Goal: Transaction & Acquisition: Purchase product/service

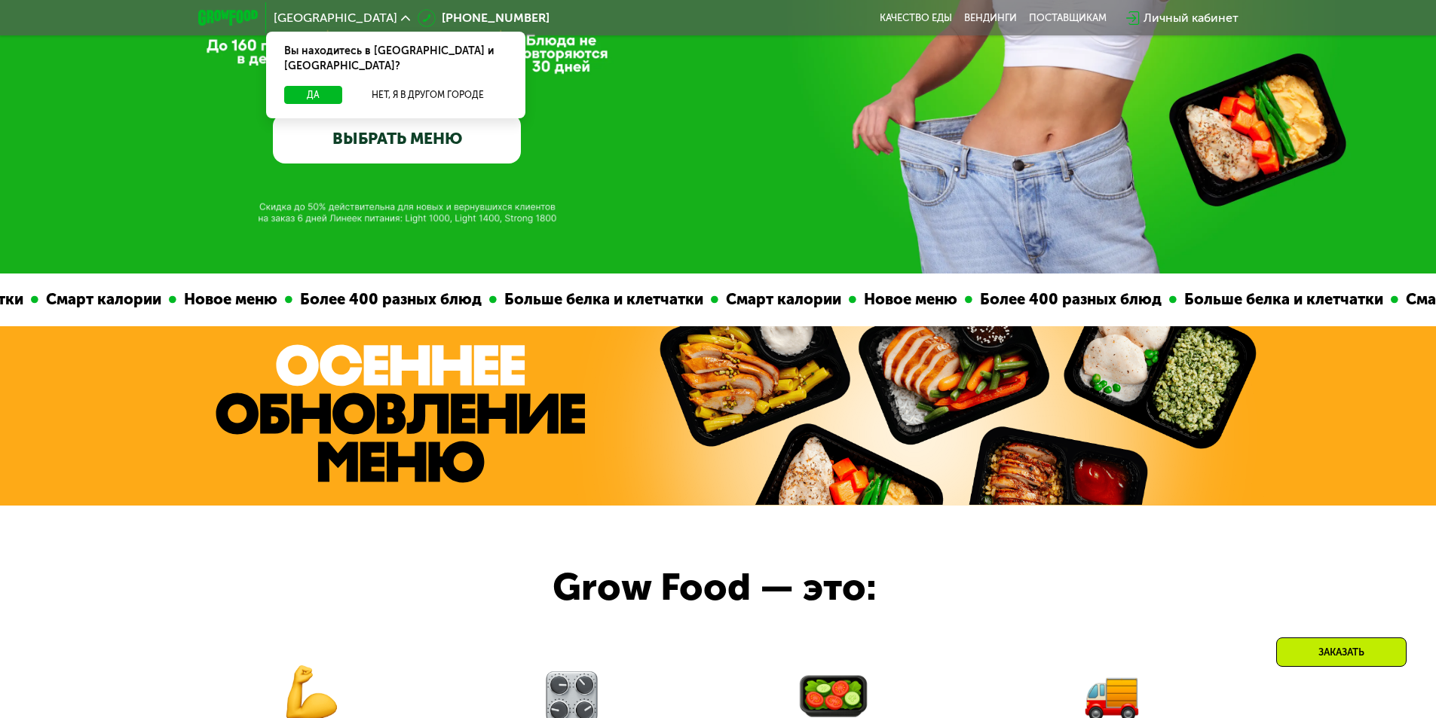
scroll to position [377, 0]
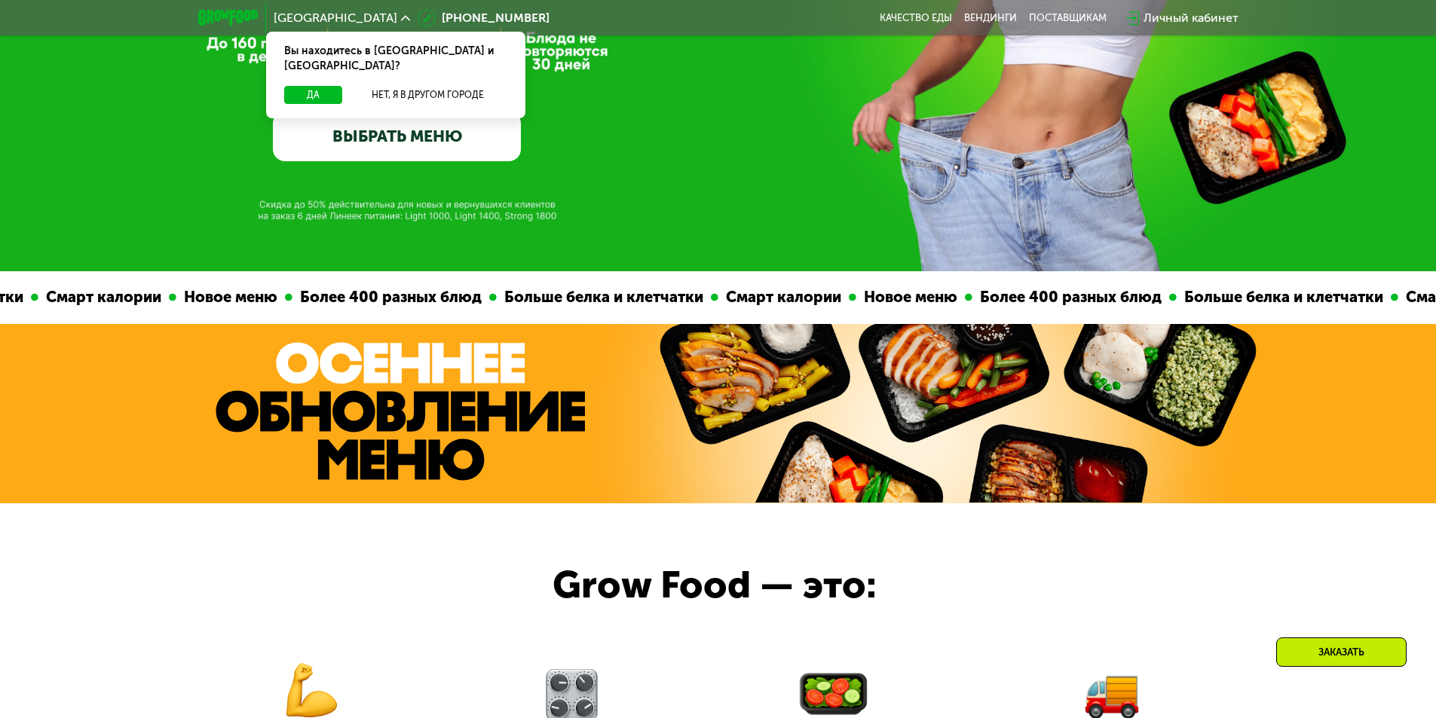
click at [440, 155] on link "ВЫБРАТЬ МЕНЮ" at bounding box center [397, 137] width 248 height 50
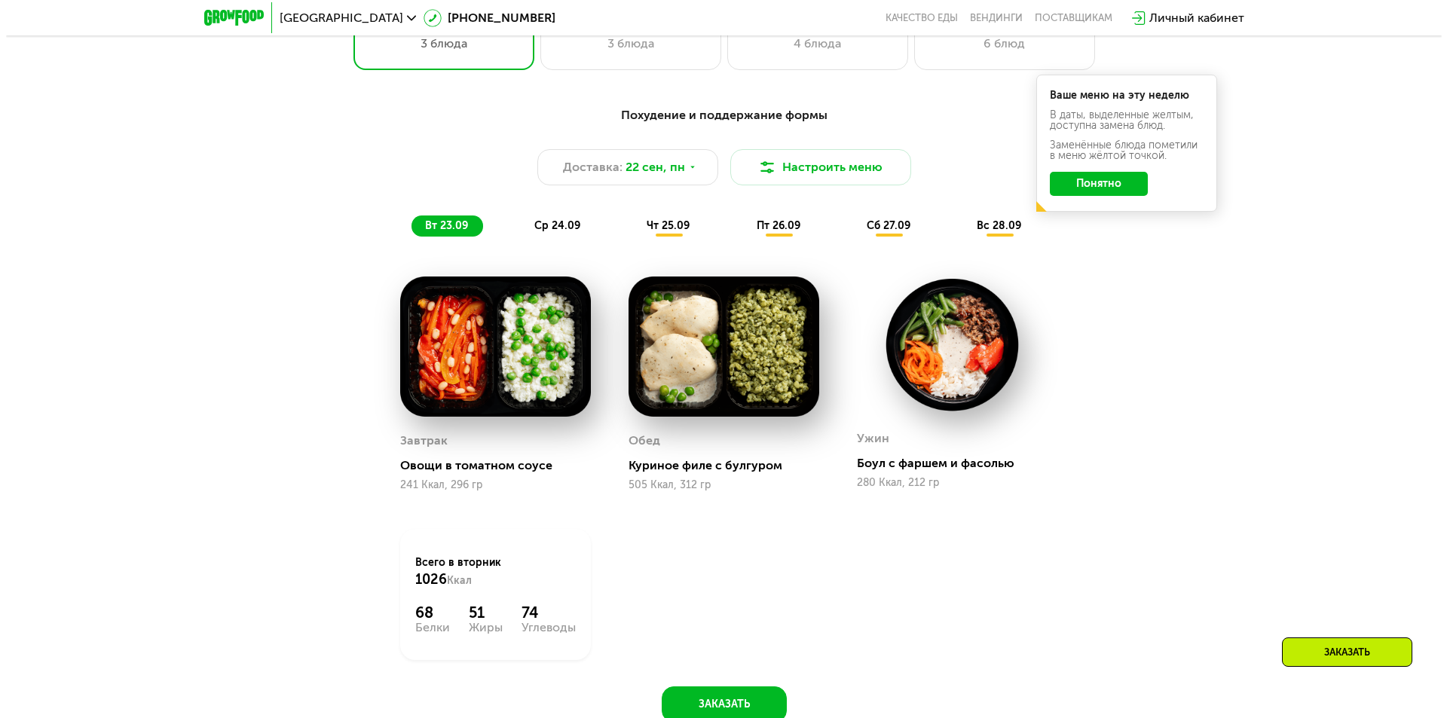
scroll to position [1357, 0]
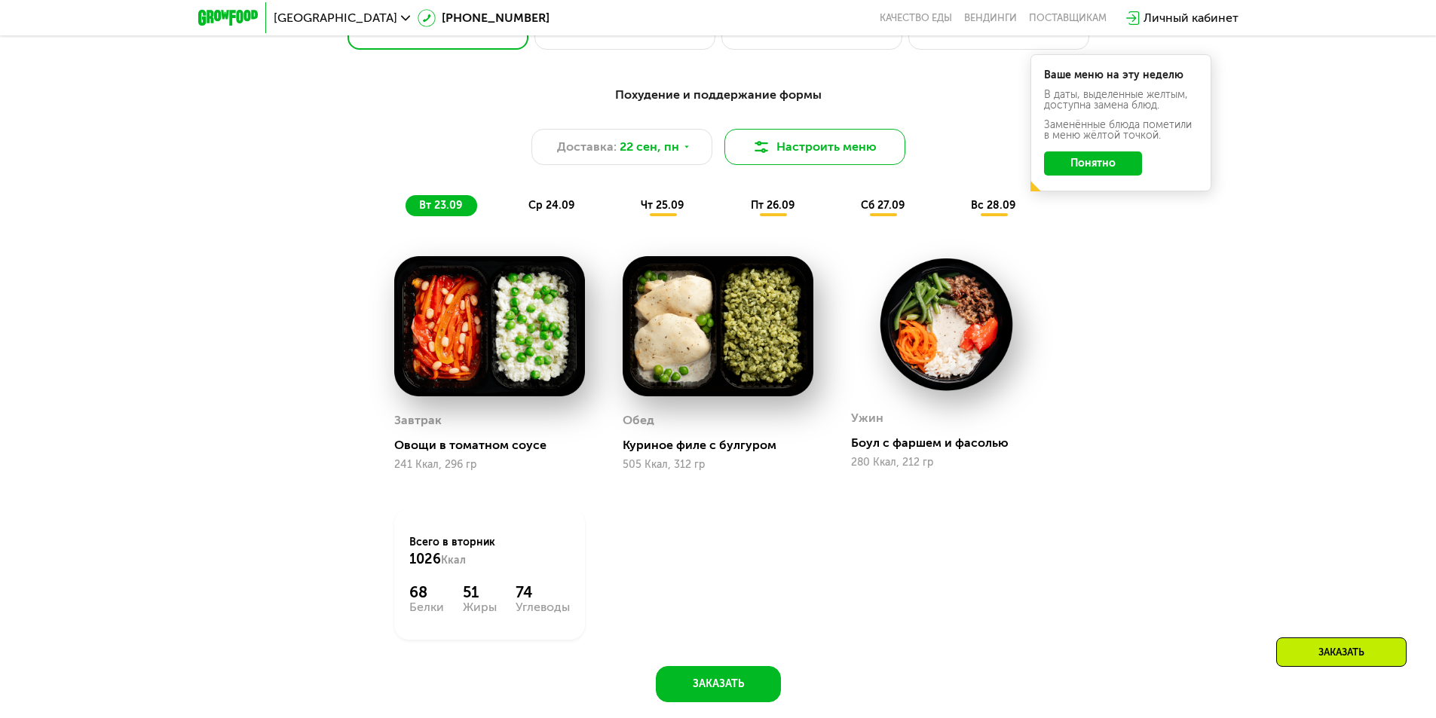
click at [815, 149] on button "Настроить меню" at bounding box center [814, 147] width 181 height 36
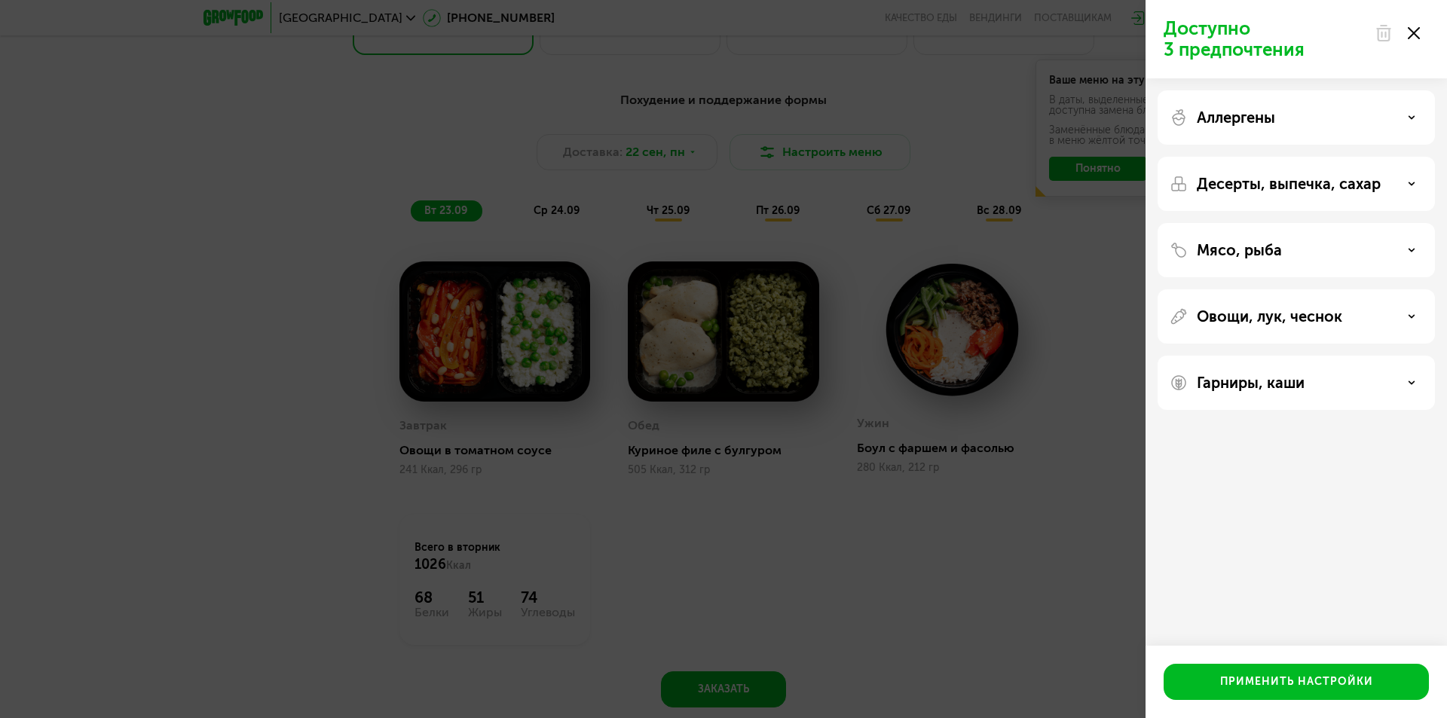
click at [1273, 323] on p "Овощи, лук, чеснок" at bounding box center [1270, 317] width 146 height 18
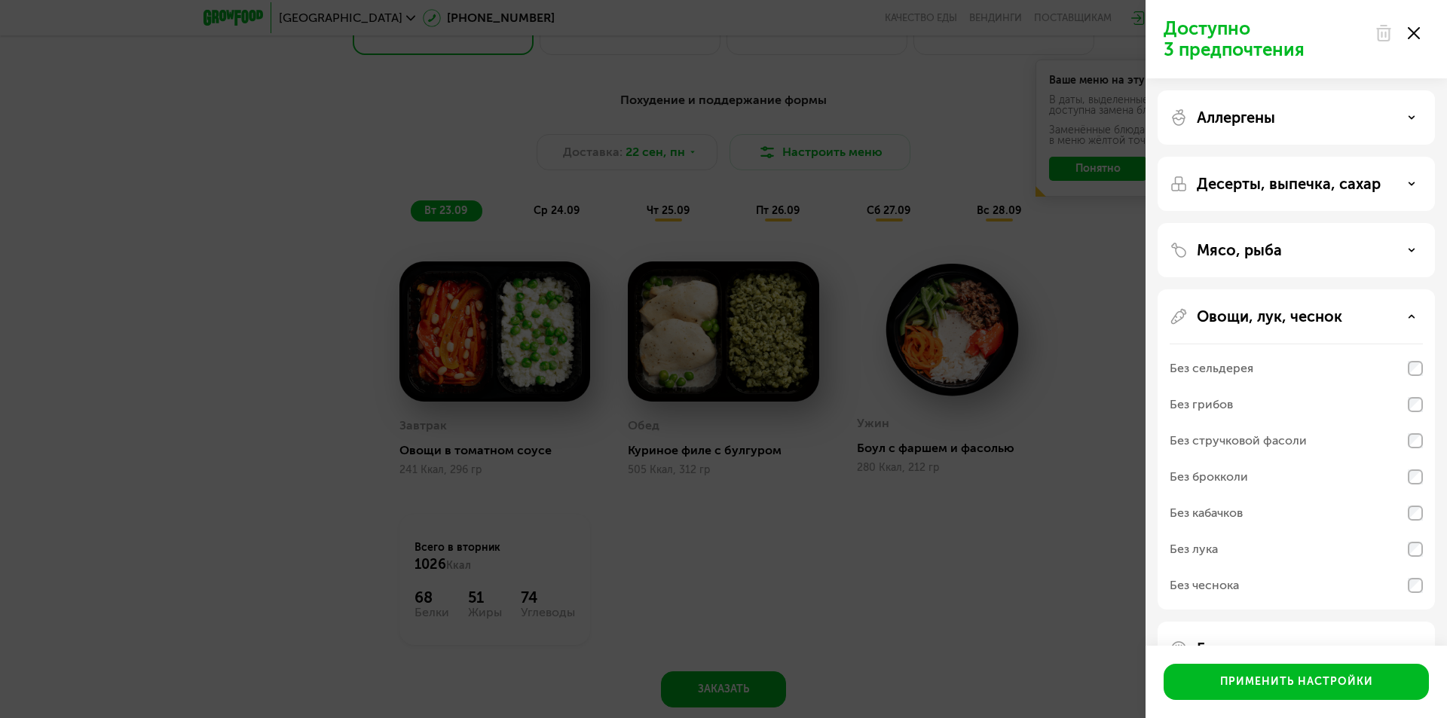
click at [1231, 375] on div "Без сельдерея" at bounding box center [1212, 369] width 84 height 18
click at [1230, 403] on div "Без грибов" at bounding box center [1201, 405] width 63 height 18
click at [1233, 440] on div "Без стручковой фасоли" at bounding box center [1238, 441] width 137 height 18
drag, startPoint x: 1236, startPoint y: 475, endPoint x: 1236, endPoint y: 486, distance: 11.3
click at [1236, 476] on div "Без брокколи" at bounding box center [1209, 477] width 78 height 18
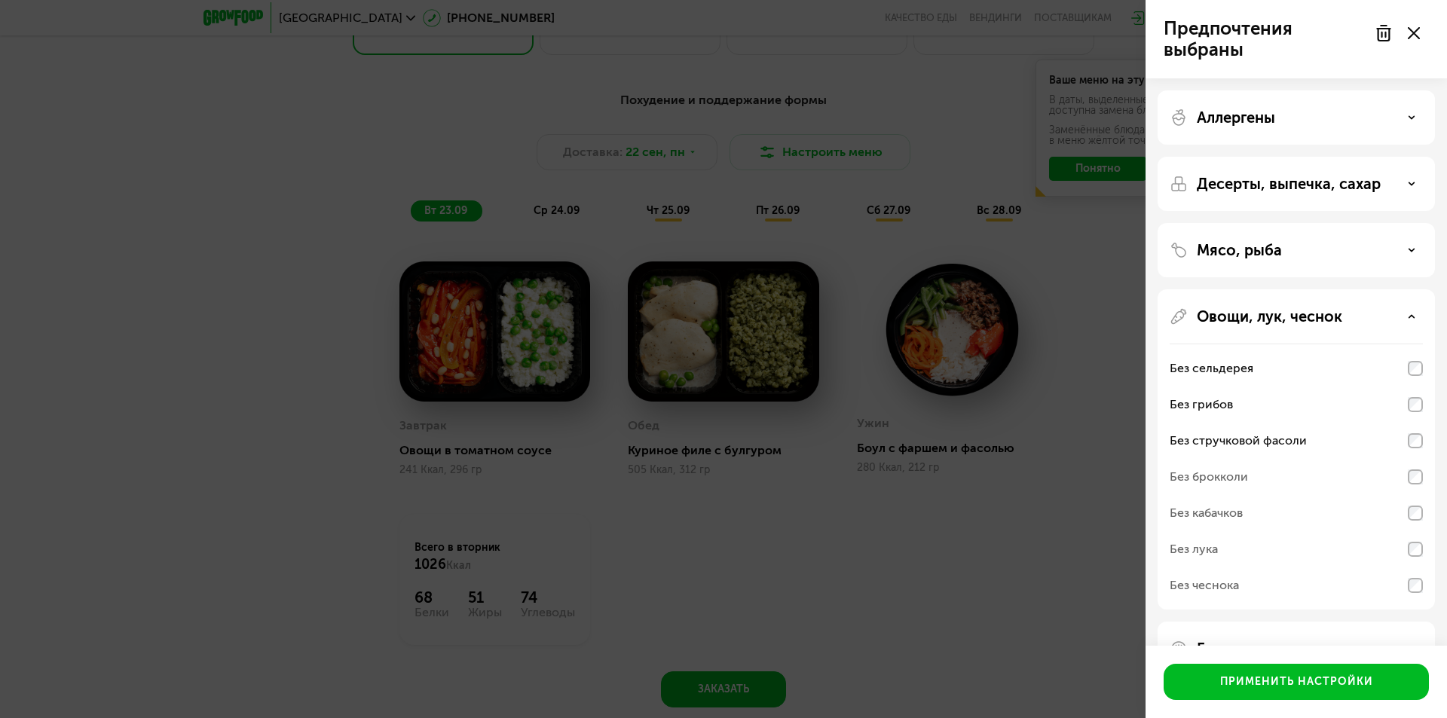
click at [1236, 506] on div "Без кабачков" at bounding box center [1206, 513] width 73 height 18
click at [1230, 547] on div "Без лука" at bounding box center [1296, 550] width 253 height 36
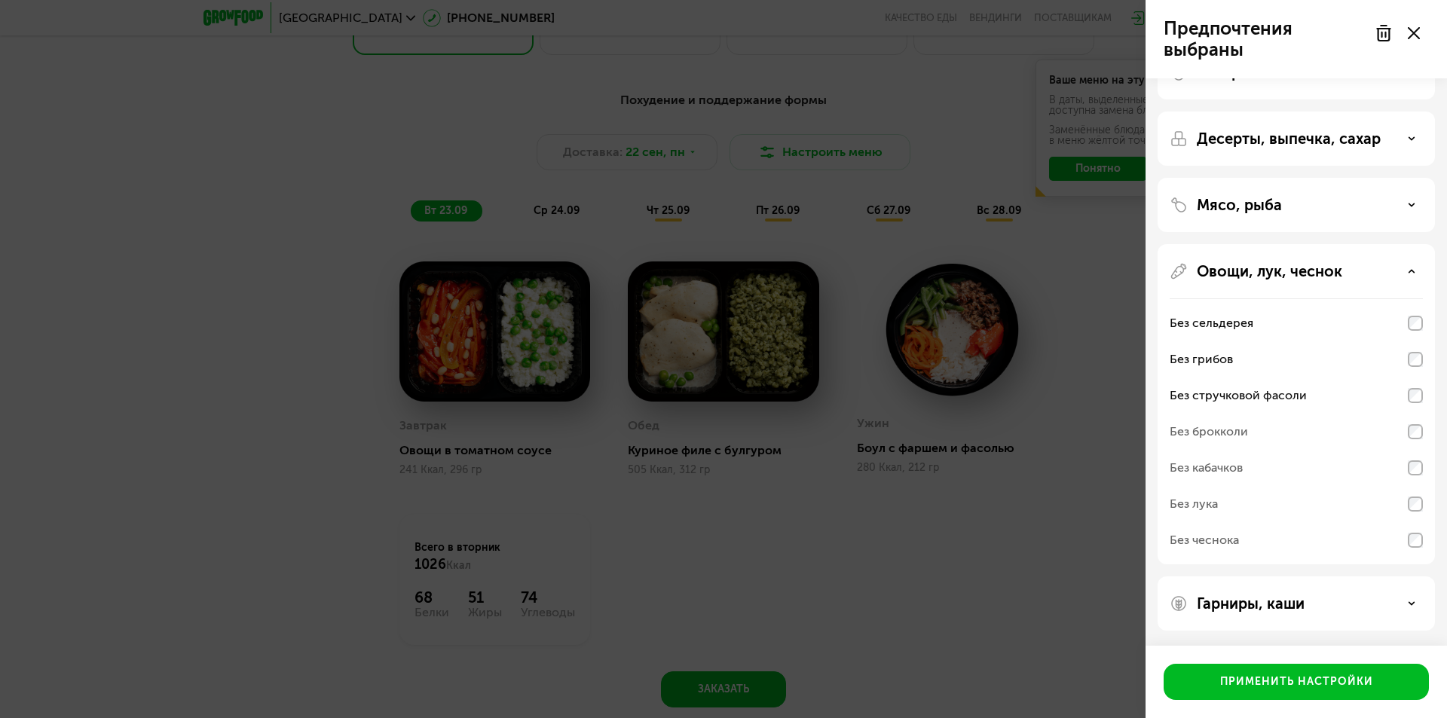
click at [1405, 433] on div "Без брокколи" at bounding box center [1296, 432] width 253 height 36
click at [1408, 379] on div "Без стручковой фасоли" at bounding box center [1296, 396] width 253 height 36
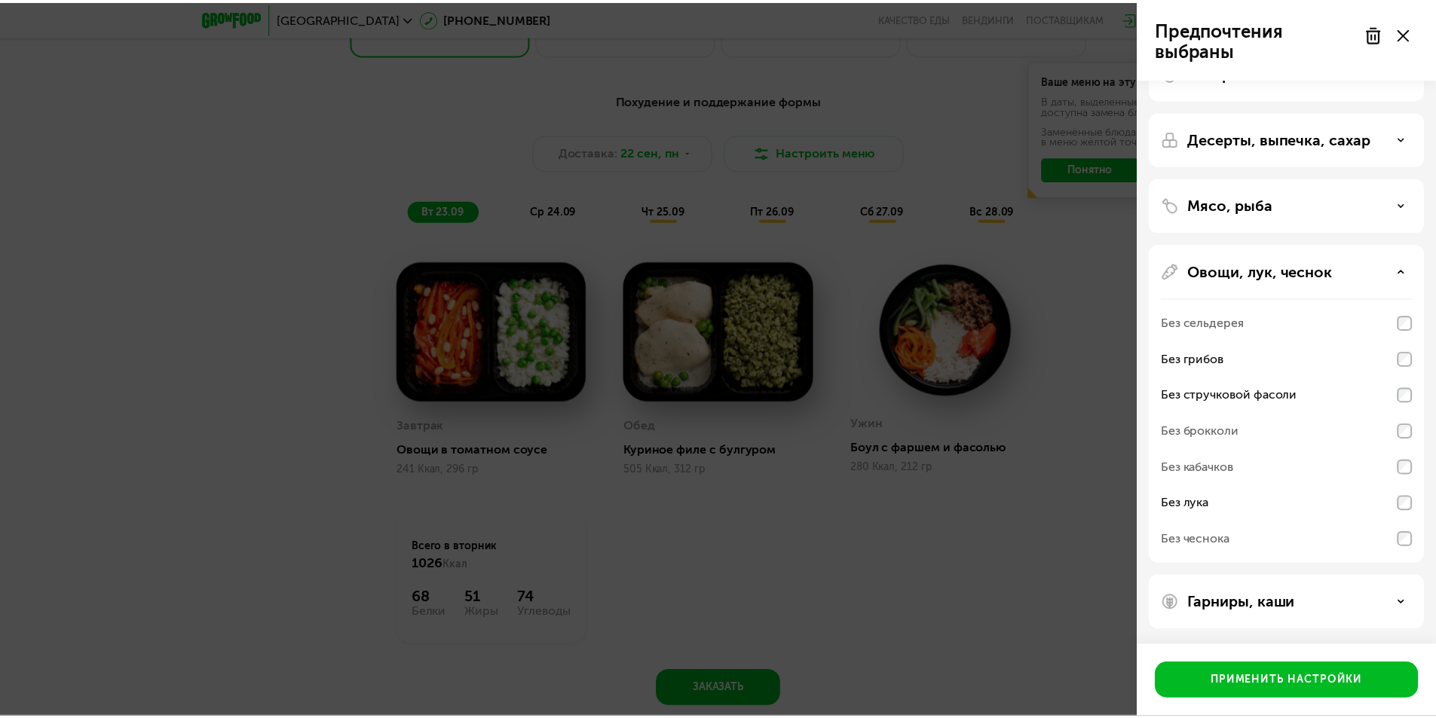
scroll to position [0, 0]
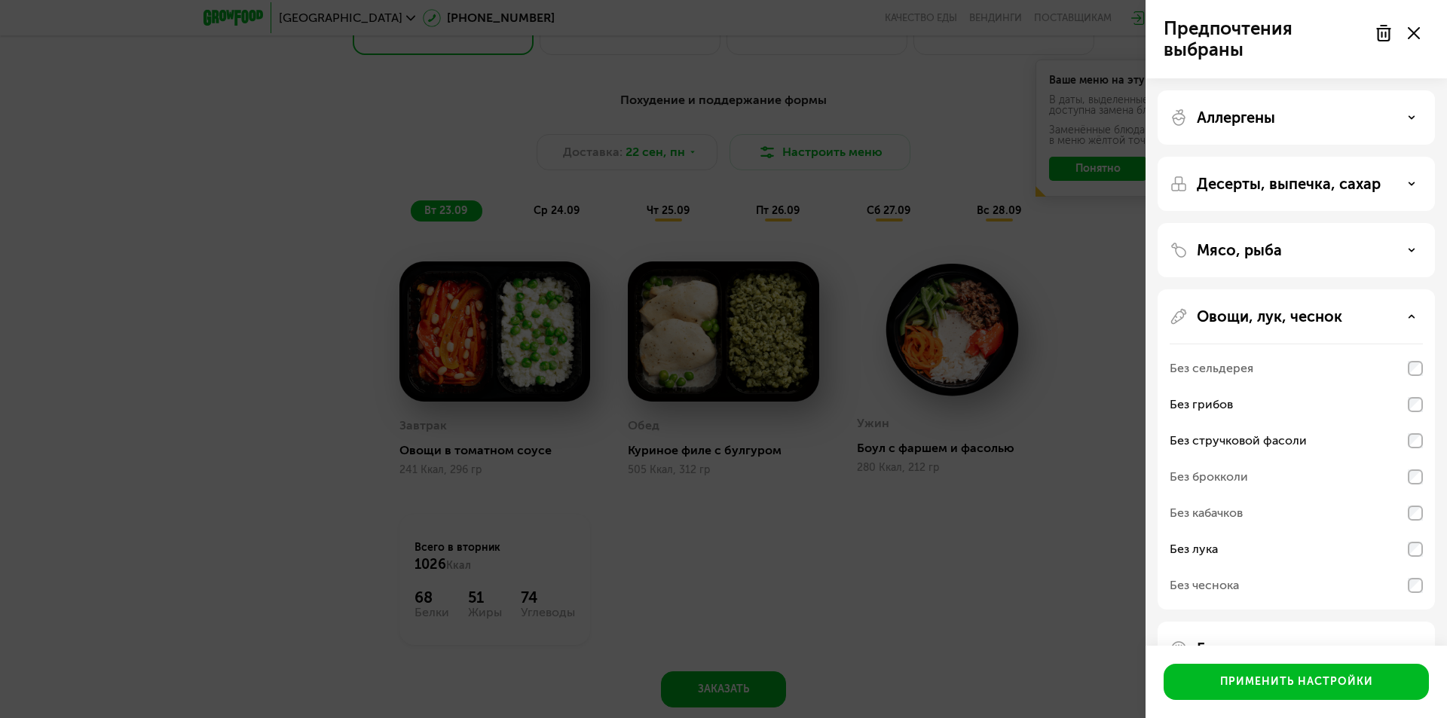
click at [1260, 258] on p "Мясо, рыба" at bounding box center [1239, 250] width 85 height 18
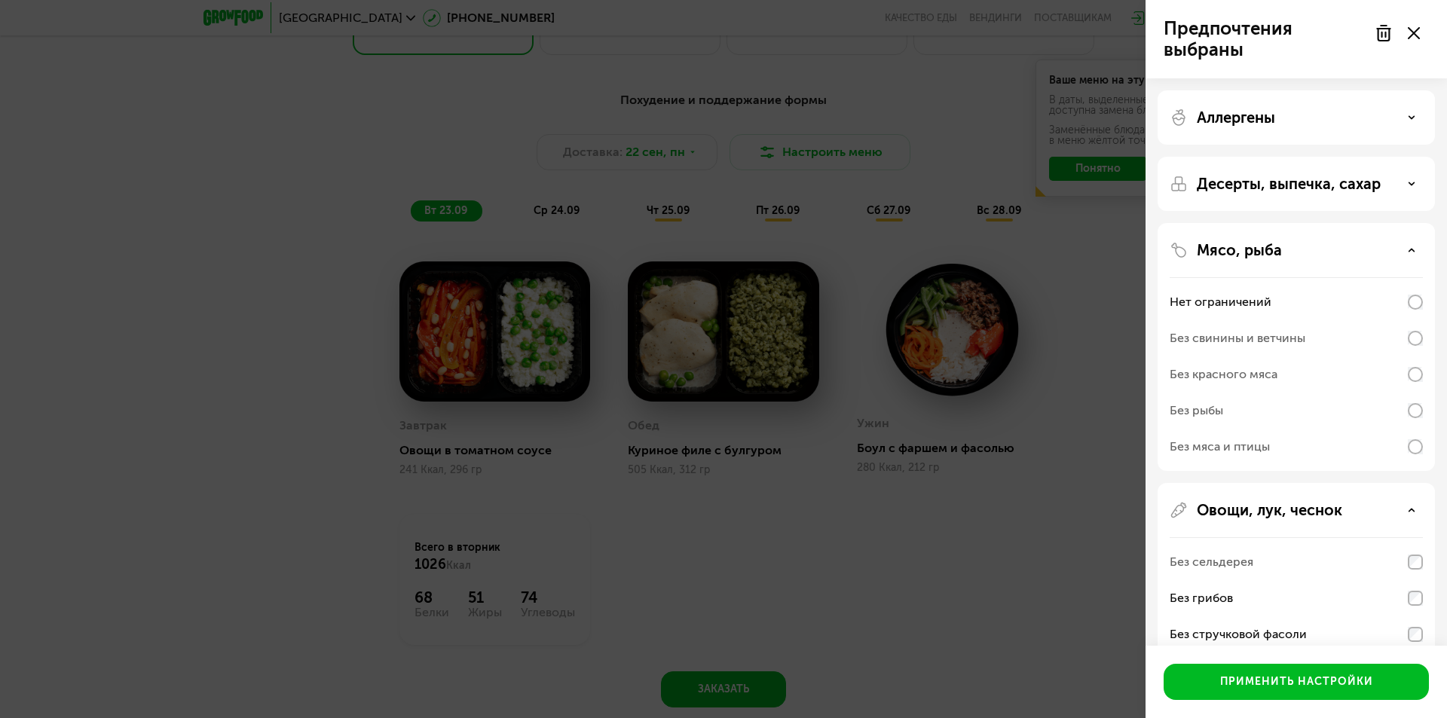
click at [1213, 414] on div "Без рыбы" at bounding box center [1197, 411] width 54 height 18
click at [1338, 249] on div "Мясо, рыба" at bounding box center [1296, 250] width 253 height 18
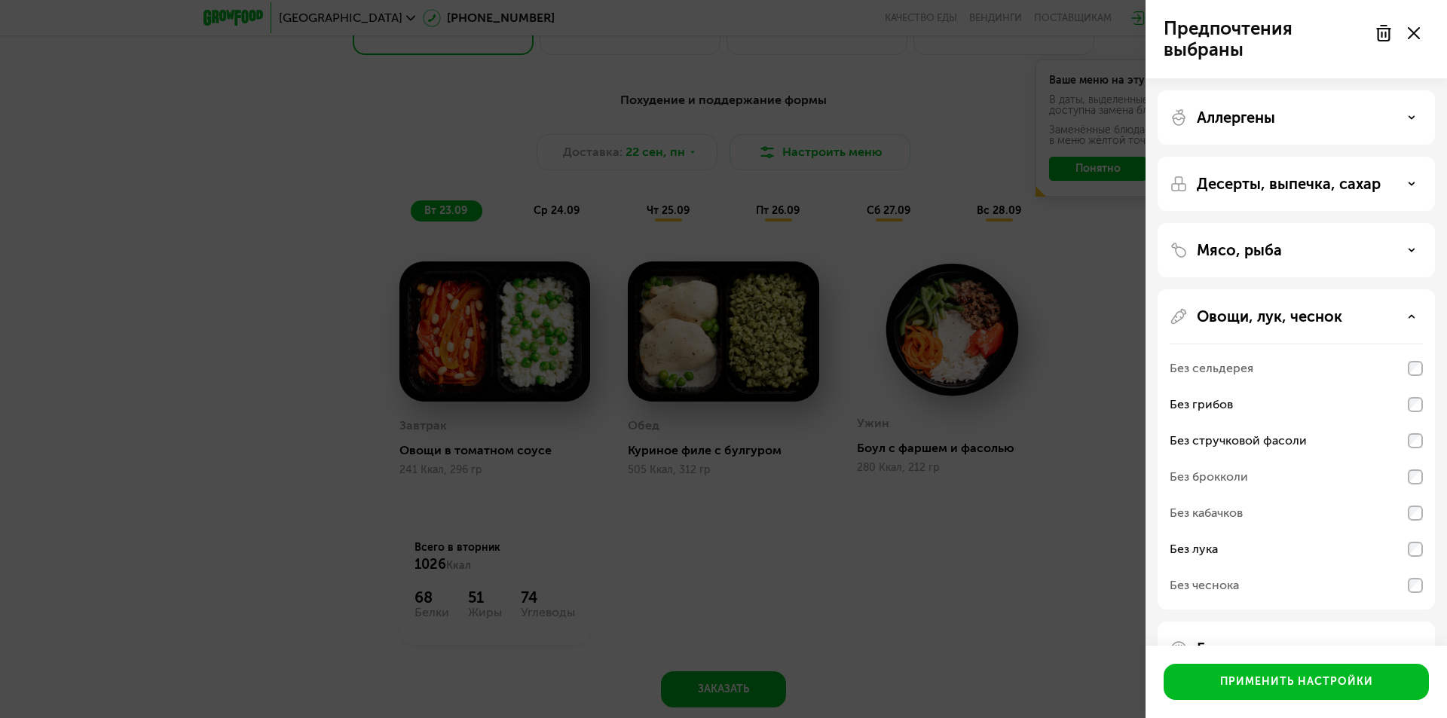
click at [1265, 194] on div "Десерты, выпечка, сахар" at bounding box center [1296, 184] width 277 height 54
click at [1307, 700] on button "Применить настройки" at bounding box center [1296, 682] width 265 height 36
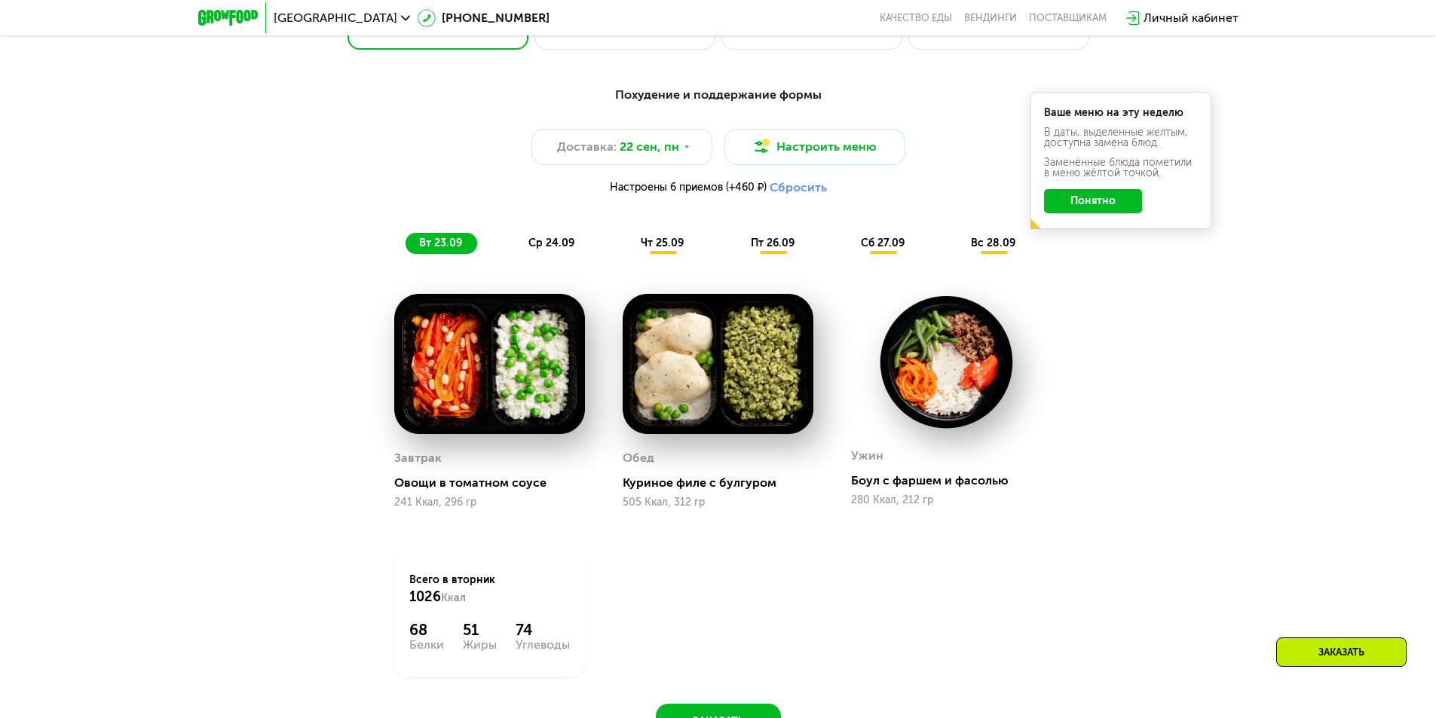
click at [675, 254] on div "чт 25.09" at bounding box center [663, 243] width 72 height 21
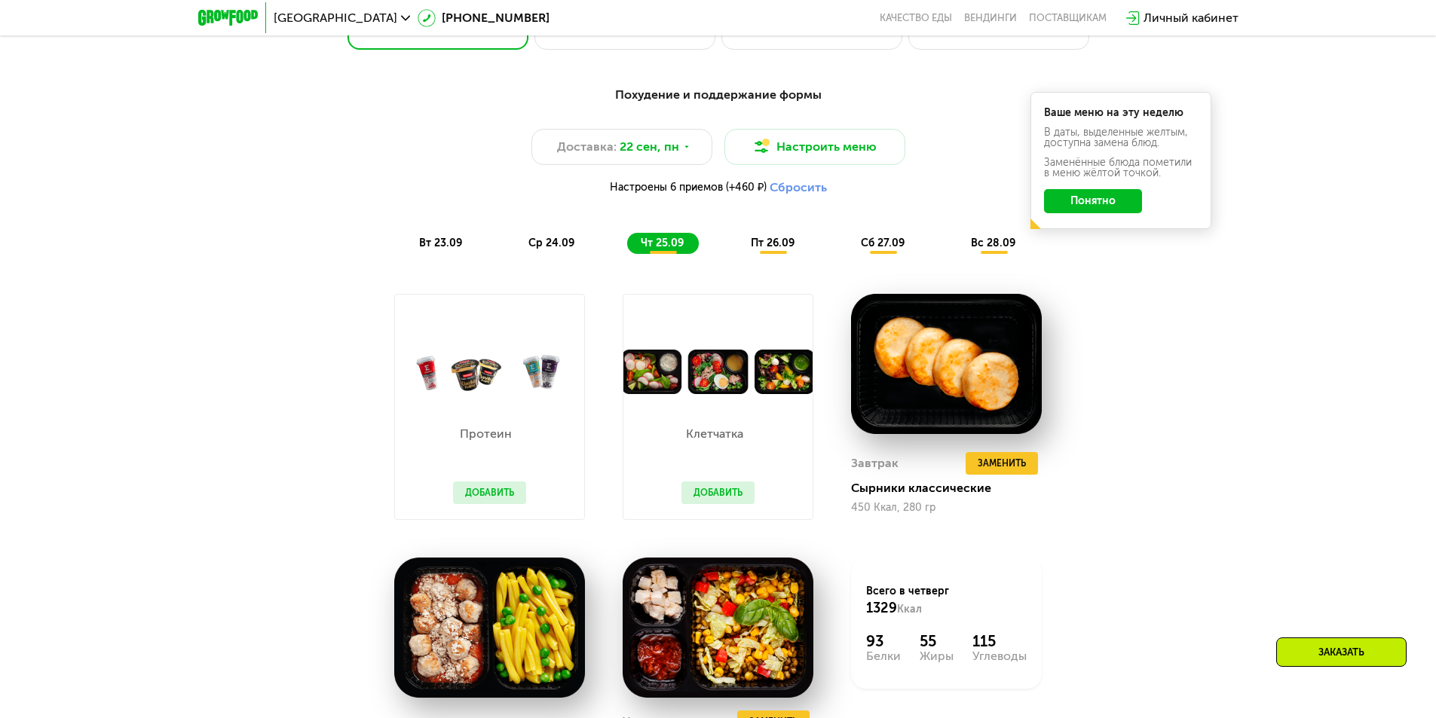
scroll to position [1583, 0]
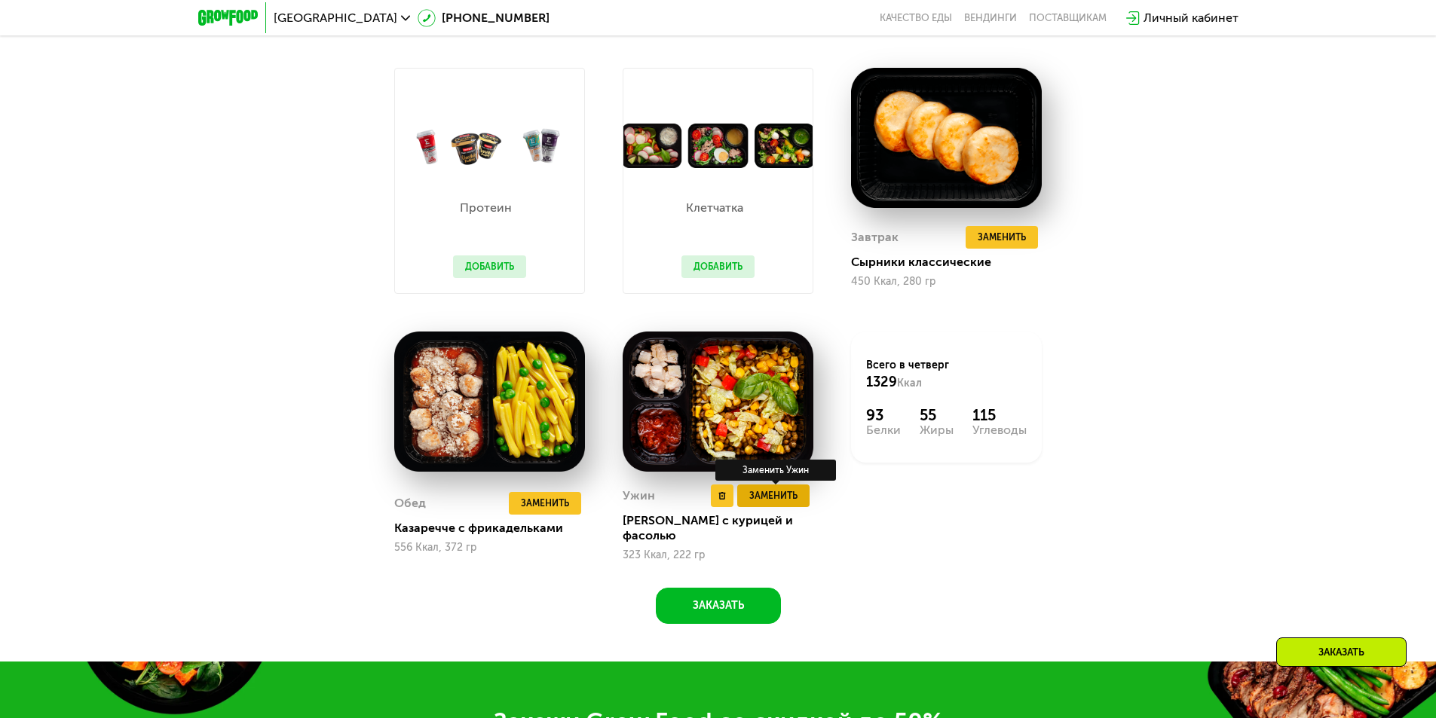
click at [796, 502] on span "Заменить" at bounding box center [773, 496] width 48 height 15
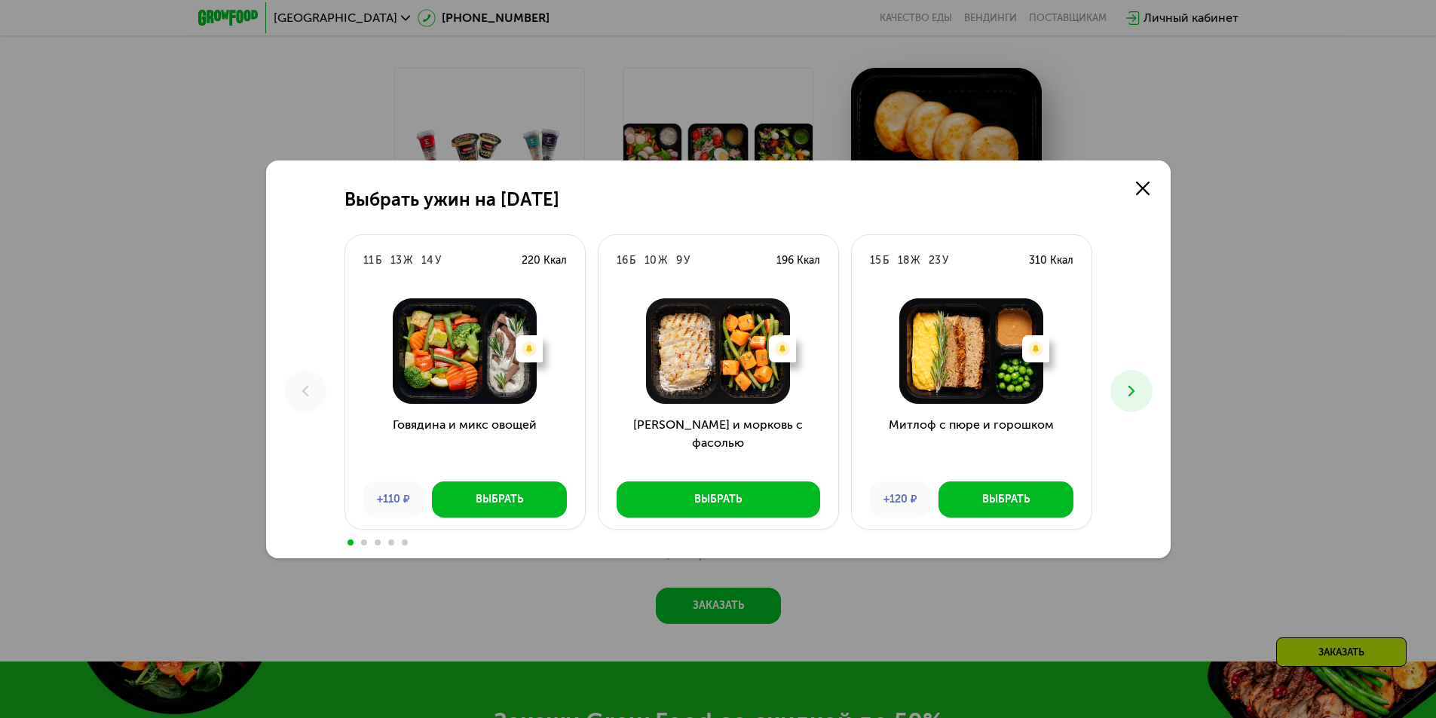
click at [1131, 397] on icon at bounding box center [1132, 391] width 18 height 18
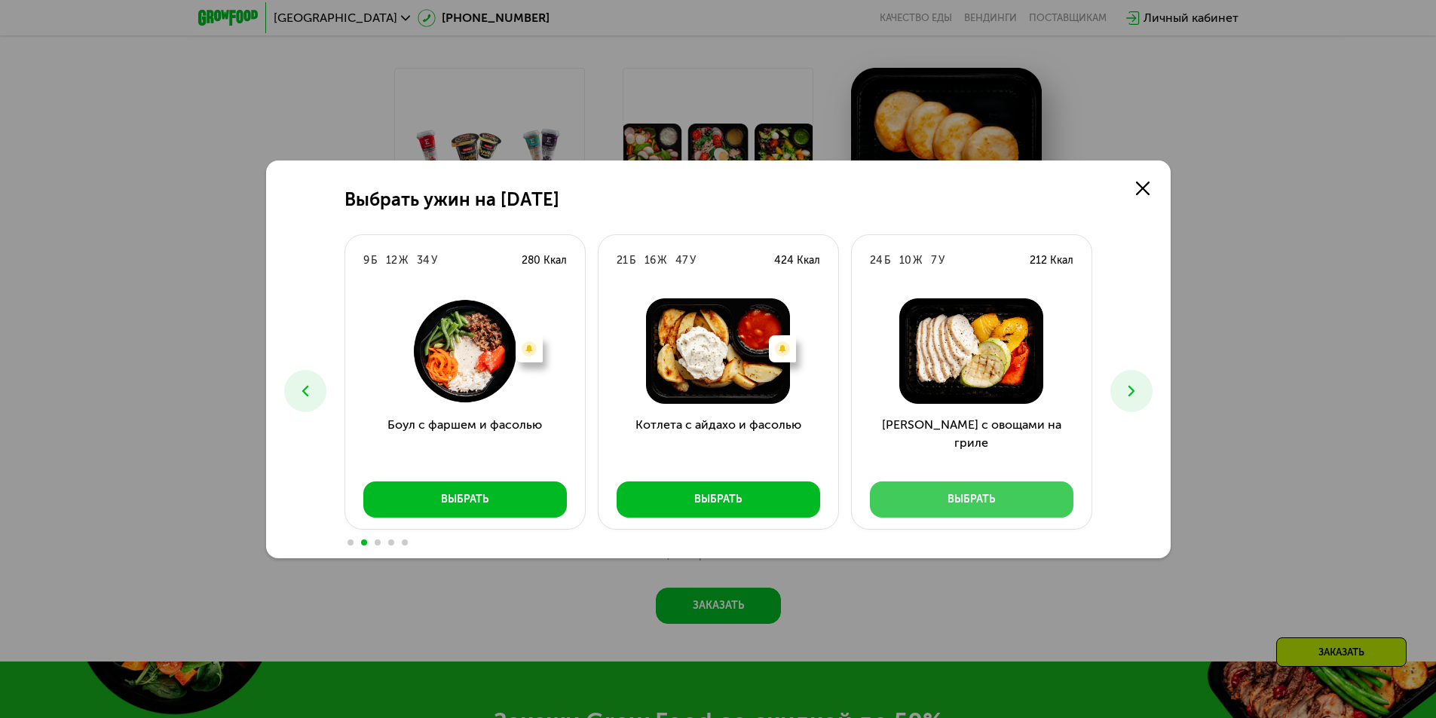
click at [943, 496] on button "Выбрать" at bounding box center [972, 500] width 204 height 36
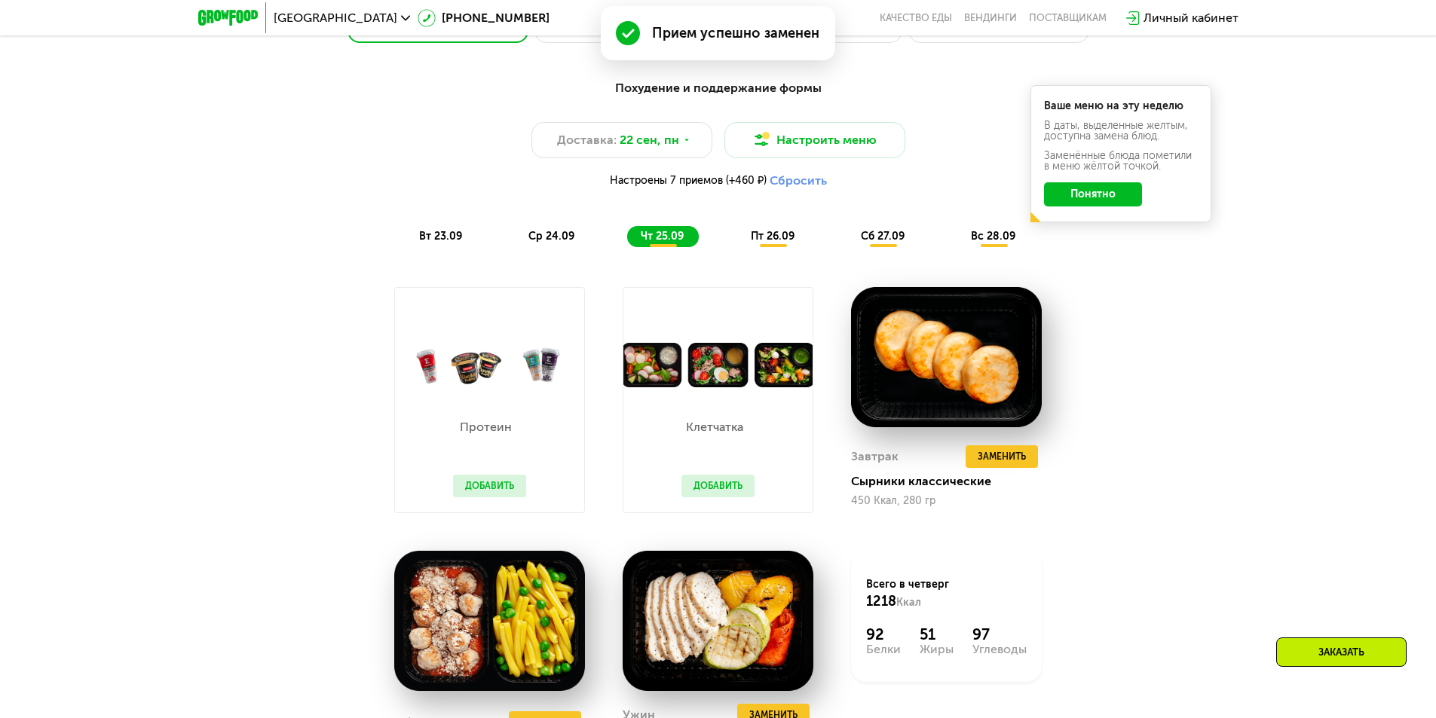
scroll to position [1282, 0]
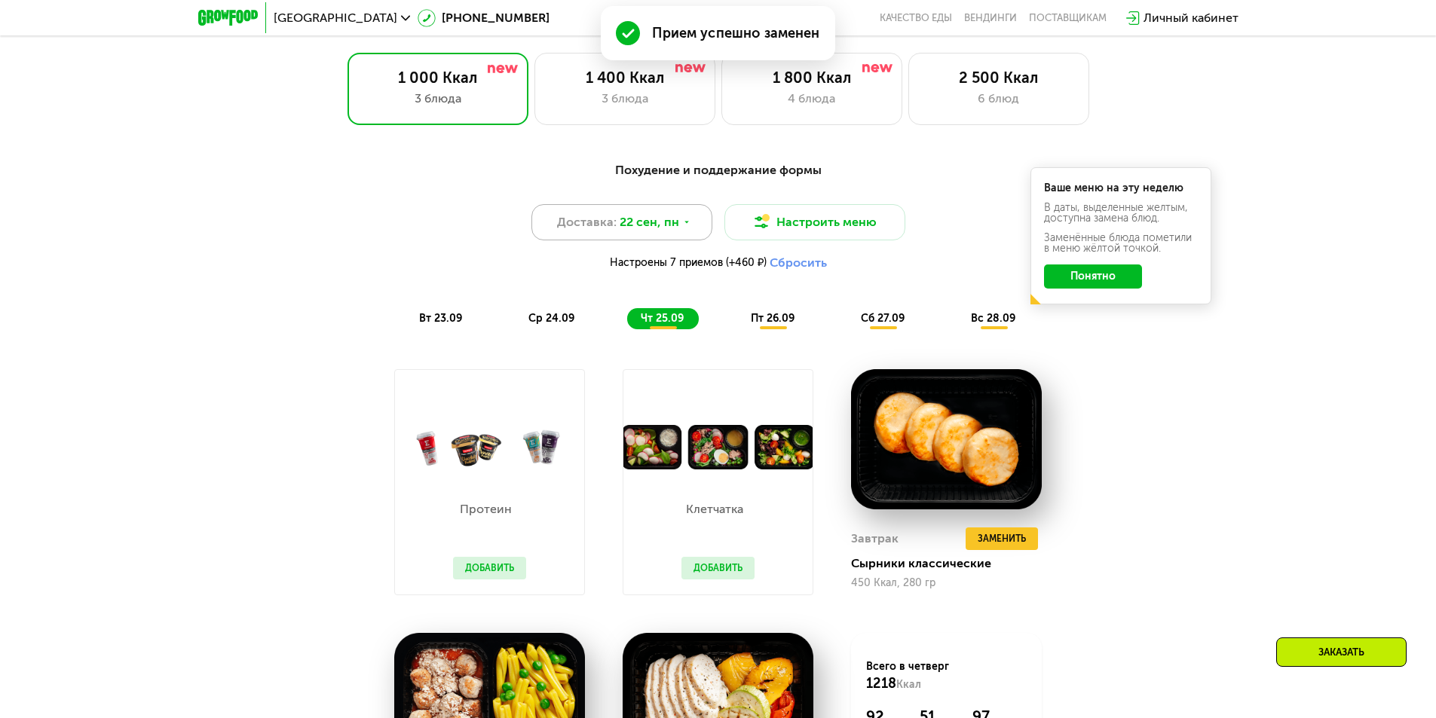
click at [682, 226] on icon at bounding box center [686, 222] width 9 height 9
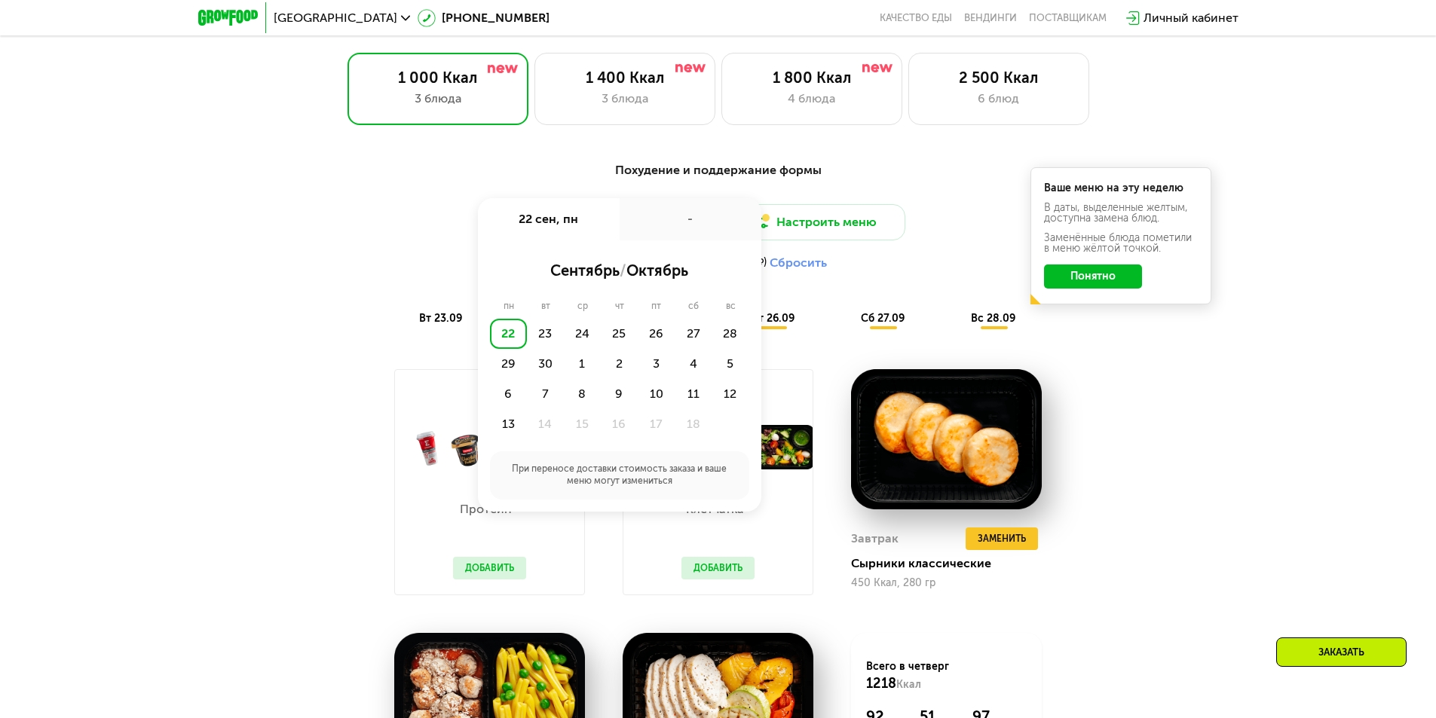
click at [850, 283] on div "Похудение и поддержание формы Доставка: [DATE] сен, пн - сентябрь / октябрь пн …" at bounding box center [718, 245] width 893 height 168
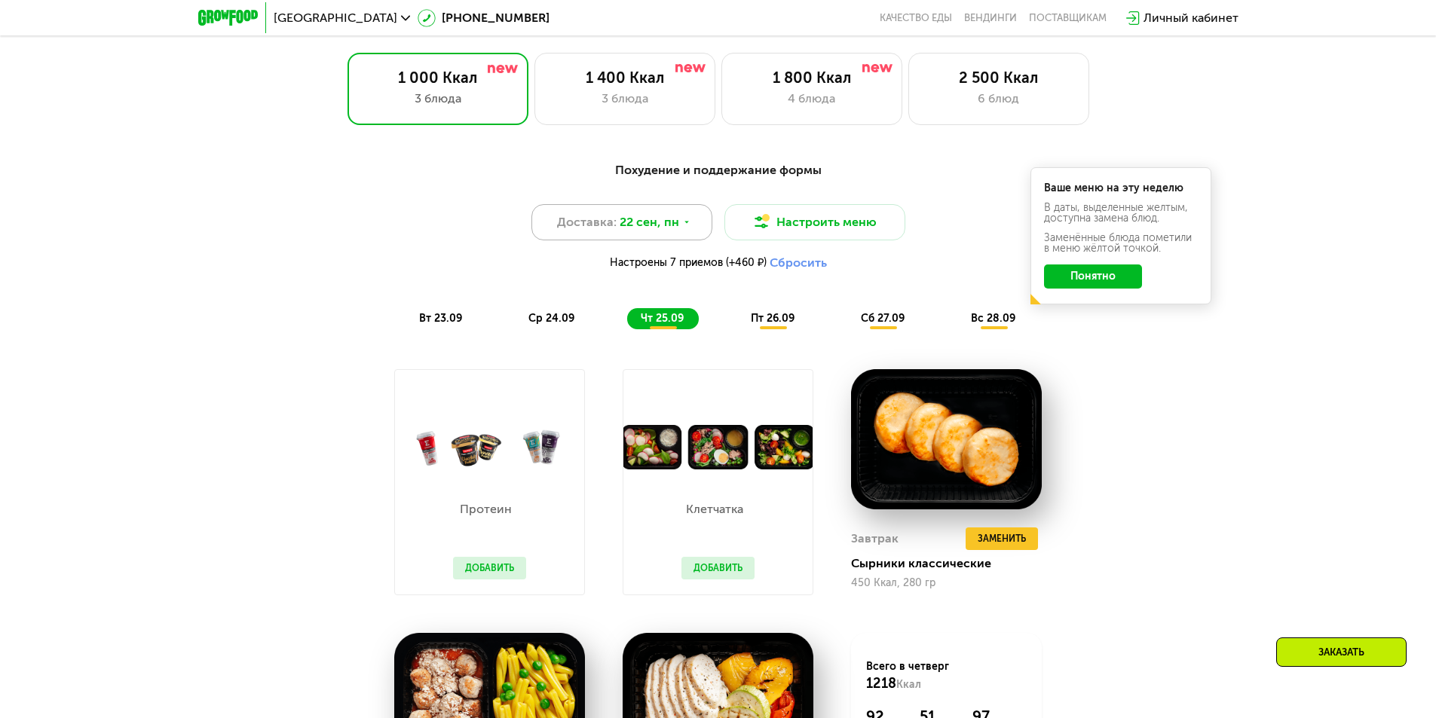
click at [682, 227] on icon at bounding box center [686, 222] width 9 height 9
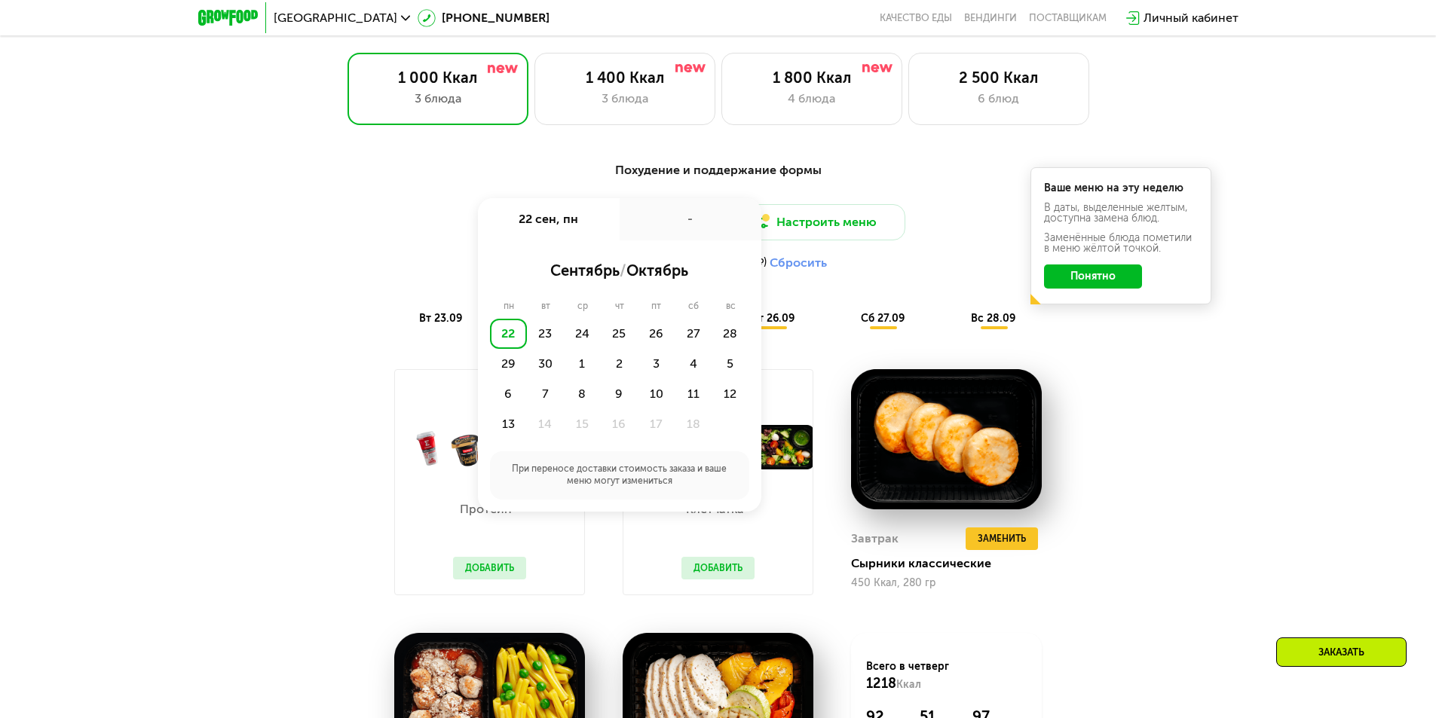
drag, startPoint x: 912, startPoint y: 260, endPoint x: 903, endPoint y: 265, distance: 10.5
click at [913, 262] on div "Настроены 7 приемов (+460 ₽) Сбросить" at bounding box center [718, 263] width 893 height 15
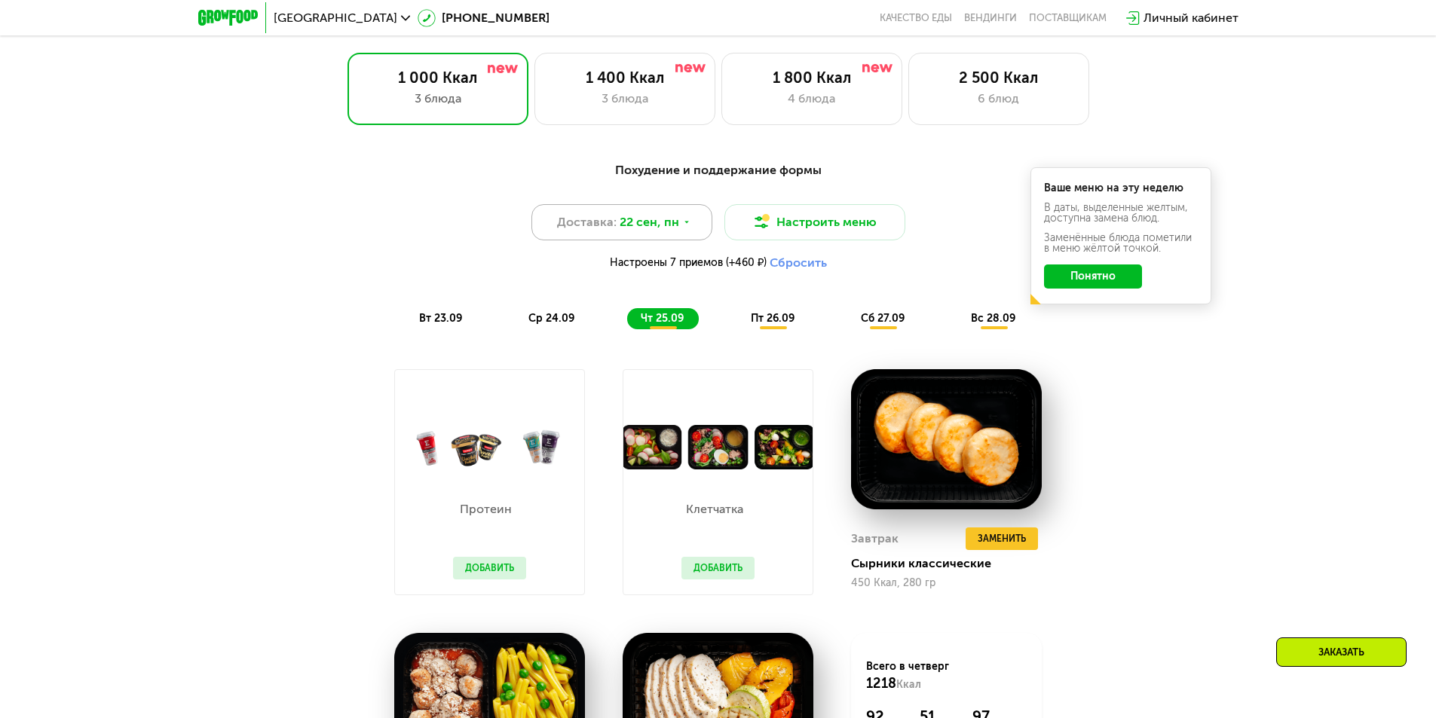
click at [669, 225] on span "22 сен, пн" at bounding box center [650, 222] width 60 height 18
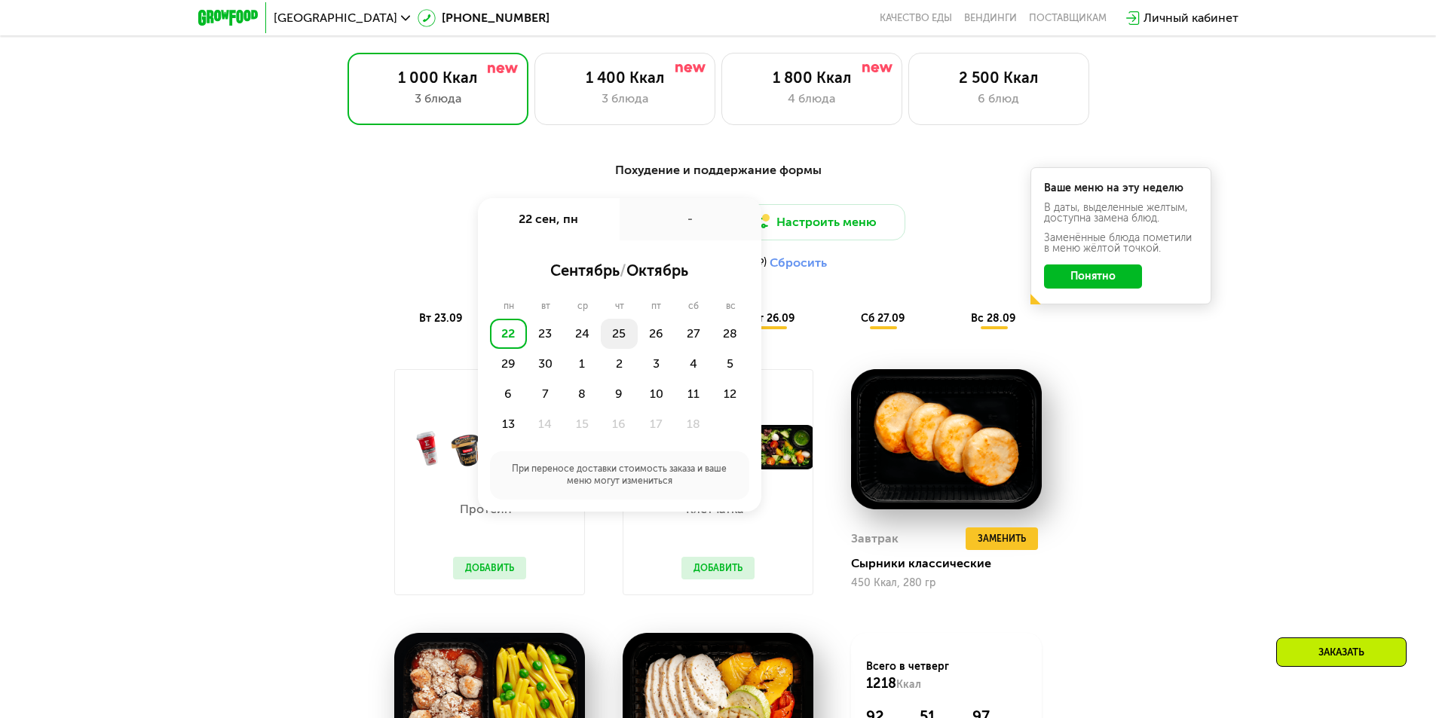
click at [611, 337] on div "25" at bounding box center [619, 334] width 37 height 30
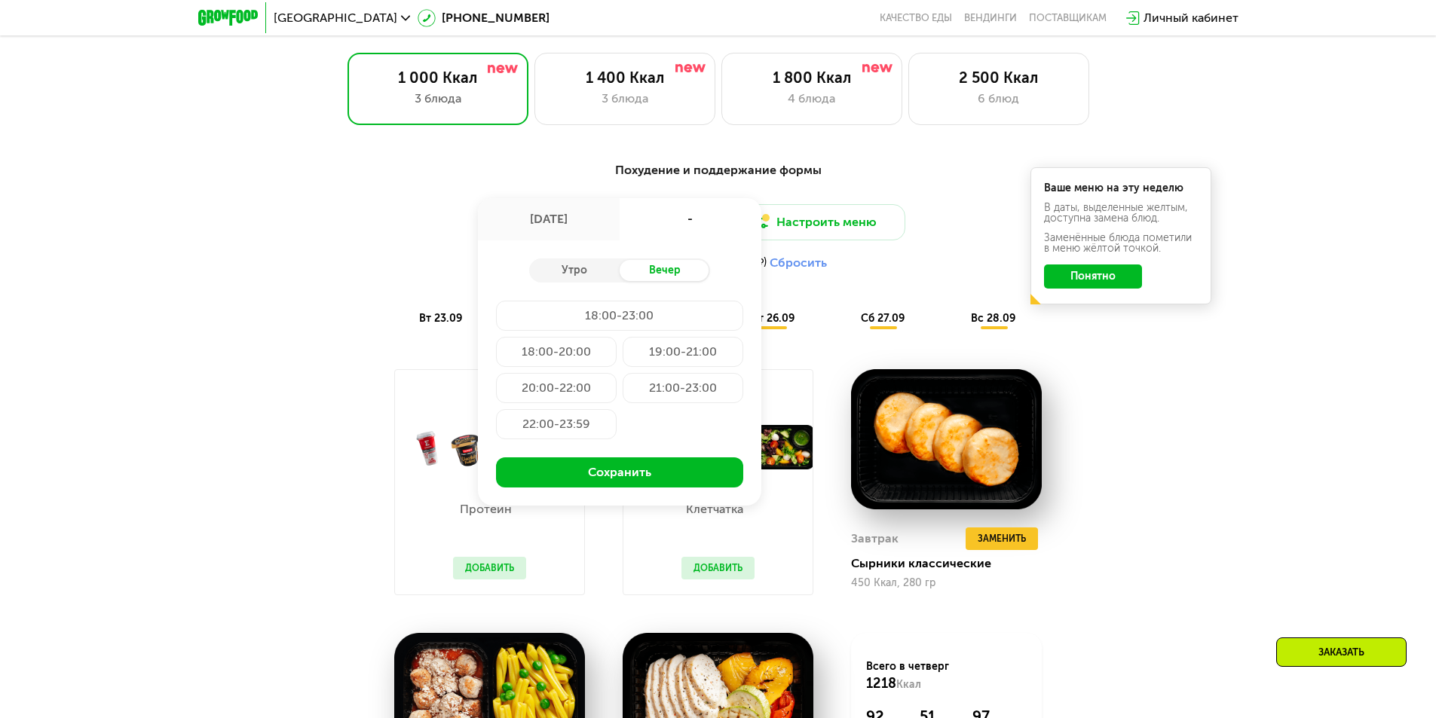
click at [630, 320] on div "18:00-23:00" at bounding box center [619, 316] width 247 height 30
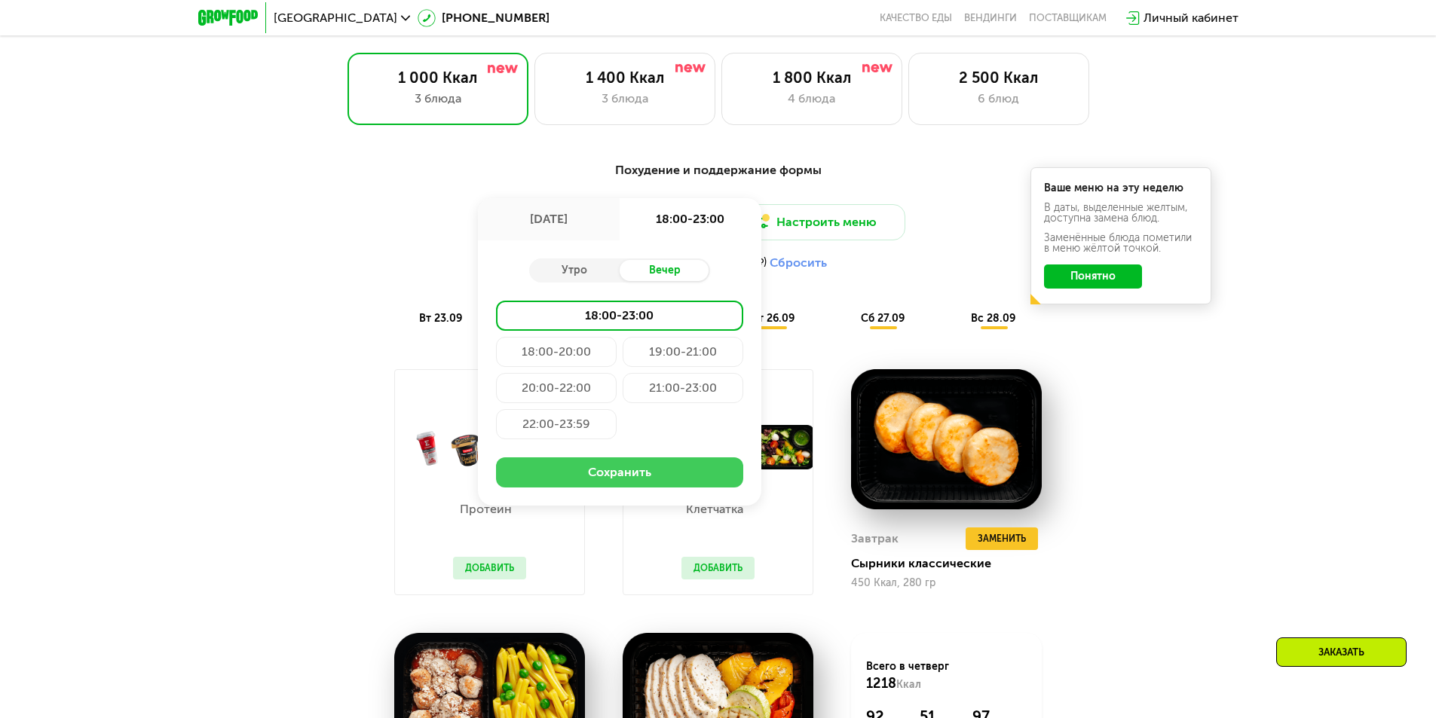
click at [627, 476] on button "Сохранить" at bounding box center [619, 473] width 247 height 30
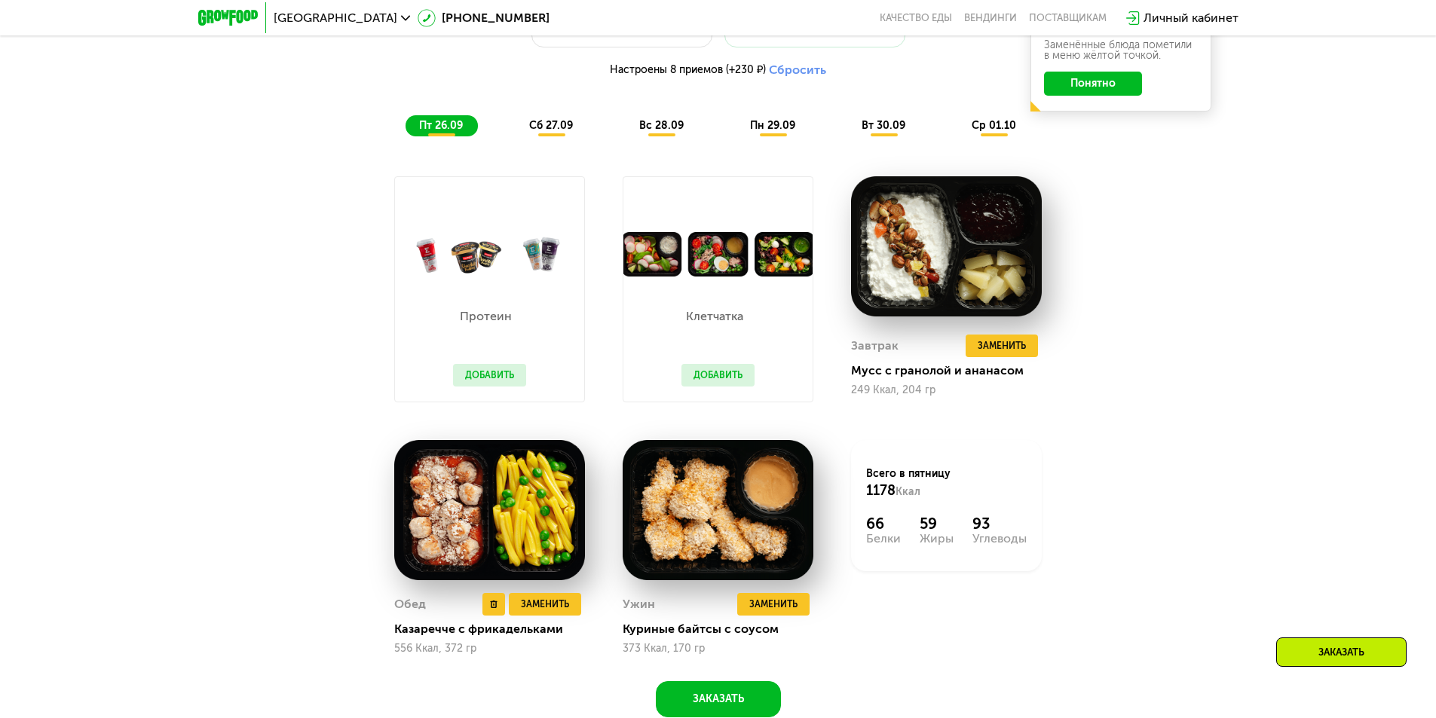
scroll to position [1508, 0]
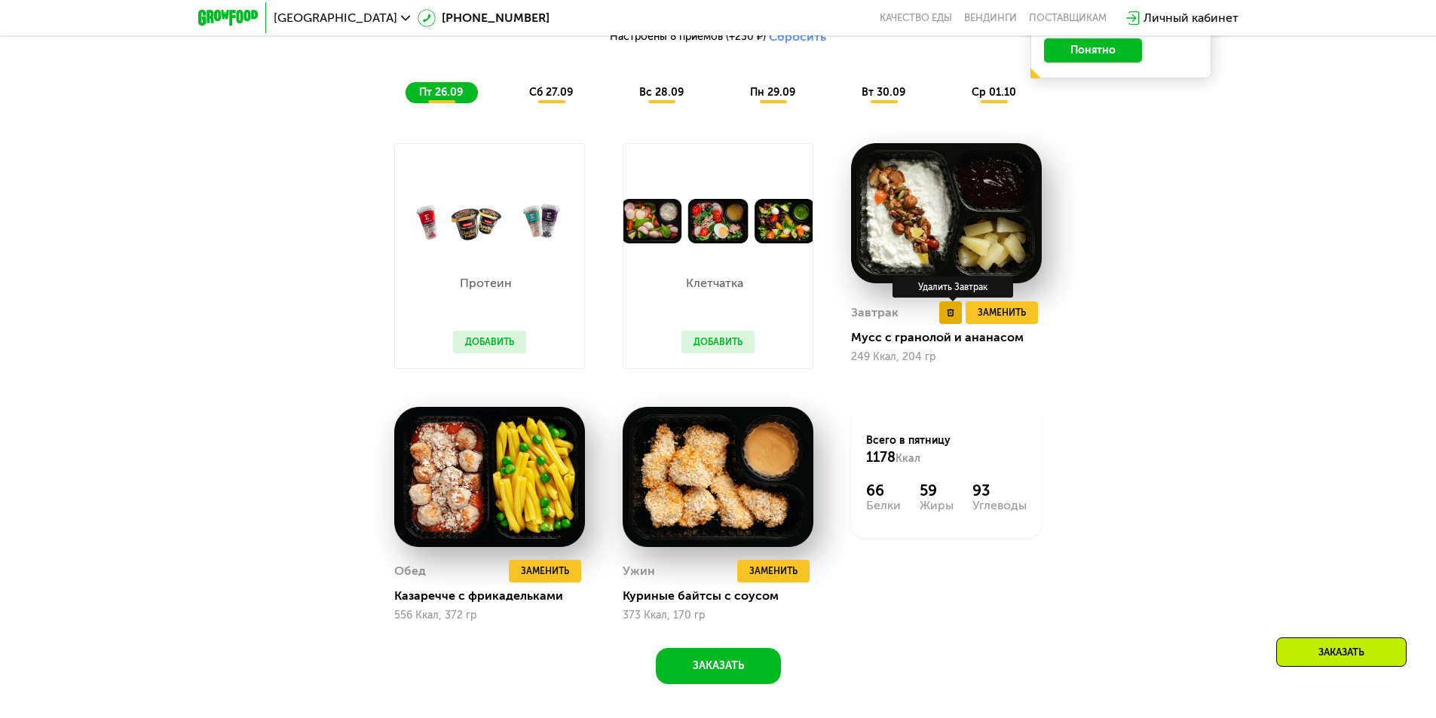
click at [950, 323] on button at bounding box center [950, 313] width 23 height 23
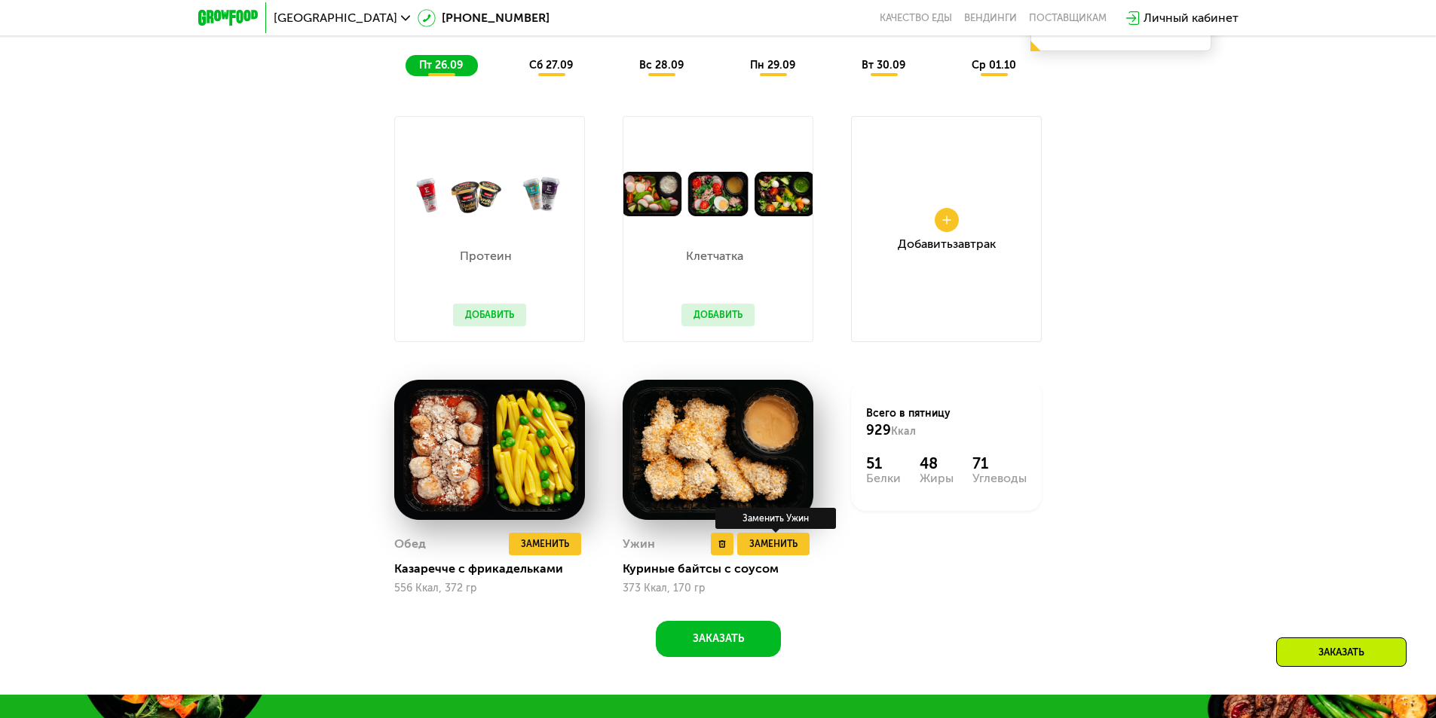
scroll to position [1583, 0]
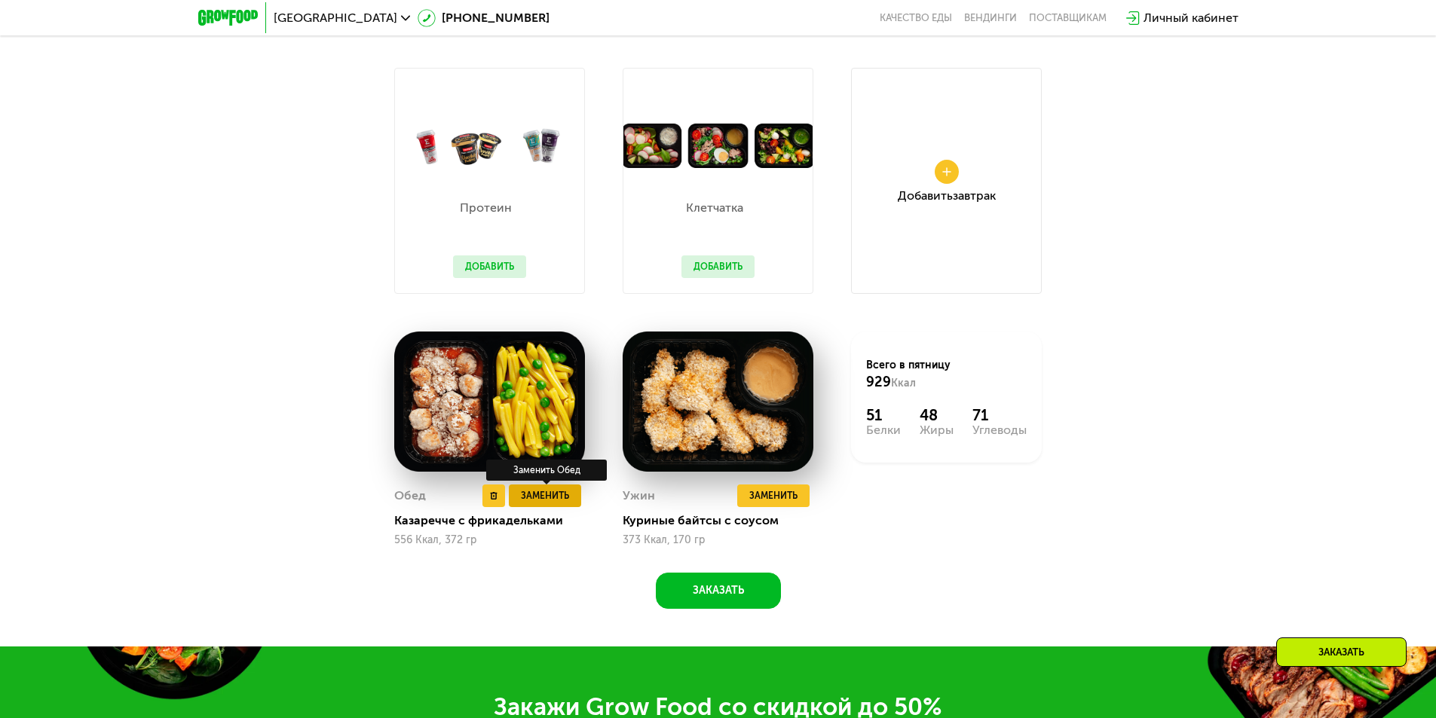
click at [550, 504] on span "Заменить" at bounding box center [545, 496] width 48 height 15
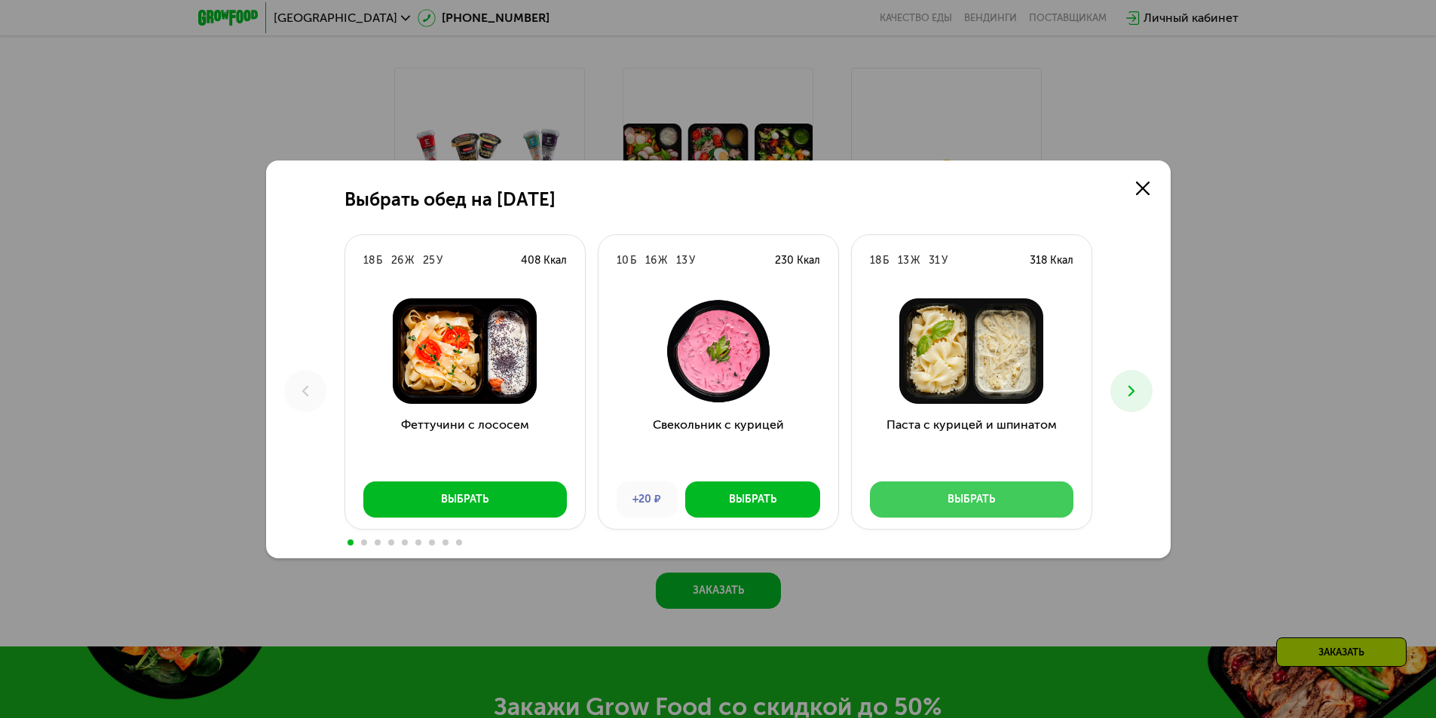
click at [977, 503] on div "Выбрать" at bounding box center [971, 499] width 47 height 15
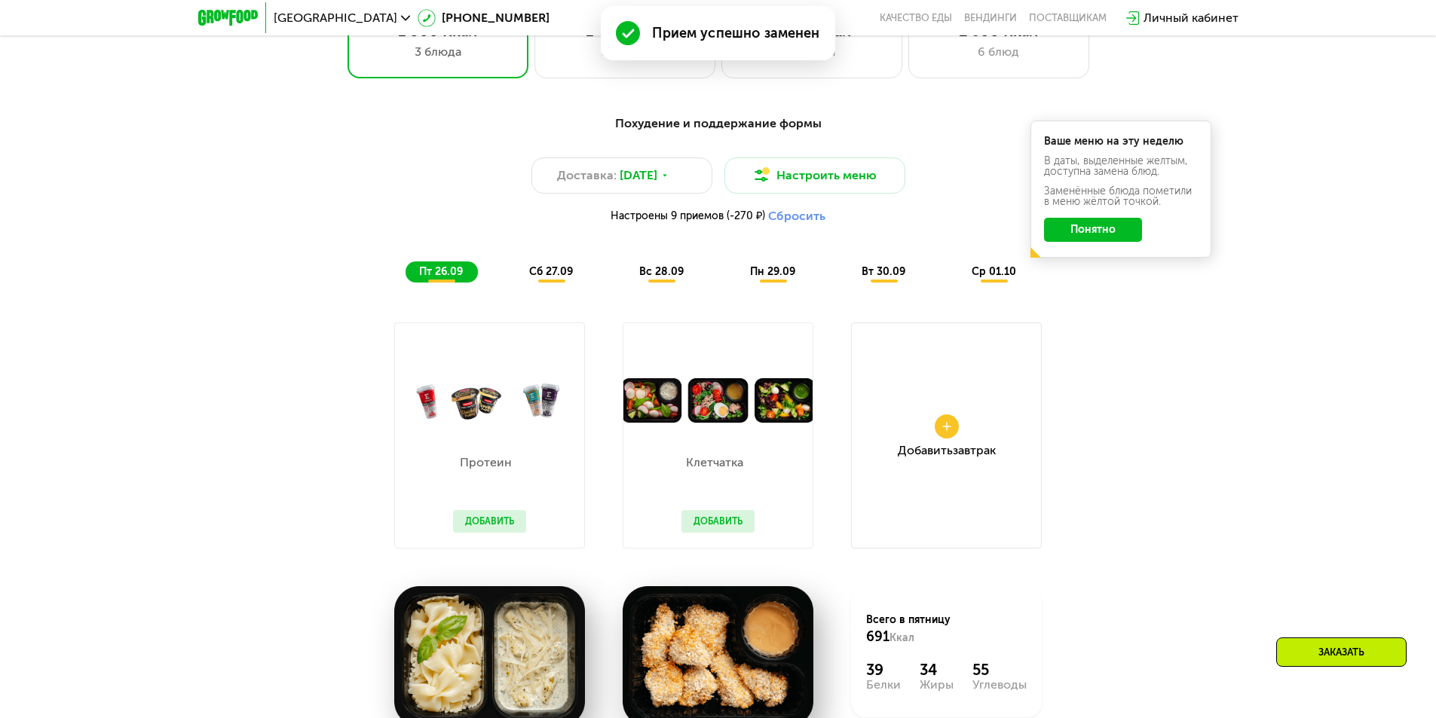
scroll to position [1282, 0]
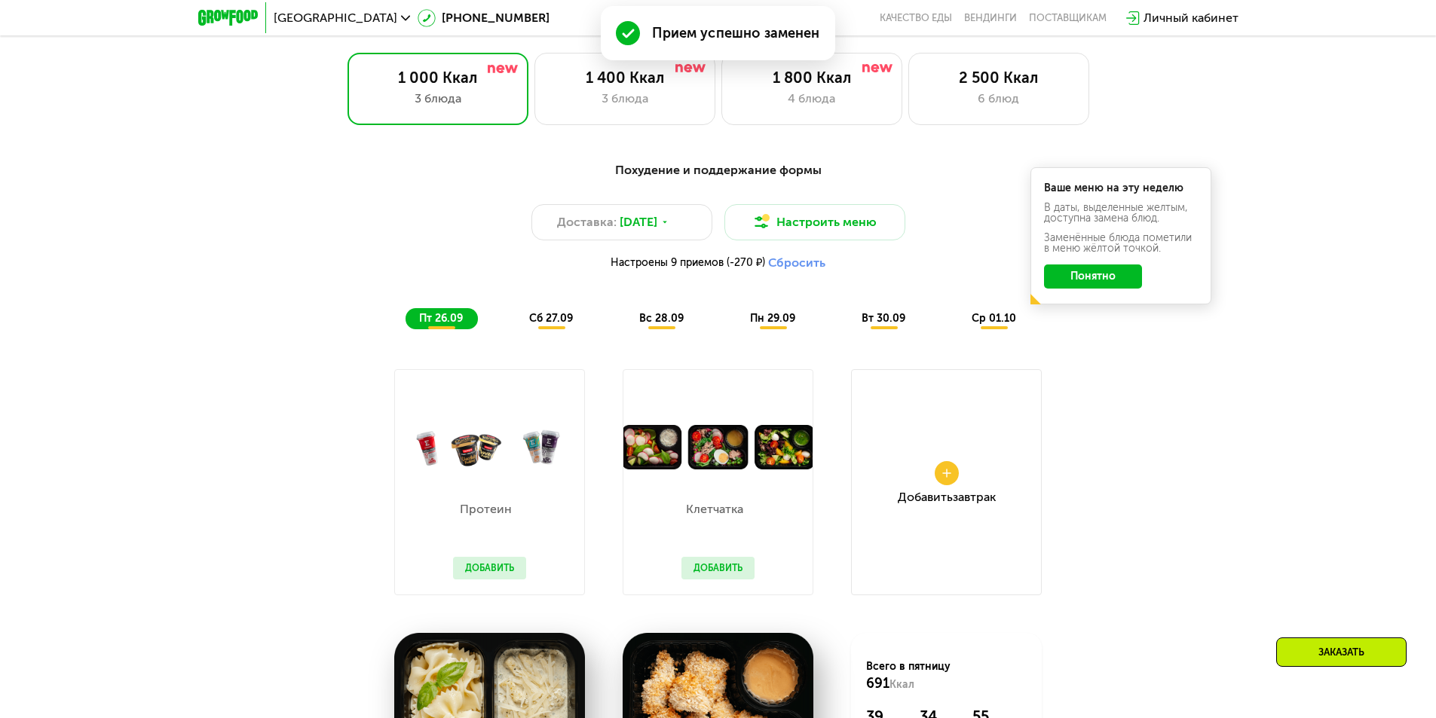
click at [556, 323] on span "сб 27.09" at bounding box center [551, 318] width 44 height 13
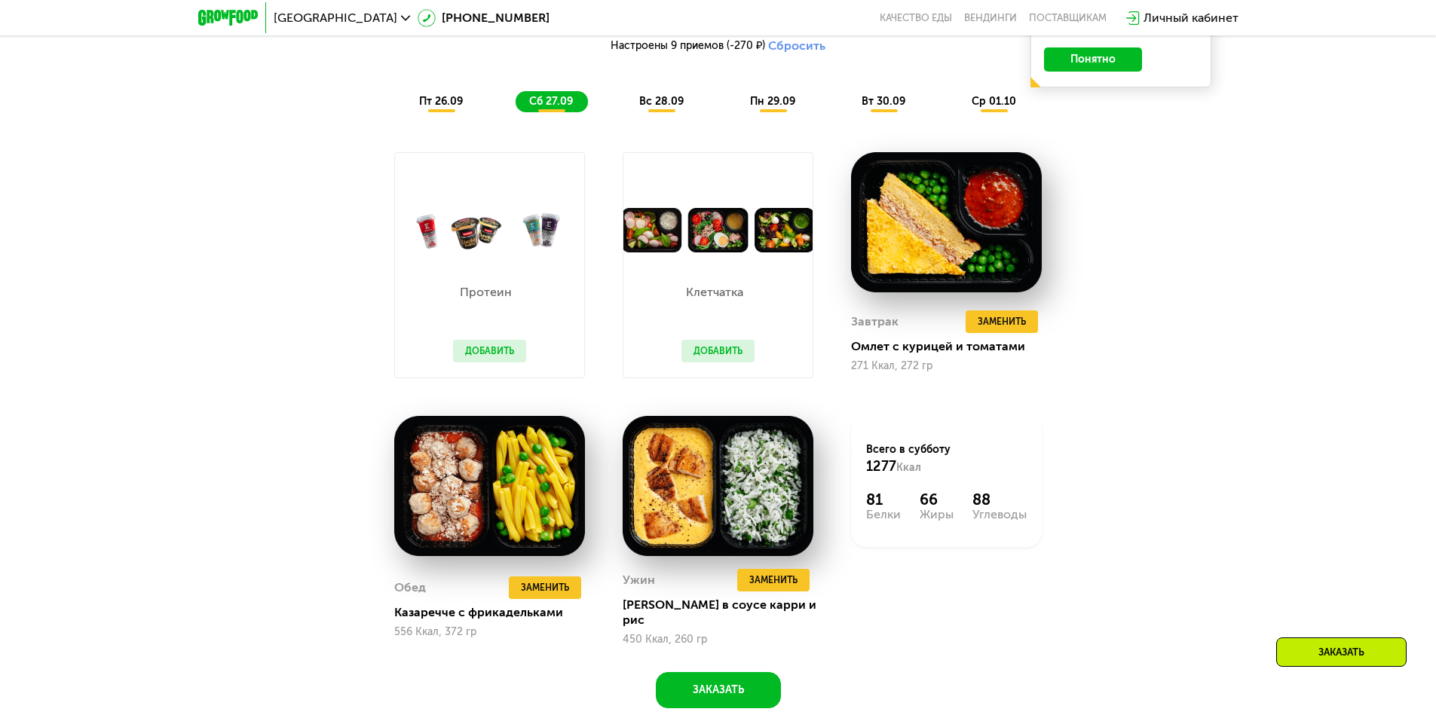
scroll to position [1508, 0]
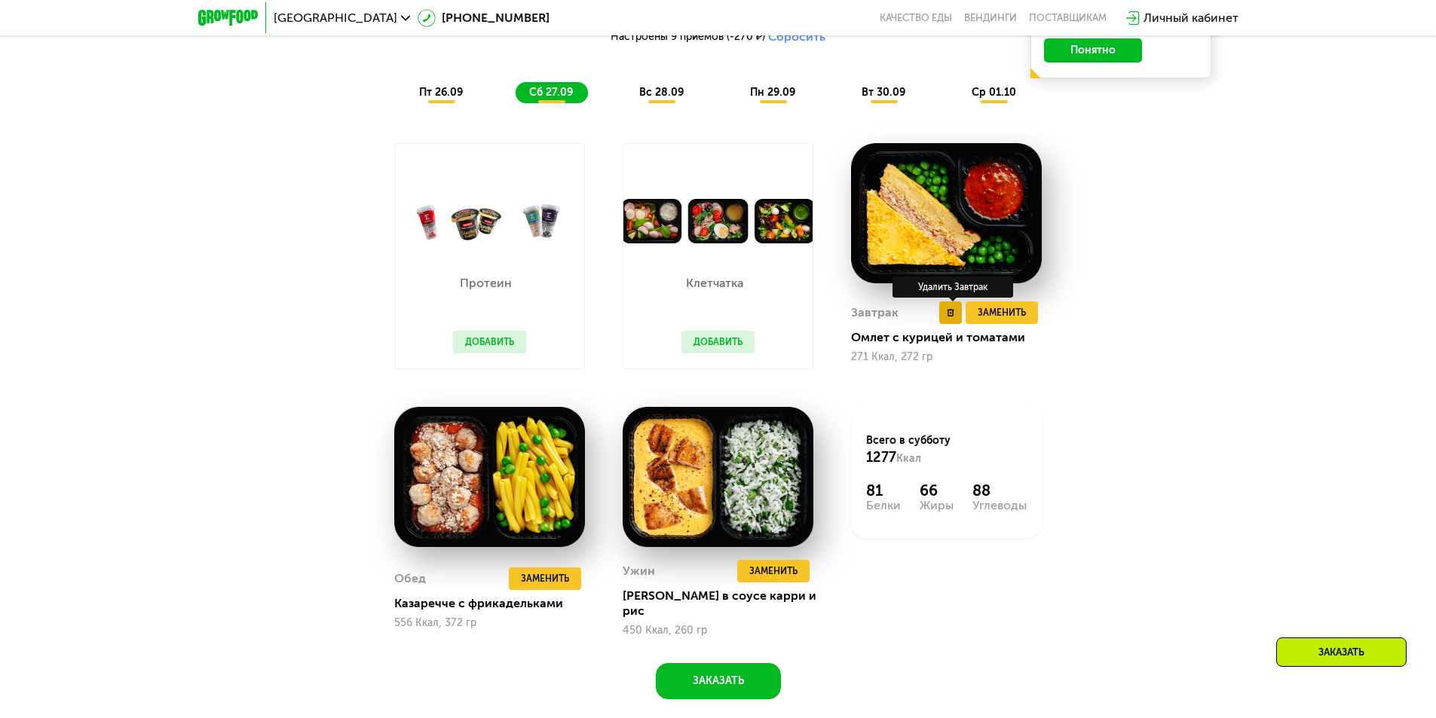
click at [954, 317] on use at bounding box center [951, 313] width 7 height 8
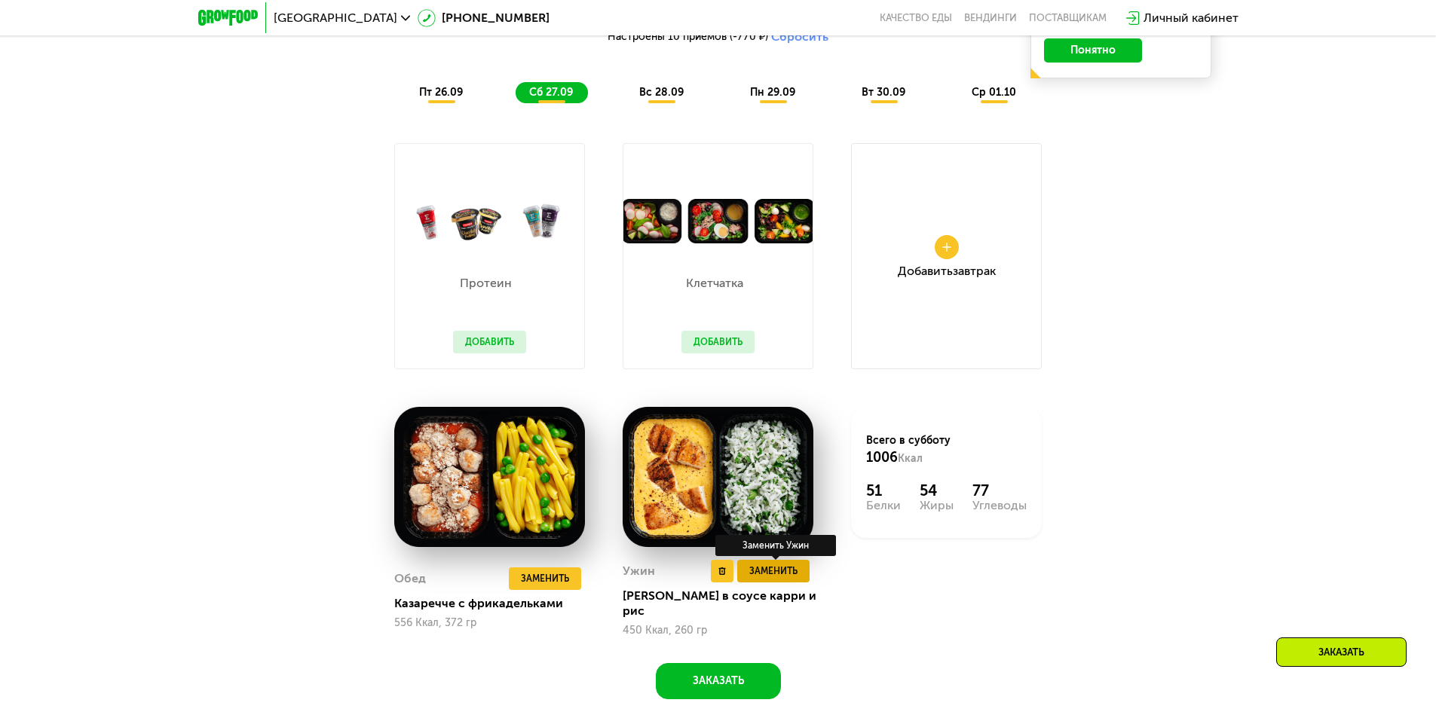
click at [760, 569] on span "Заменить" at bounding box center [773, 571] width 48 height 15
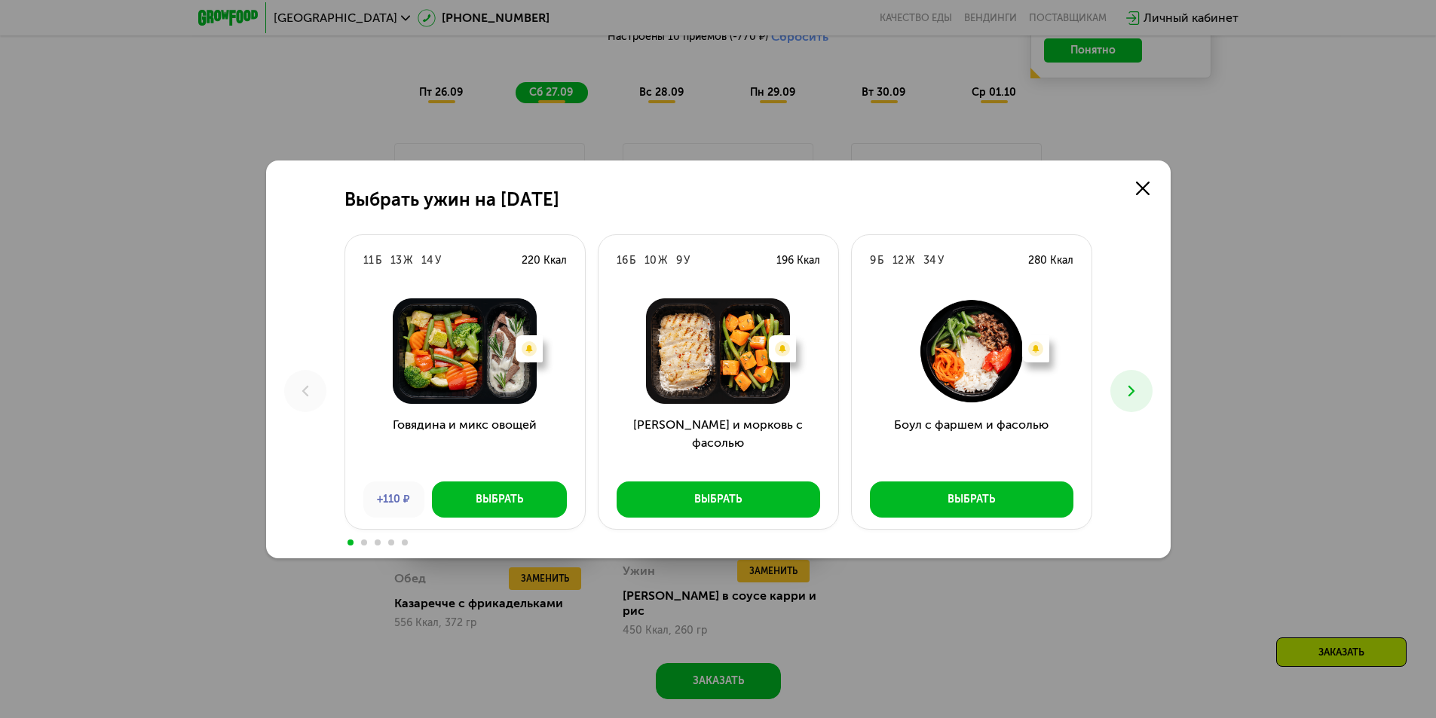
click at [1129, 394] on icon at bounding box center [1132, 391] width 18 height 18
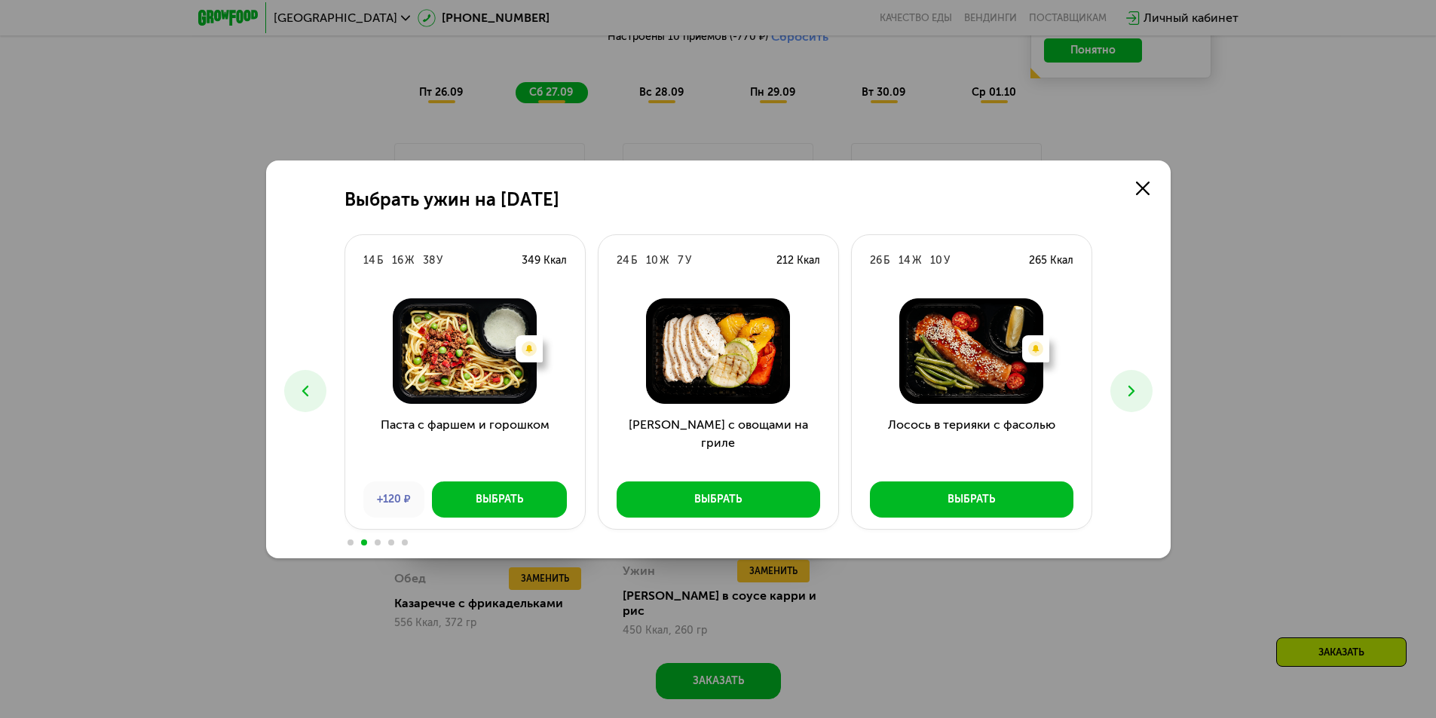
click at [1137, 390] on icon at bounding box center [1132, 391] width 18 height 18
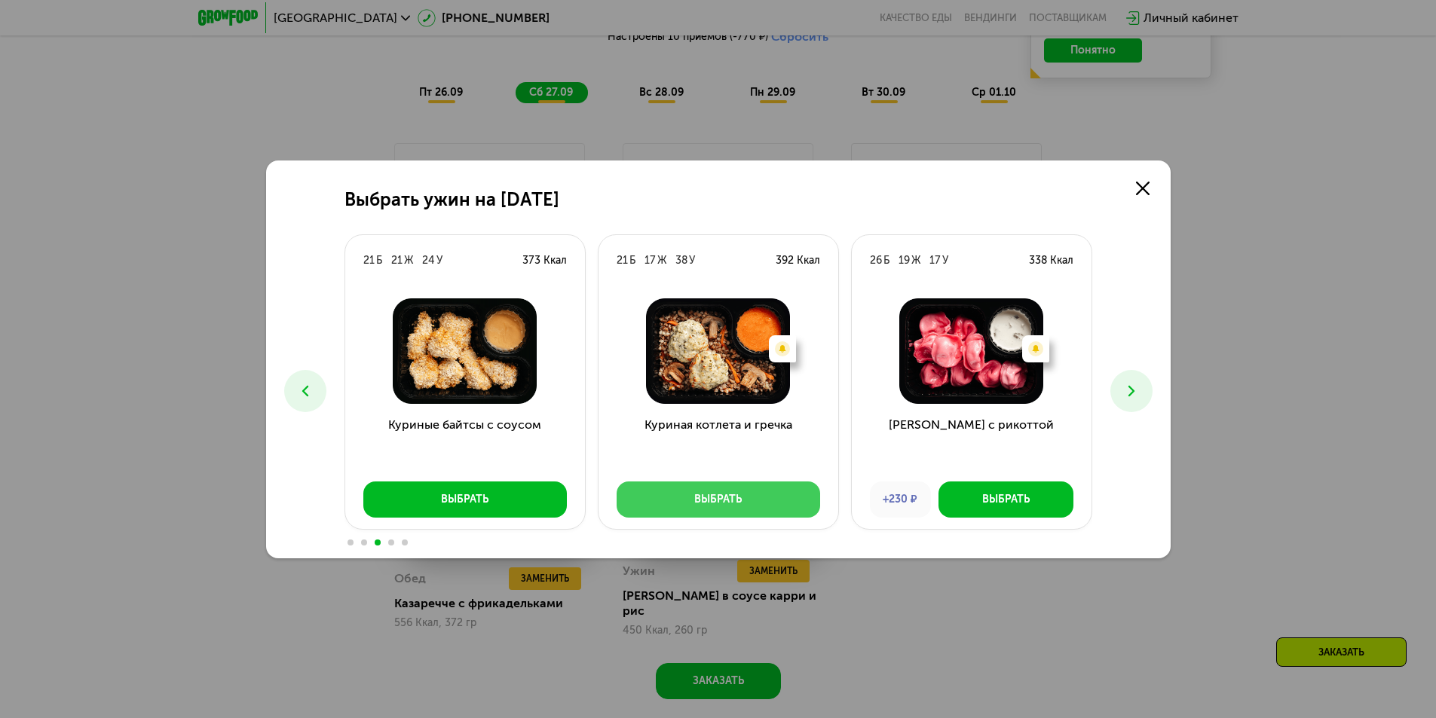
click at [764, 500] on button "Выбрать" at bounding box center [719, 500] width 204 height 36
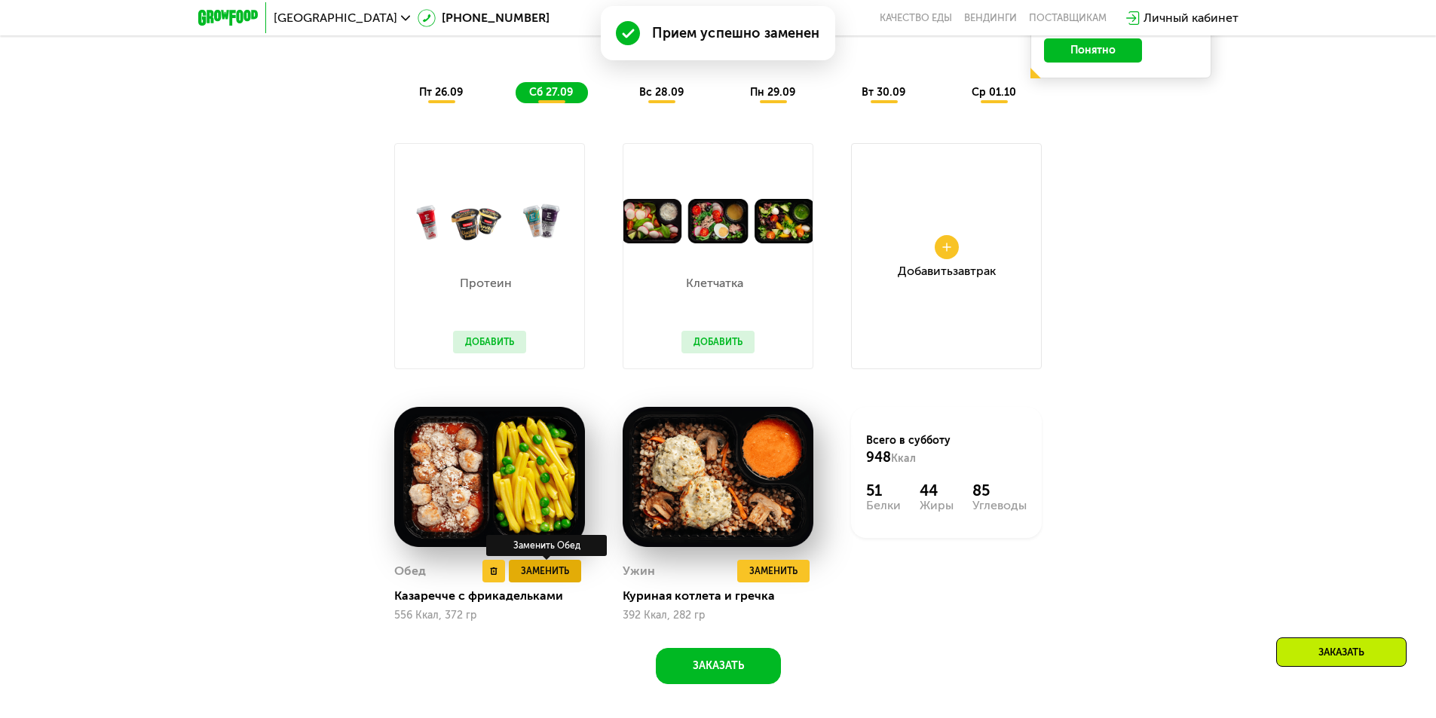
click at [555, 575] on span "Заменить" at bounding box center [545, 571] width 48 height 15
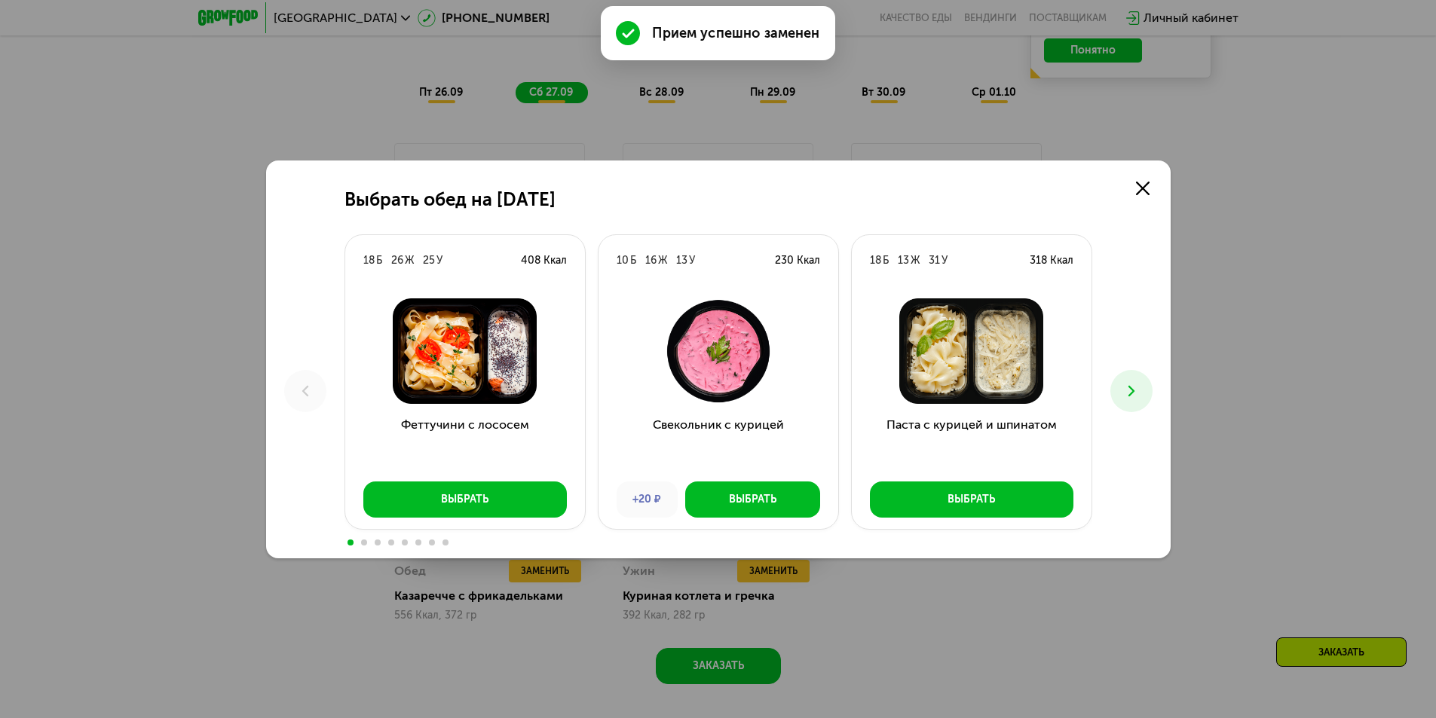
click at [1138, 397] on icon at bounding box center [1132, 391] width 18 height 18
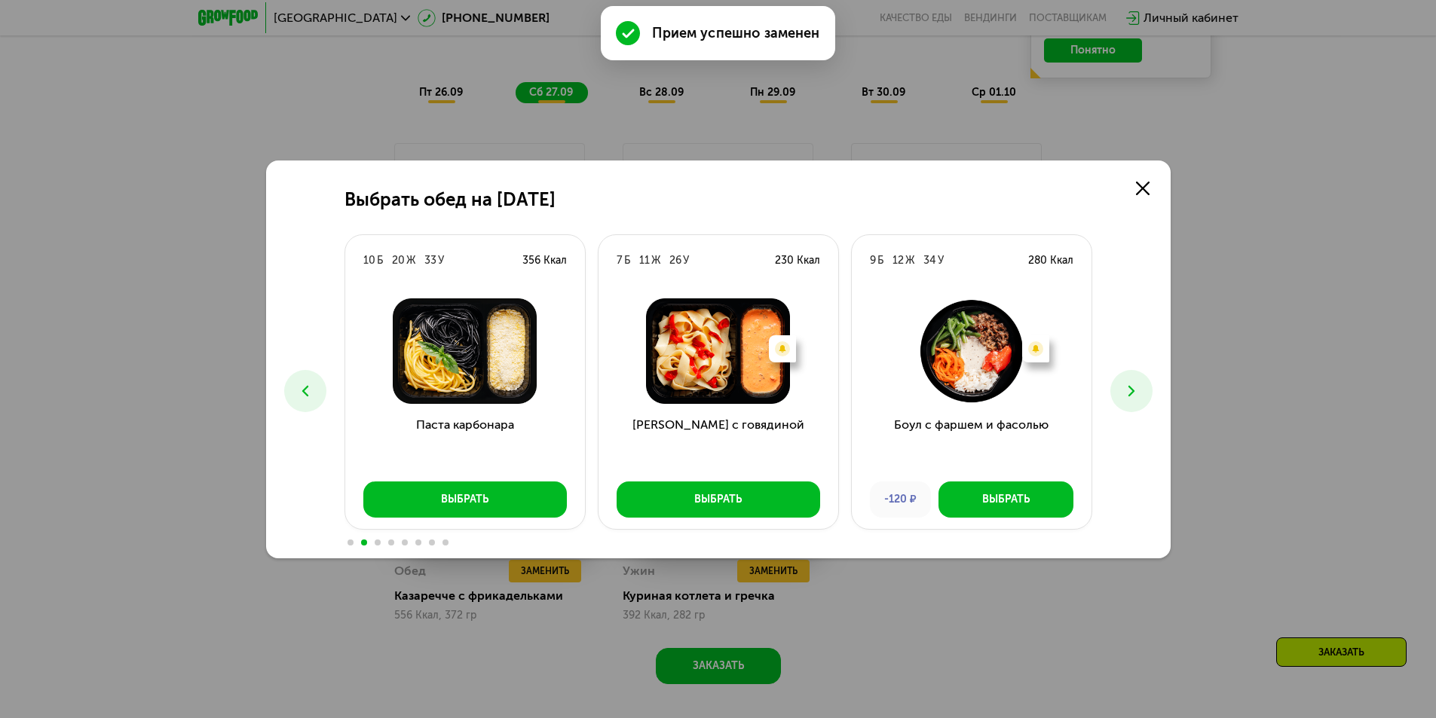
click at [1138, 397] on icon at bounding box center [1132, 391] width 18 height 18
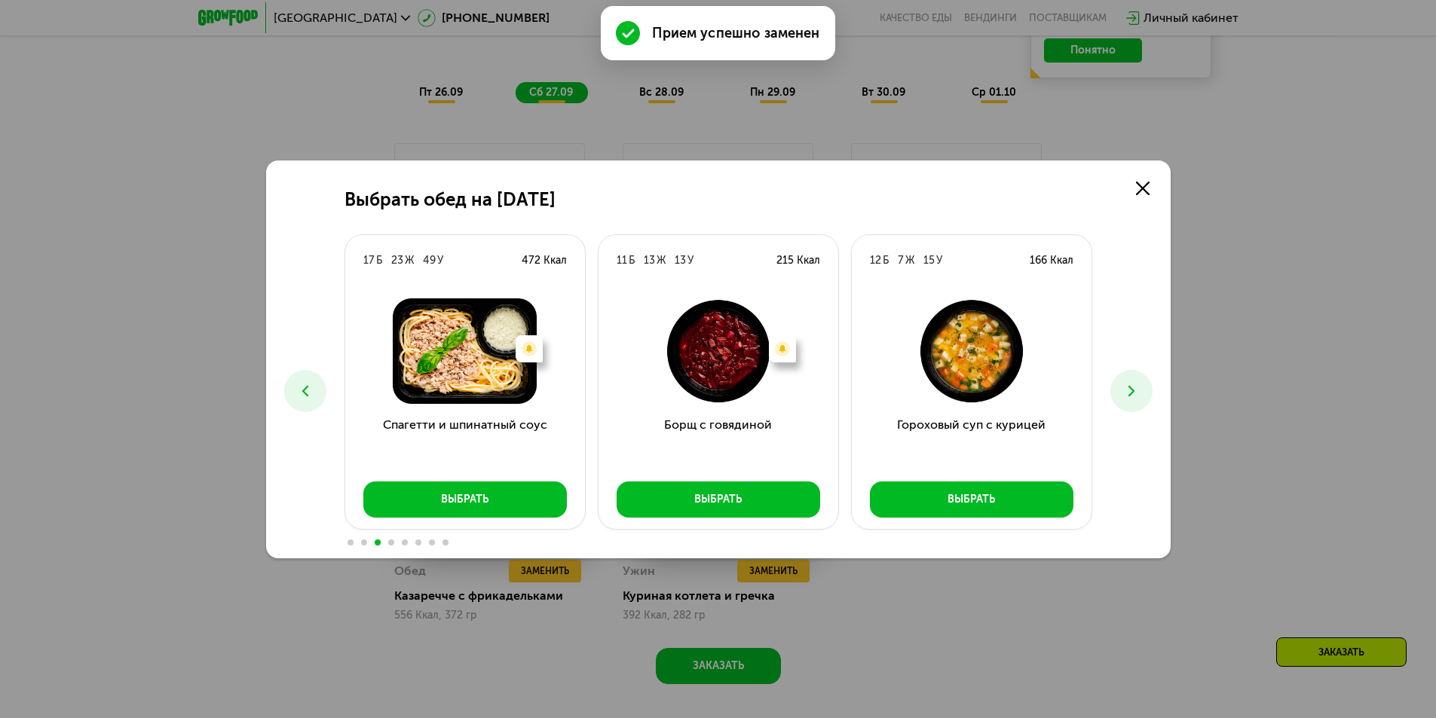
click at [1135, 392] on icon at bounding box center [1132, 391] width 18 height 18
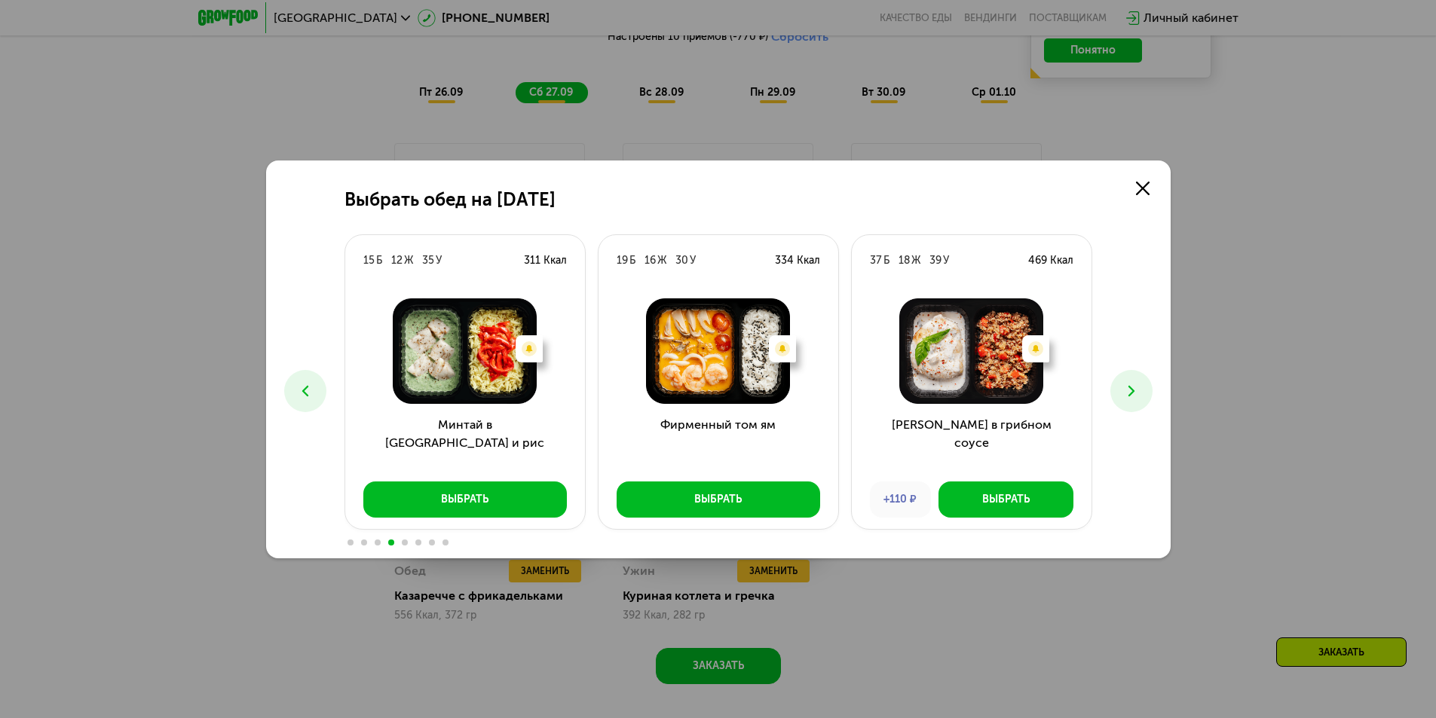
click at [294, 381] on button at bounding box center [305, 391] width 42 height 42
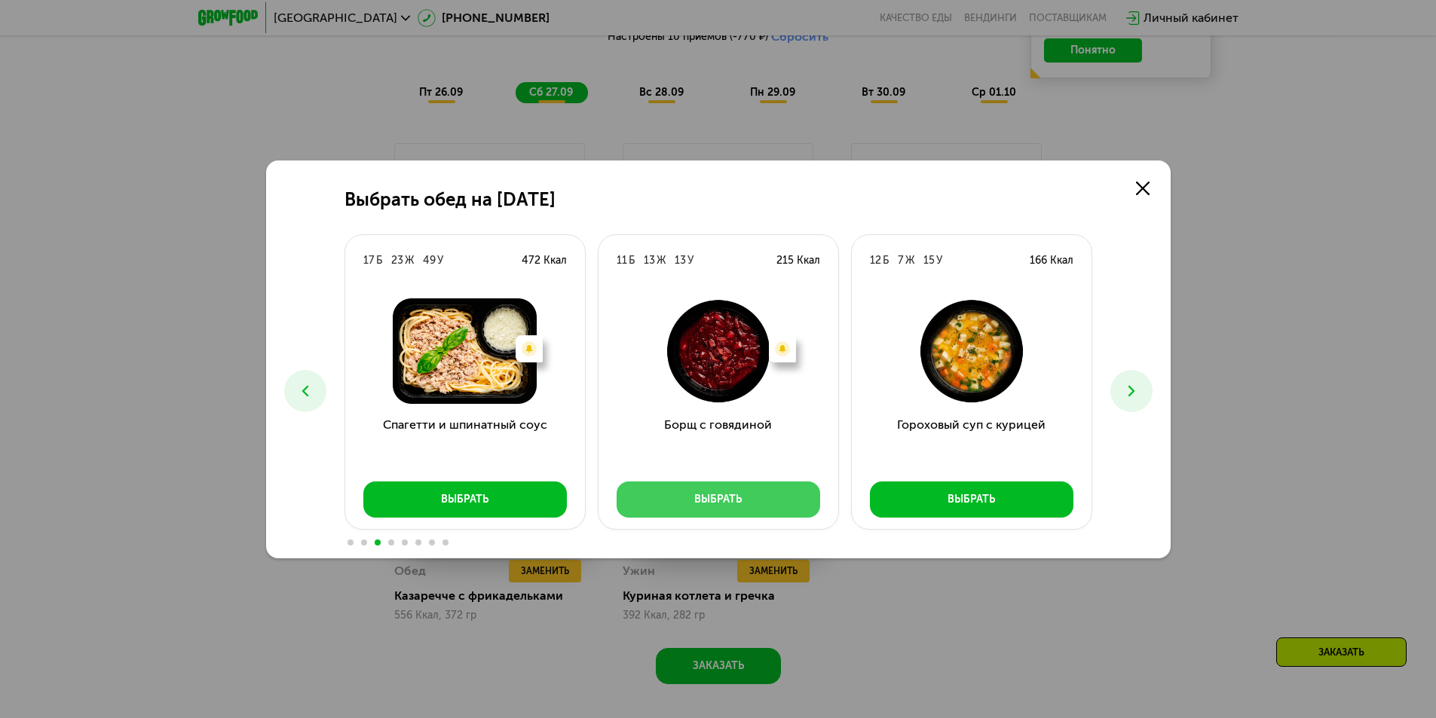
click at [714, 503] on div "Выбрать" at bounding box center [717, 499] width 47 height 15
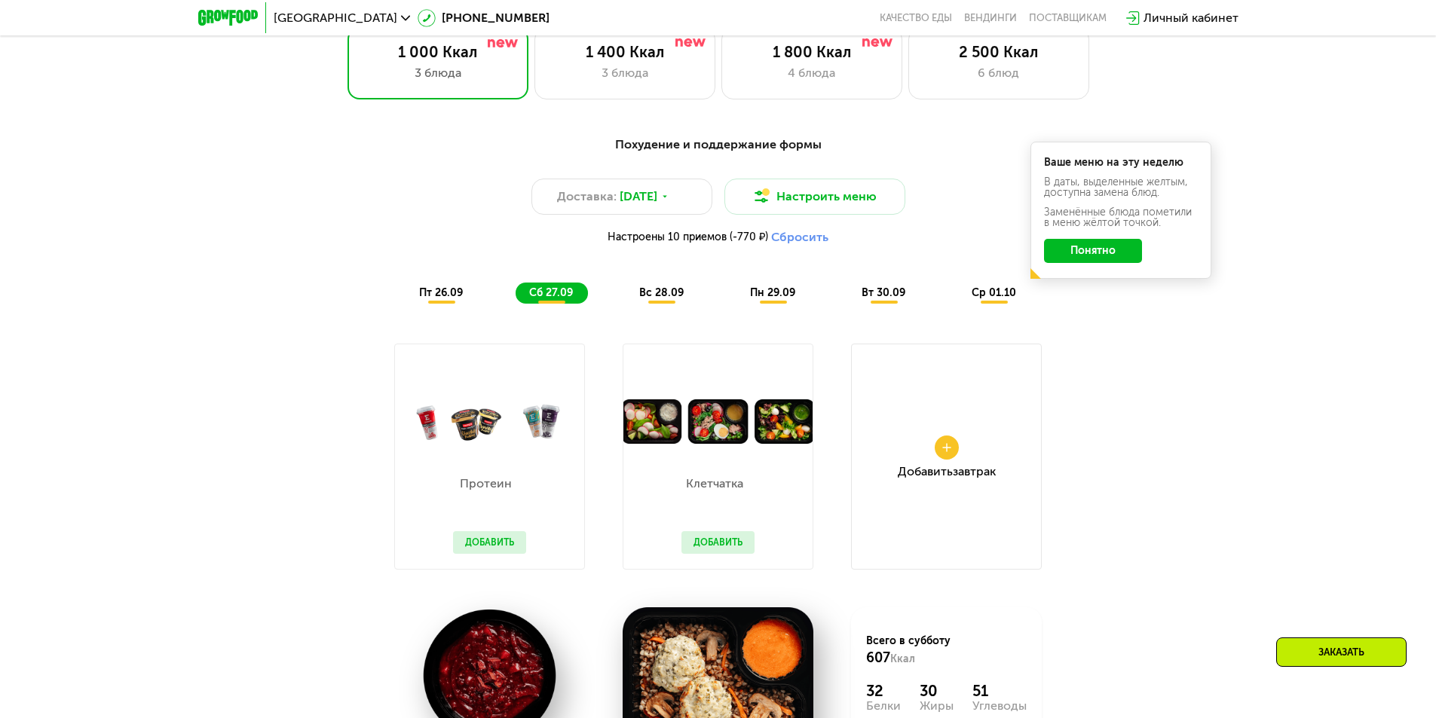
scroll to position [1282, 0]
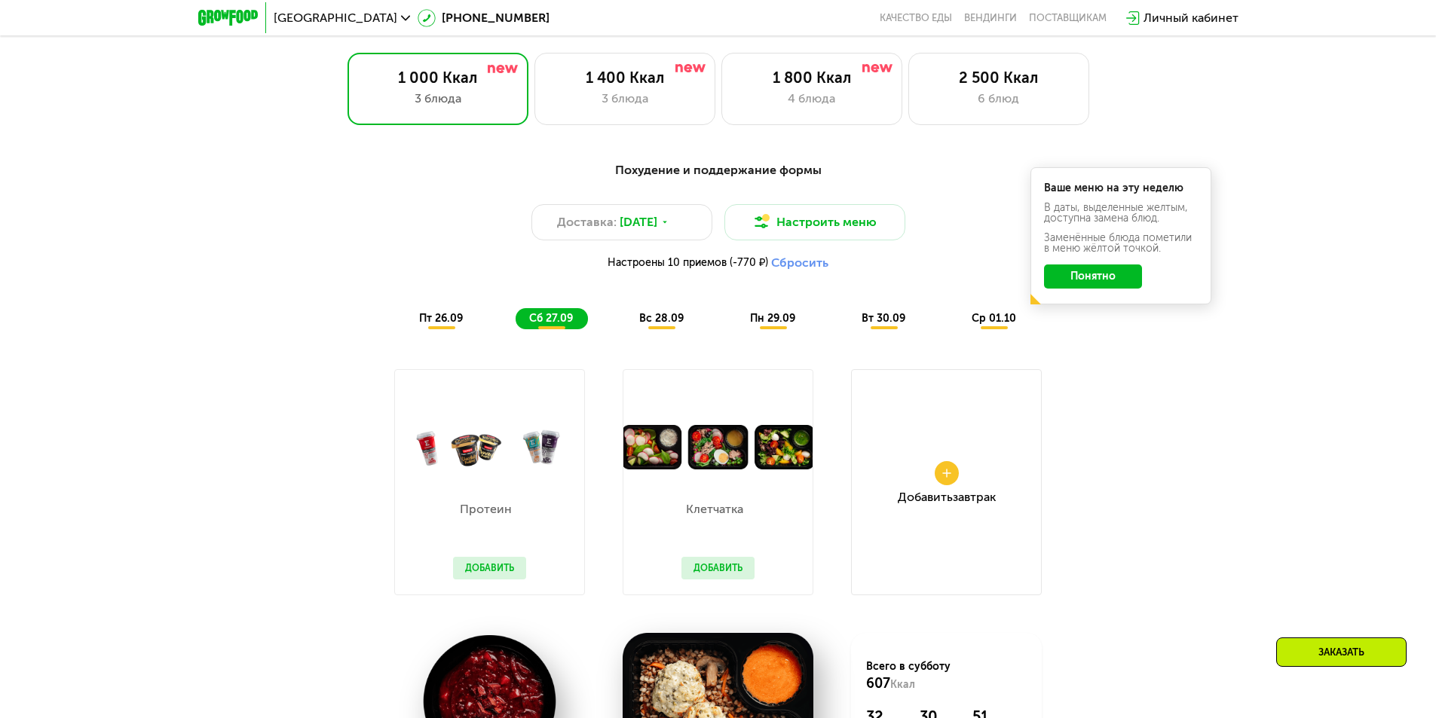
click at [661, 320] on span "вс 28.09" at bounding box center [661, 318] width 44 height 13
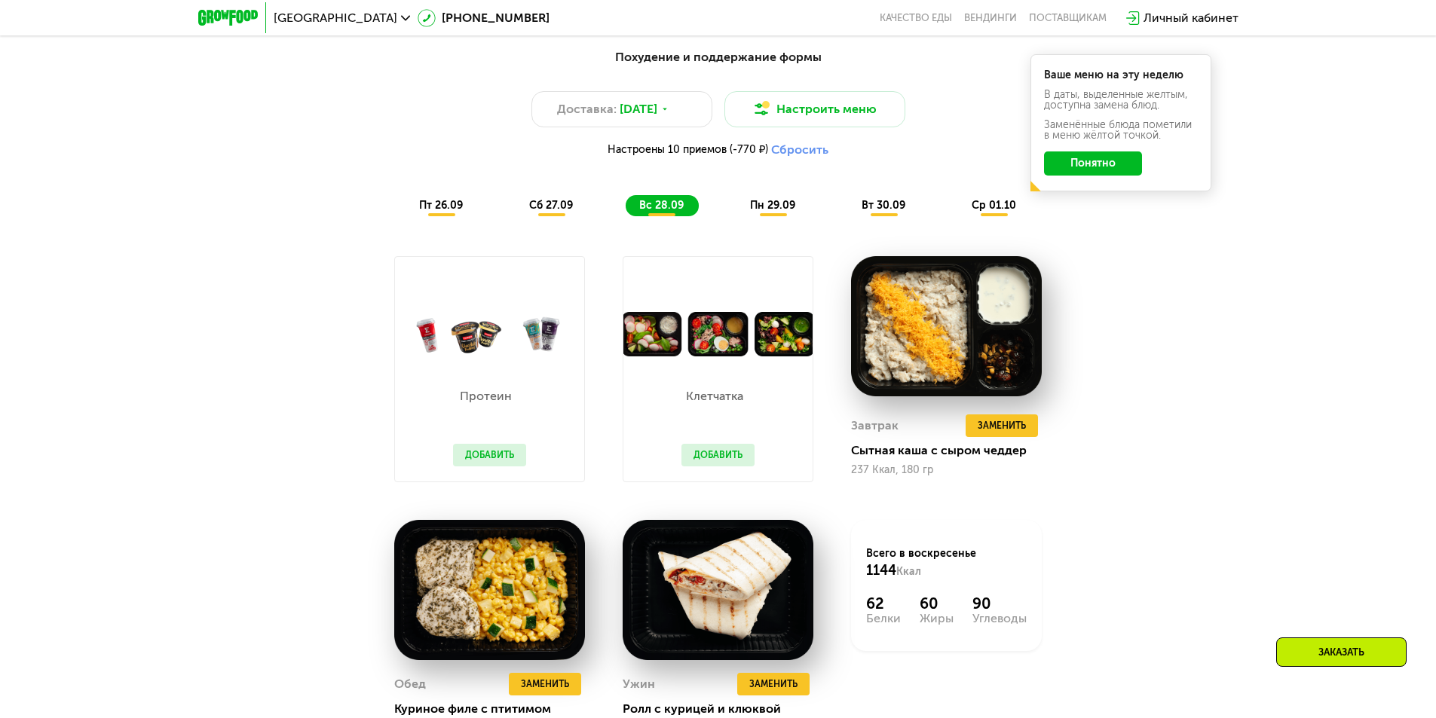
scroll to position [1432, 0]
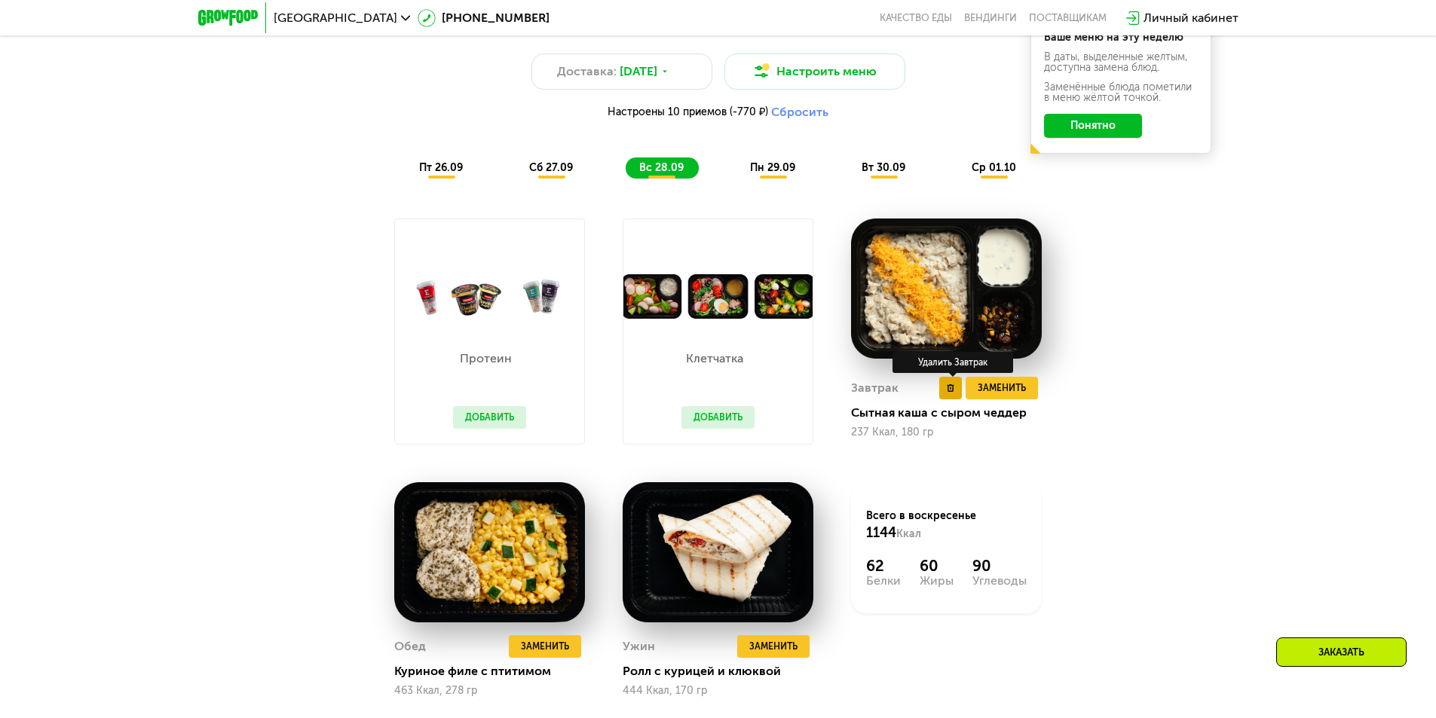
click at [942, 393] on button at bounding box center [950, 388] width 23 height 23
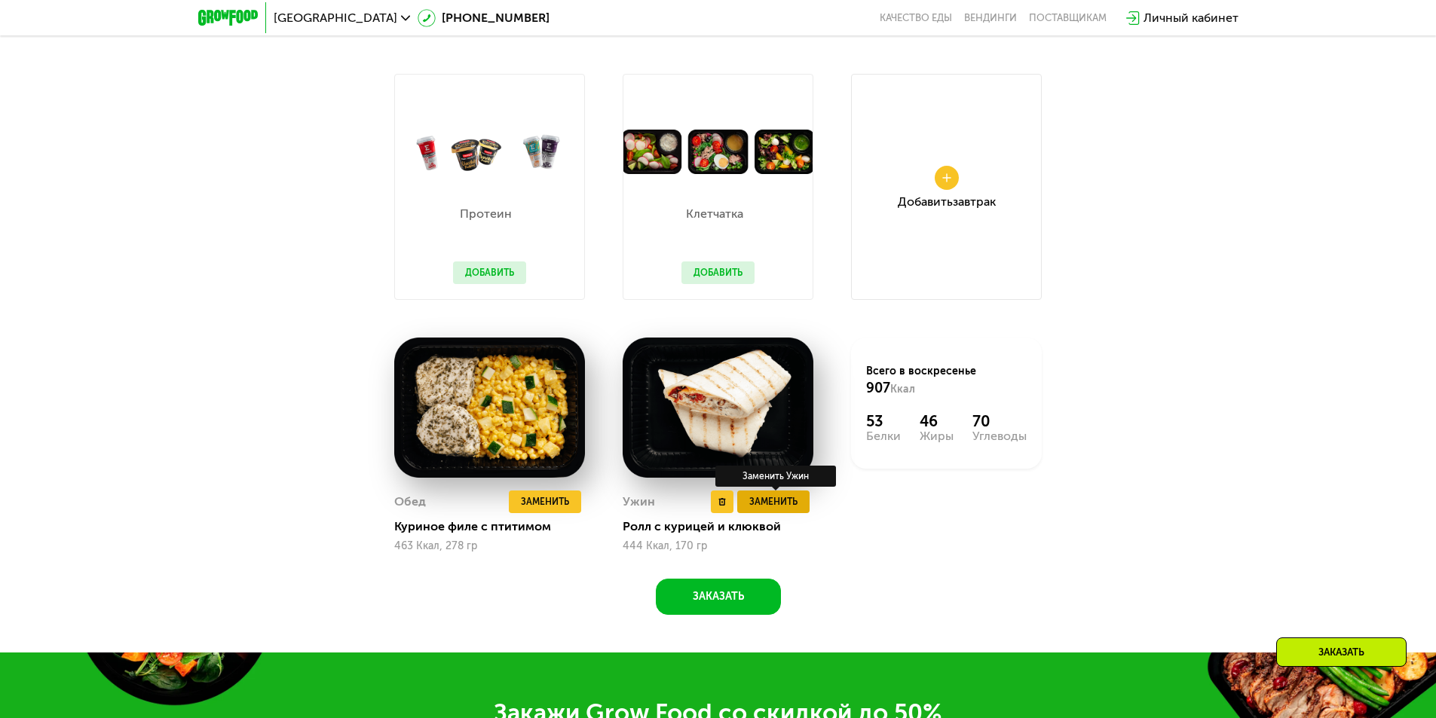
scroll to position [1583, 0]
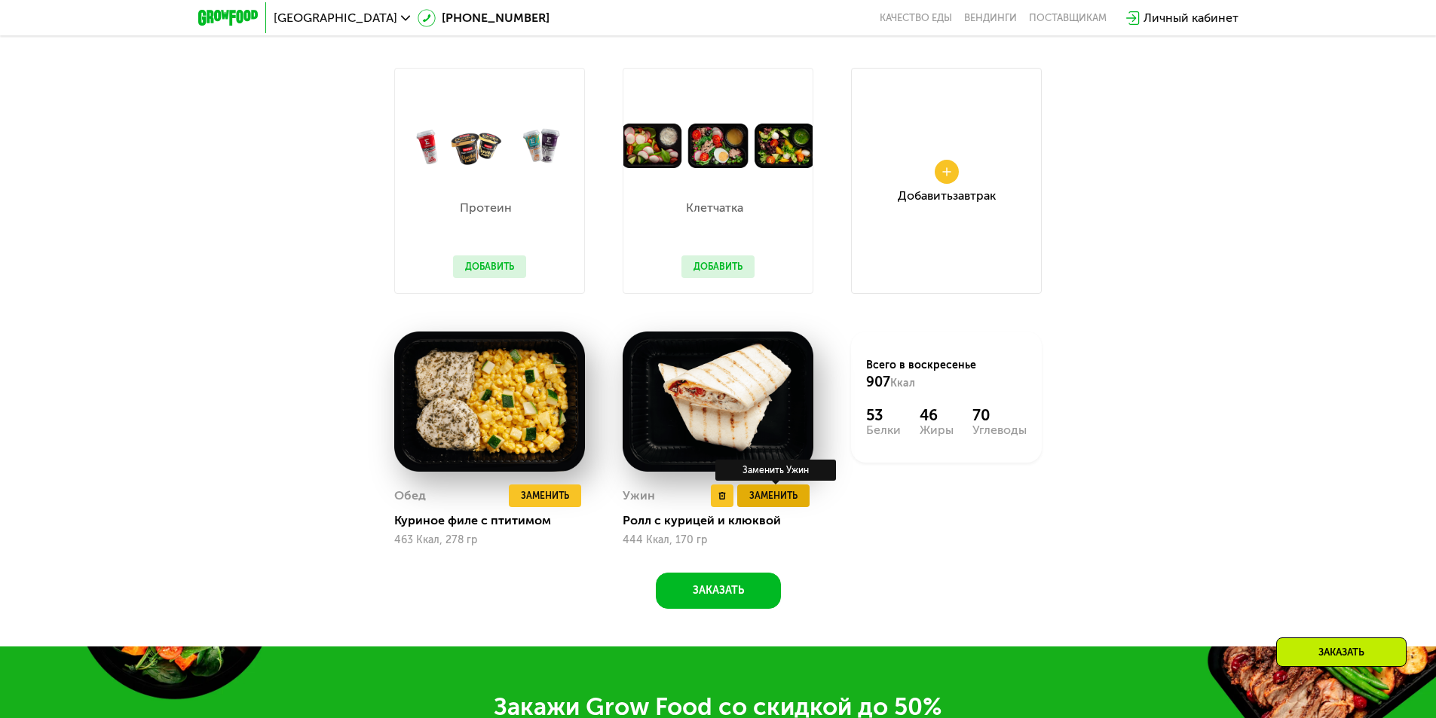
click at [789, 499] on span "Заменить" at bounding box center [773, 496] width 48 height 15
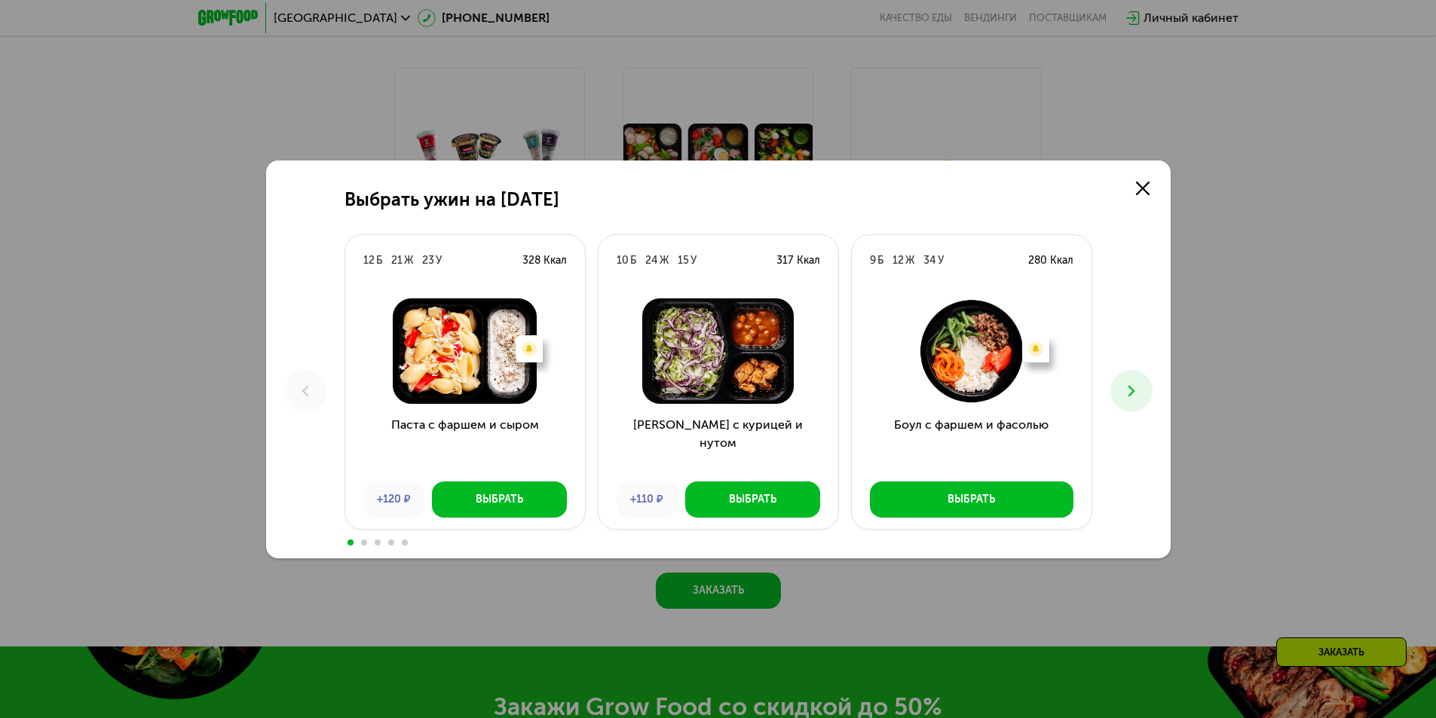
click at [1147, 388] on button at bounding box center [1131, 391] width 42 height 42
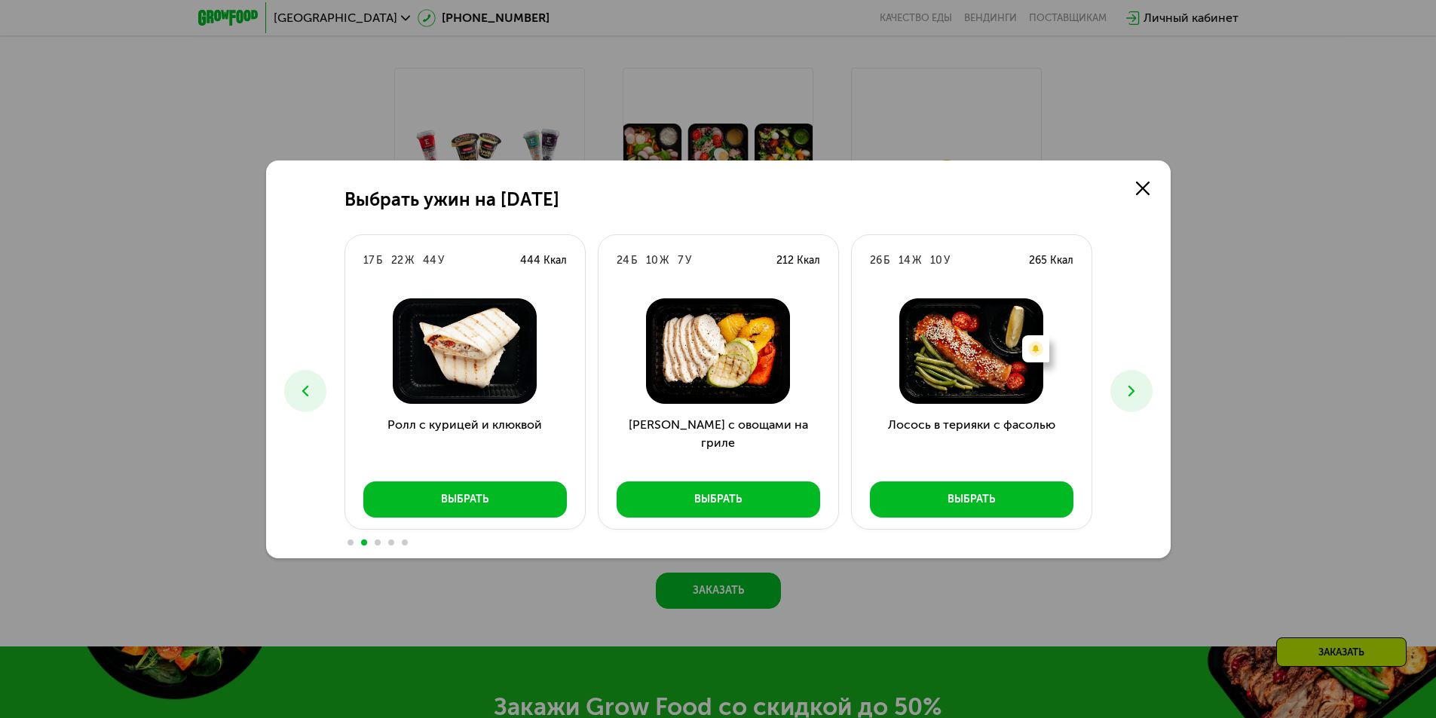
click at [1142, 393] on button at bounding box center [1131, 391] width 42 height 42
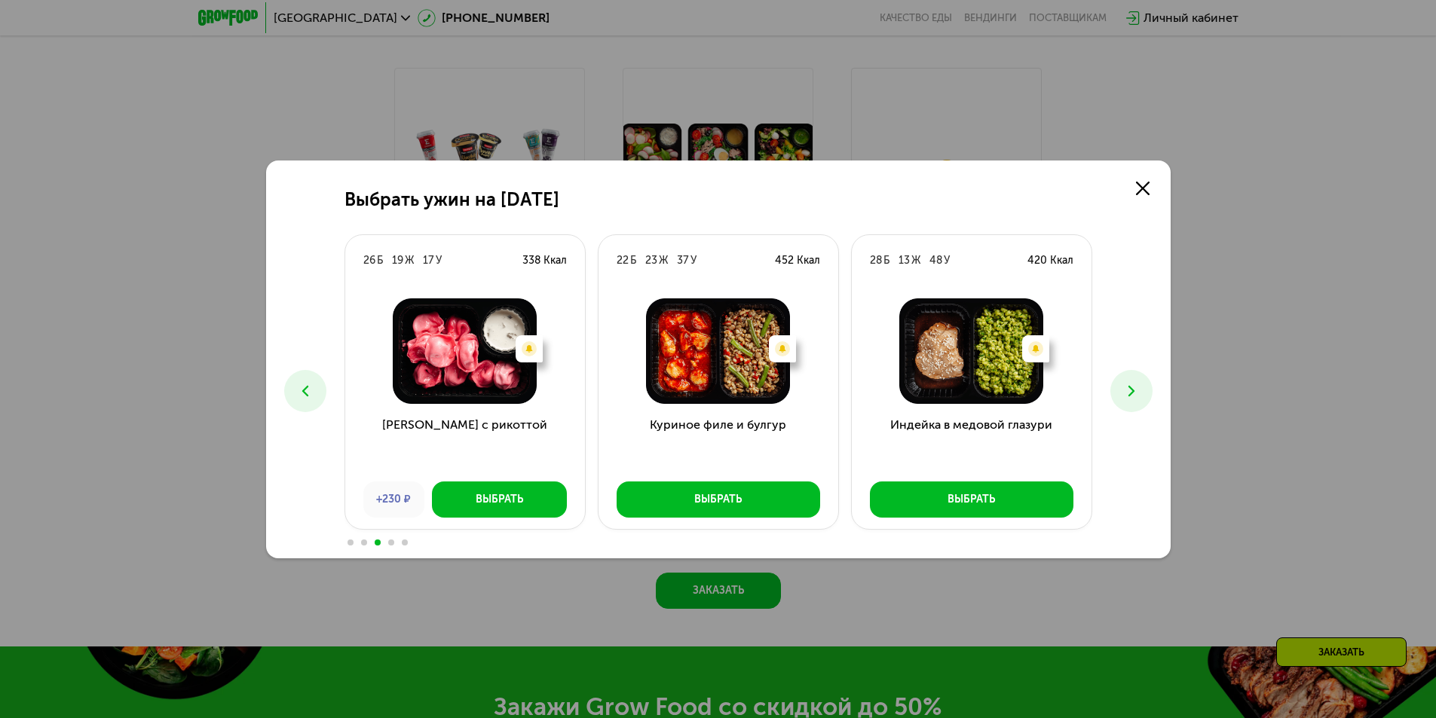
click at [1132, 399] on icon at bounding box center [1132, 391] width 18 height 18
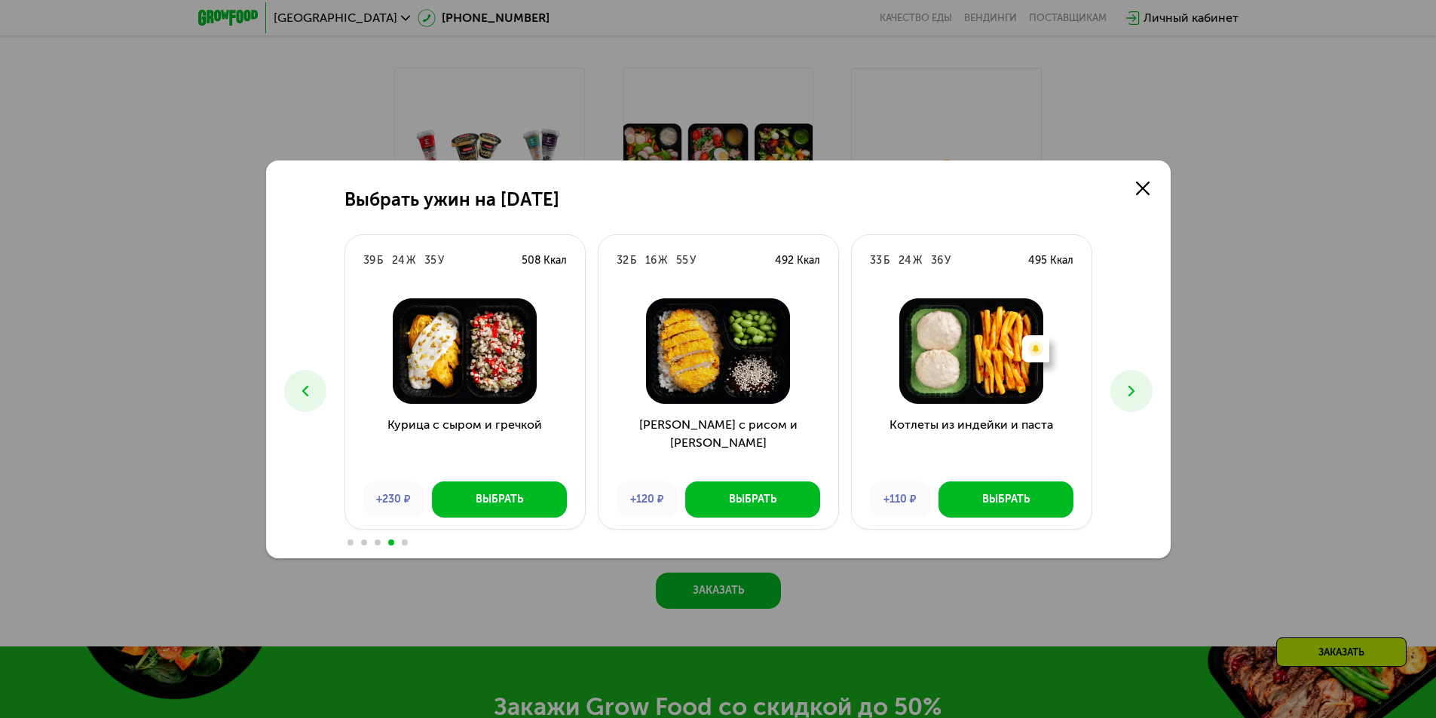
click at [1132, 388] on icon at bounding box center [1132, 391] width 18 height 18
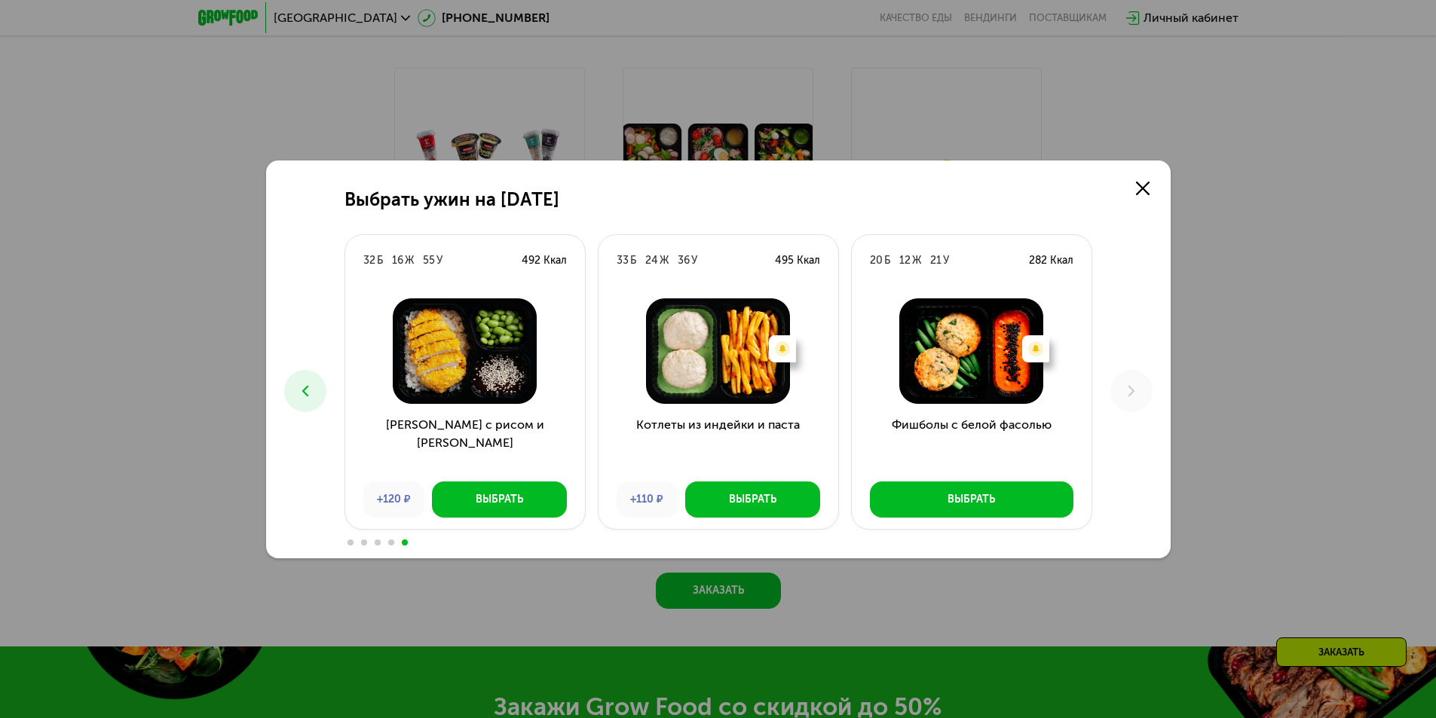
click at [313, 394] on icon at bounding box center [305, 391] width 18 height 18
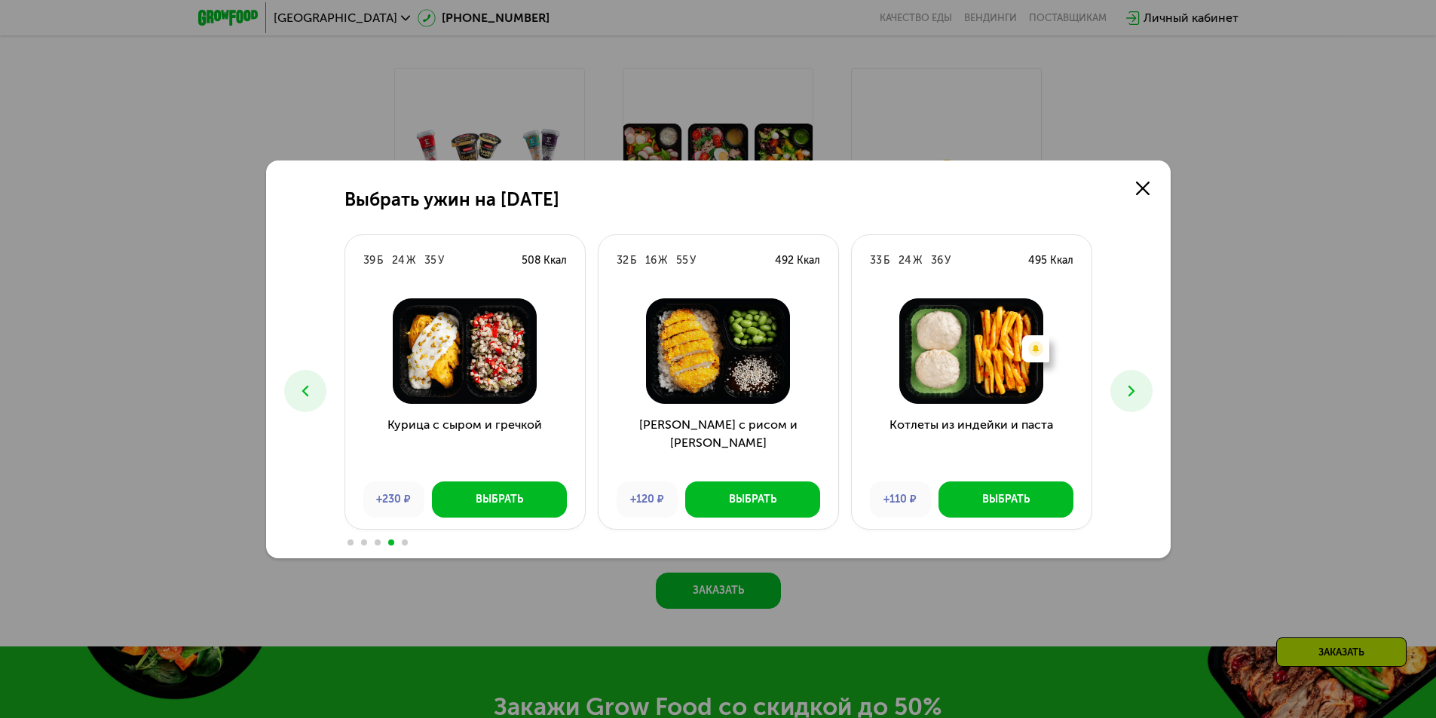
click at [308, 394] on icon at bounding box center [305, 391] width 18 height 18
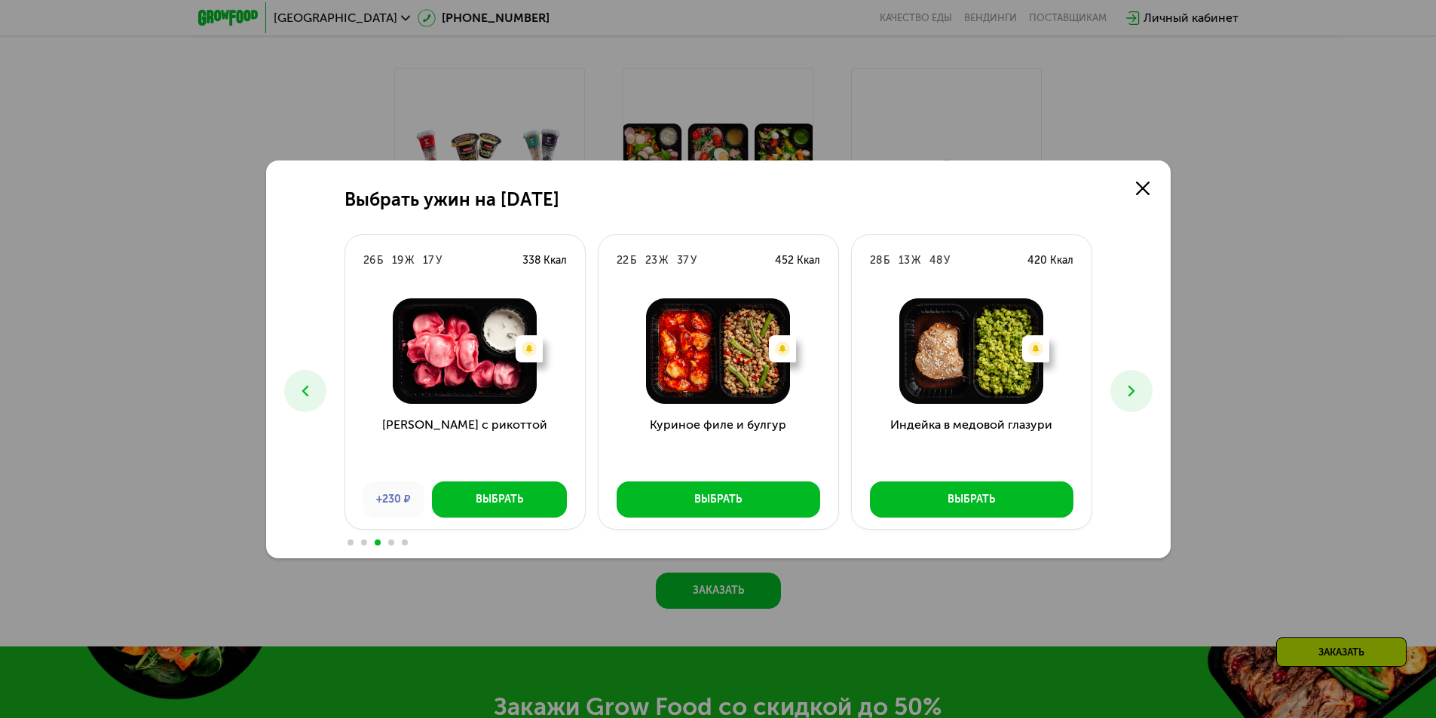
click at [307, 395] on use at bounding box center [305, 390] width 6 height 11
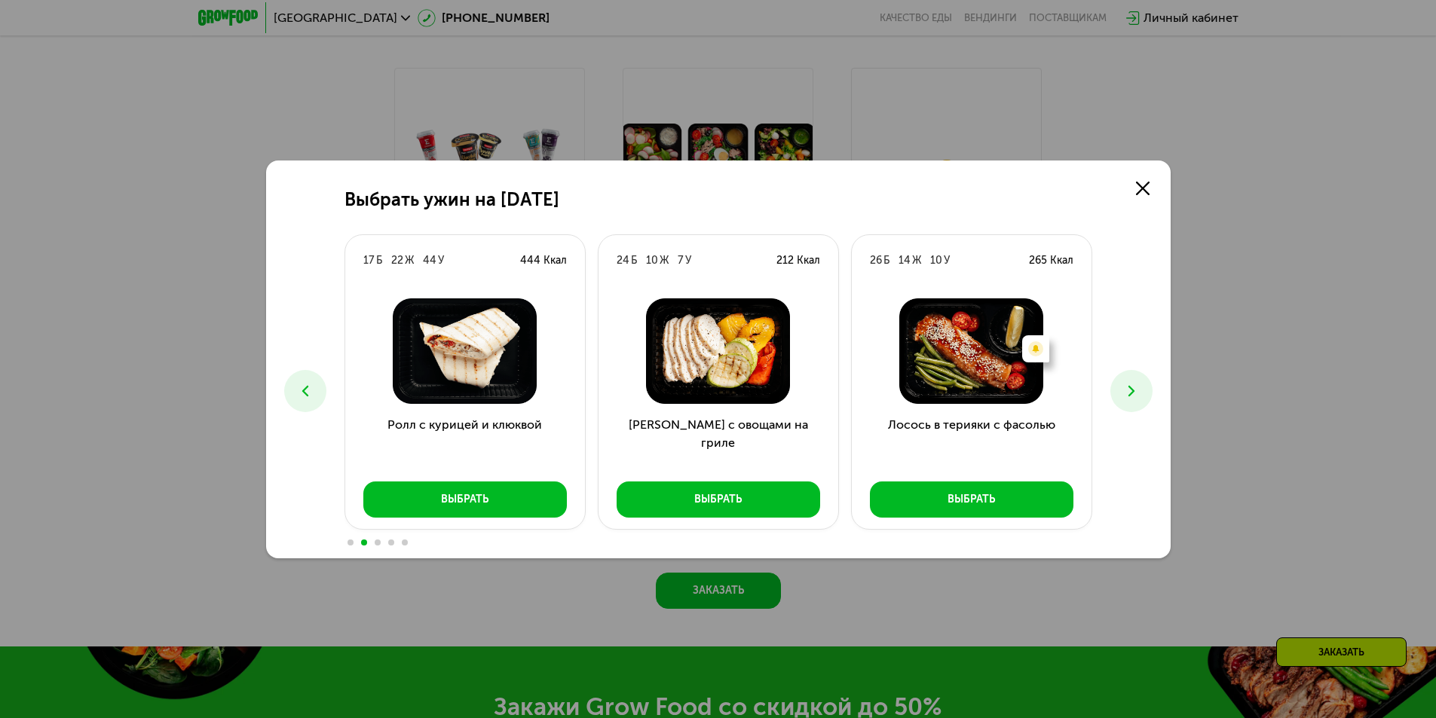
click at [307, 395] on use at bounding box center [305, 390] width 6 height 11
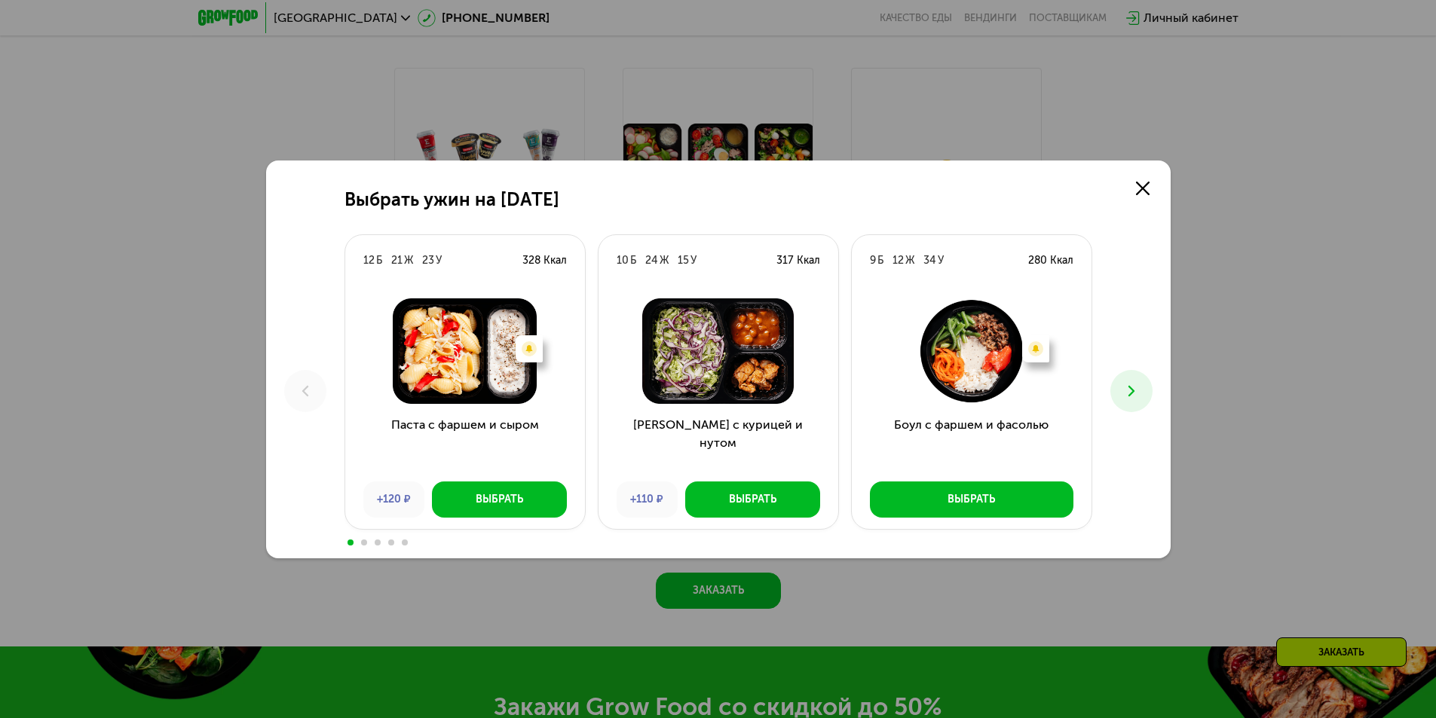
click at [1153, 386] on div "Выбрать ужин на [DATE] Б 21 Ж 23 У 328 Ккал Есть нежелательные ингредиенты: Лук…" at bounding box center [718, 360] width 905 height 398
click at [1140, 388] on button at bounding box center [1131, 391] width 42 height 42
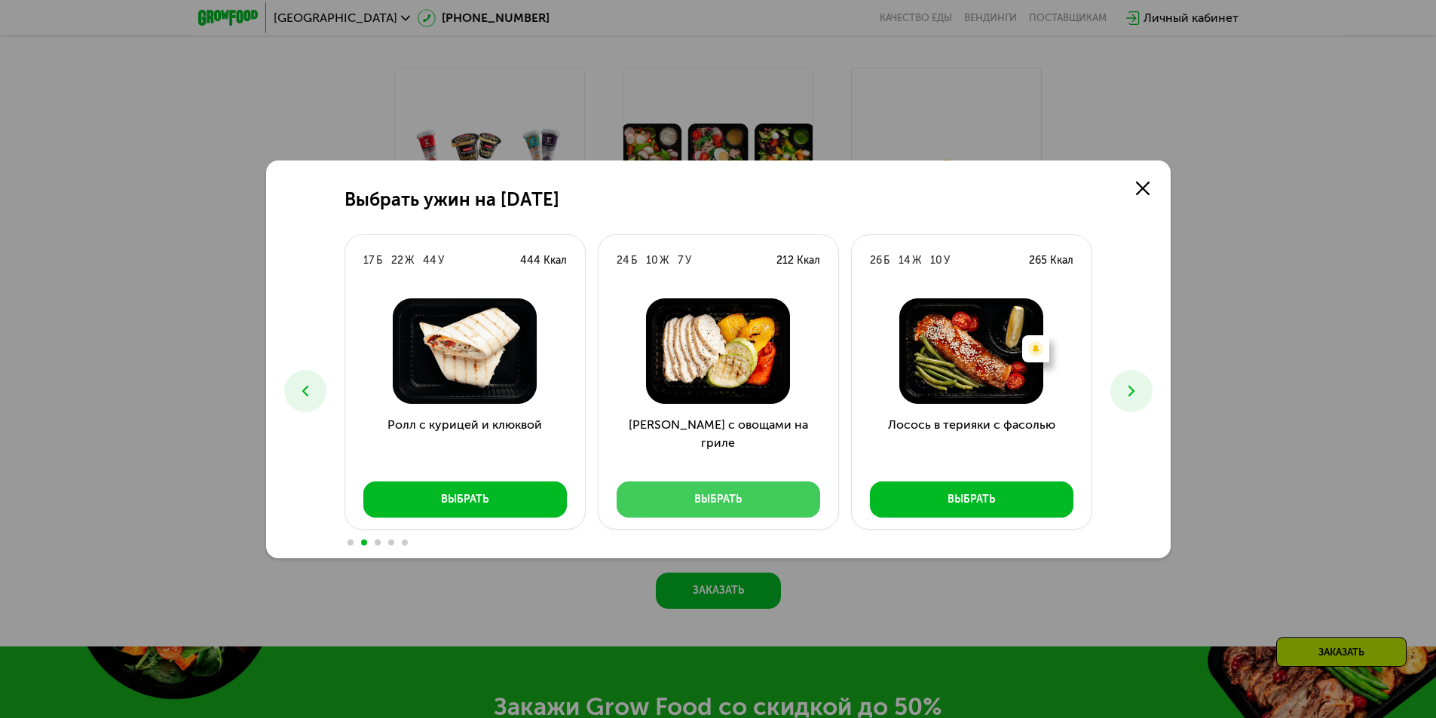
click at [712, 495] on div "Выбрать" at bounding box center [717, 499] width 47 height 15
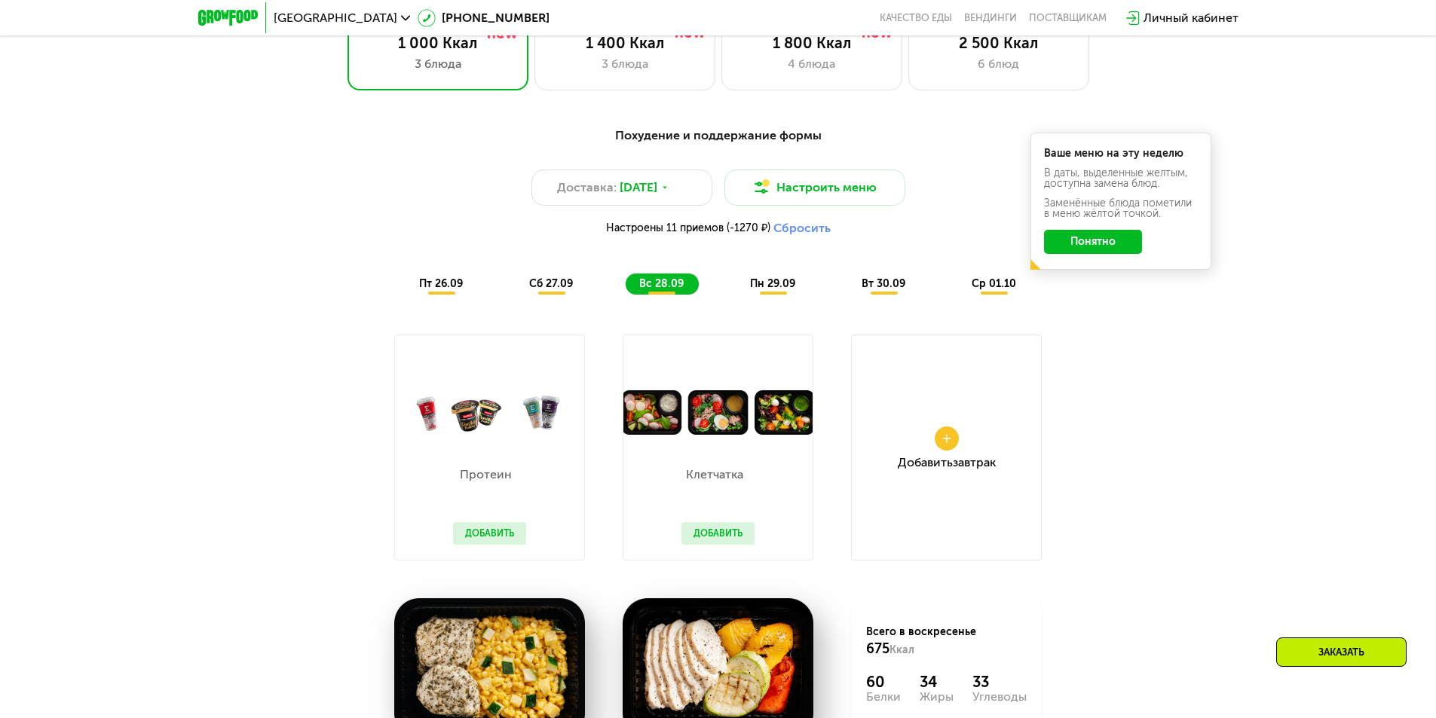
scroll to position [1282, 0]
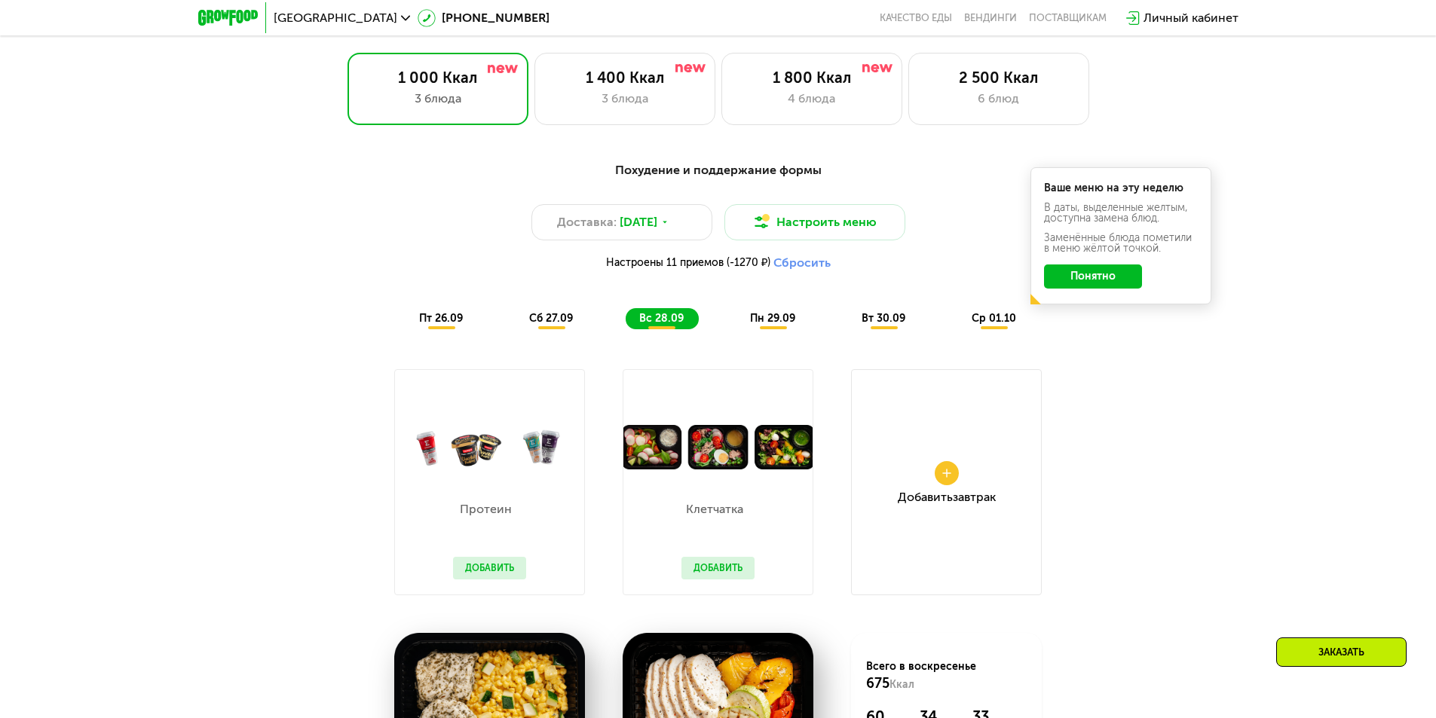
click at [777, 325] on span "пн 29.09" at bounding box center [772, 318] width 45 height 13
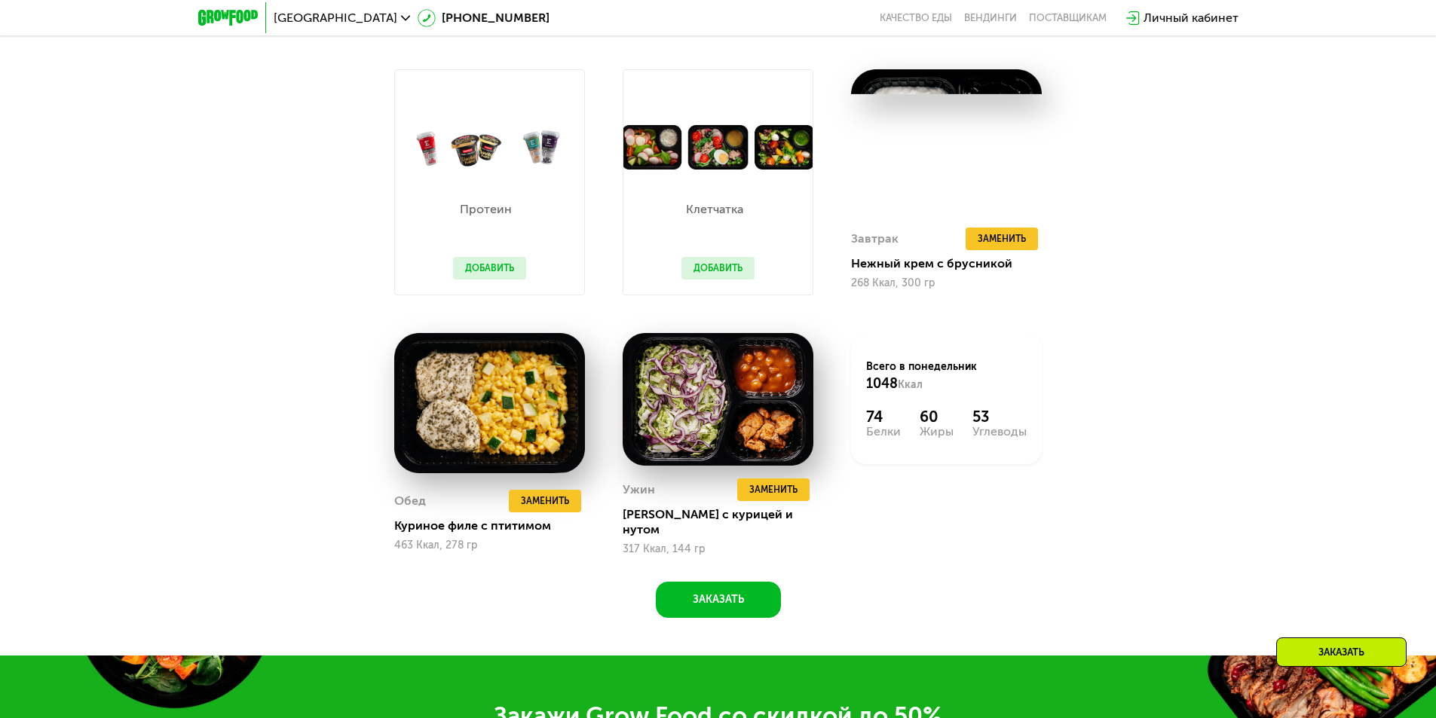
scroll to position [1583, 0]
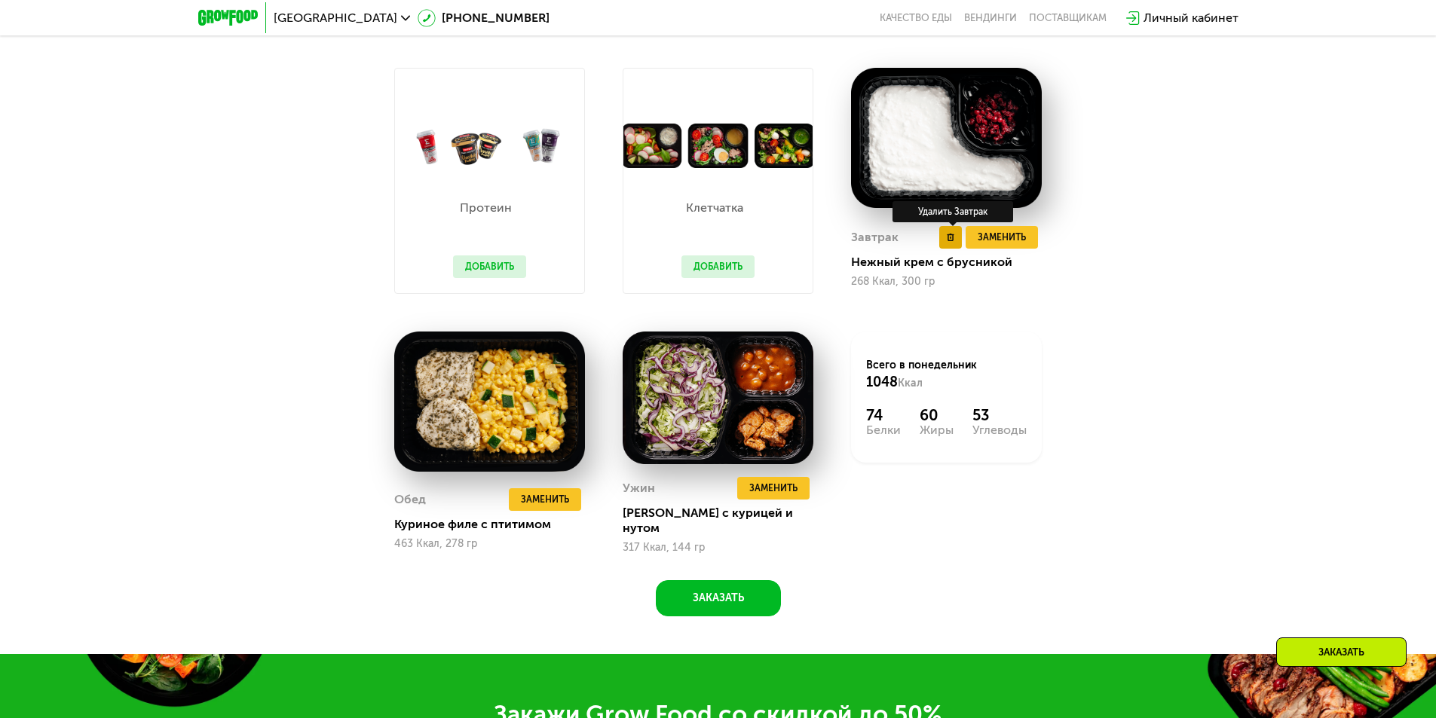
click at [953, 249] on button at bounding box center [950, 237] width 23 height 23
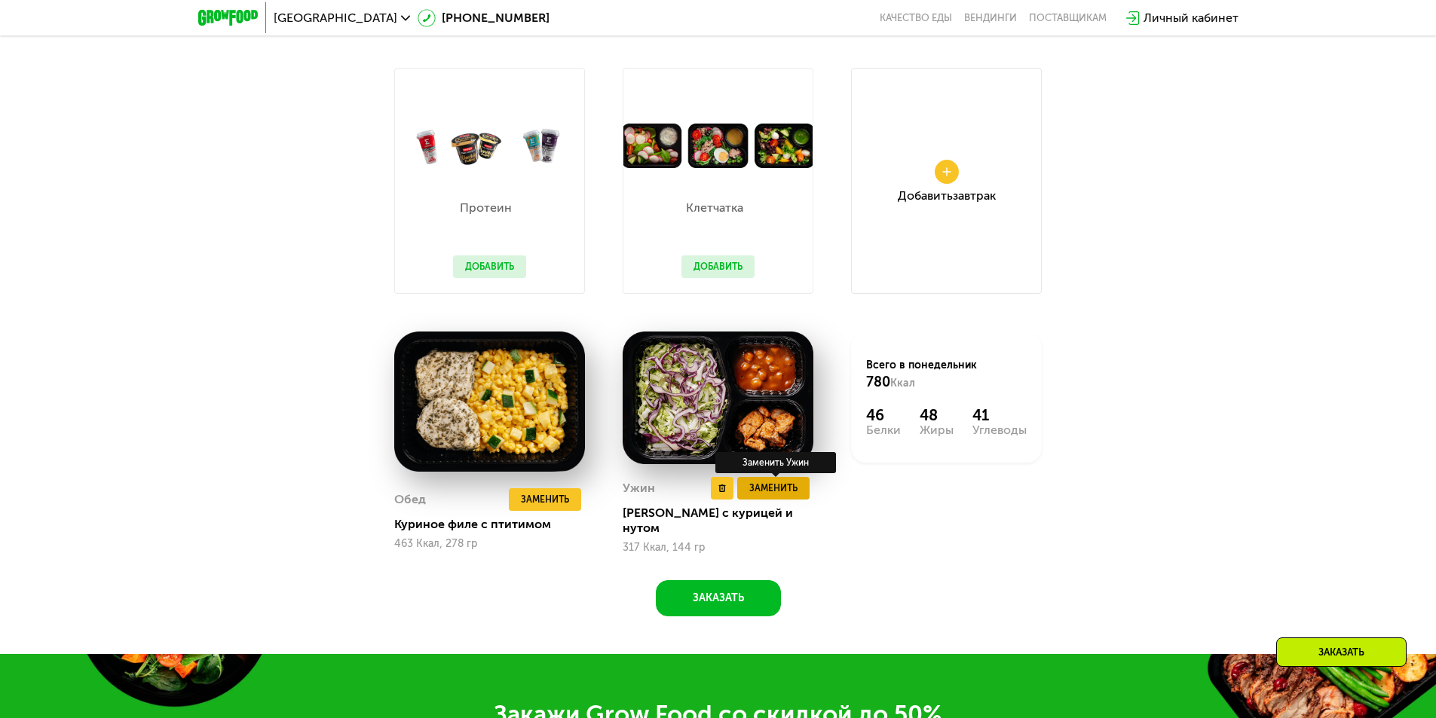
click at [780, 496] on span "Заменить" at bounding box center [773, 488] width 48 height 15
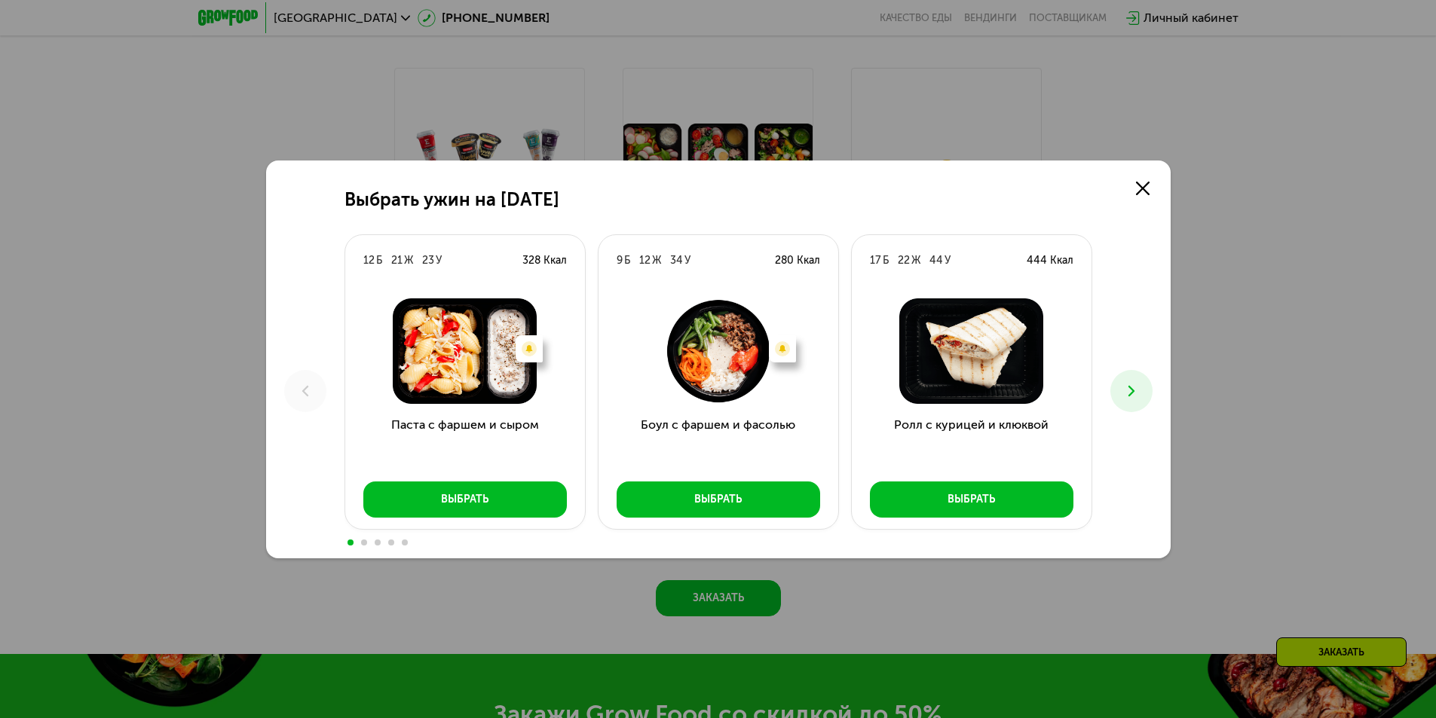
click at [1129, 397] on icon at bounding box center [1132, 391] width 18 height 18
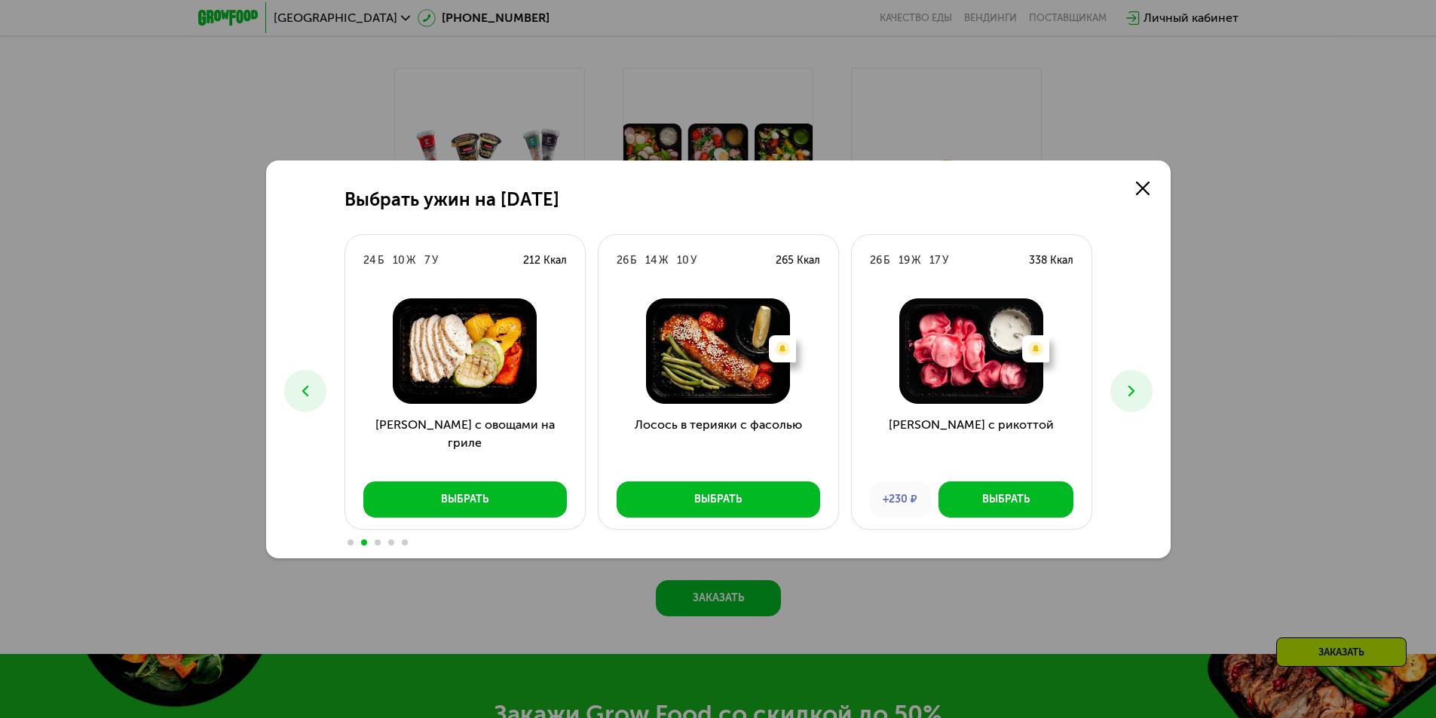
click at [1129, 397] on icon at bounding box center [1132, 391] width 18 height 18
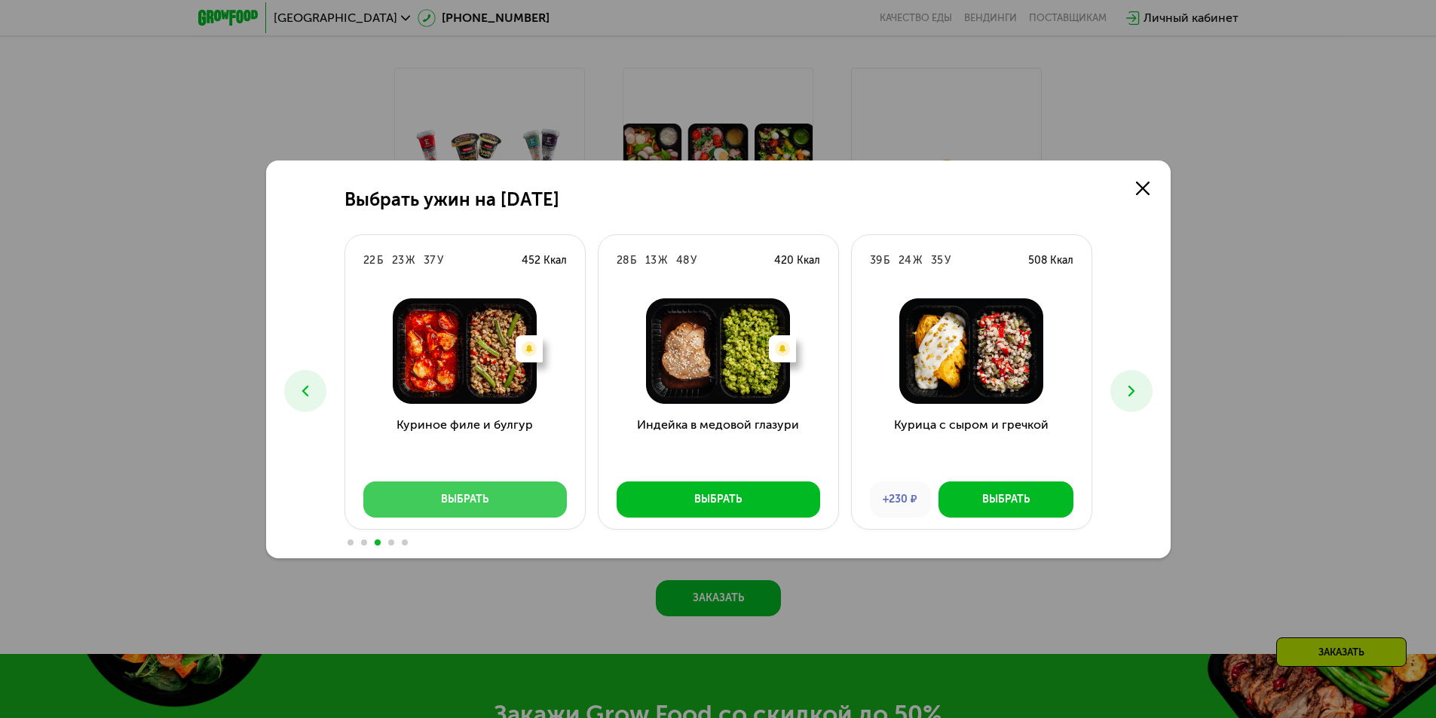
click at [492, 489] on button "Выбрать" at bounding box center [465, 500] width 204 height 36
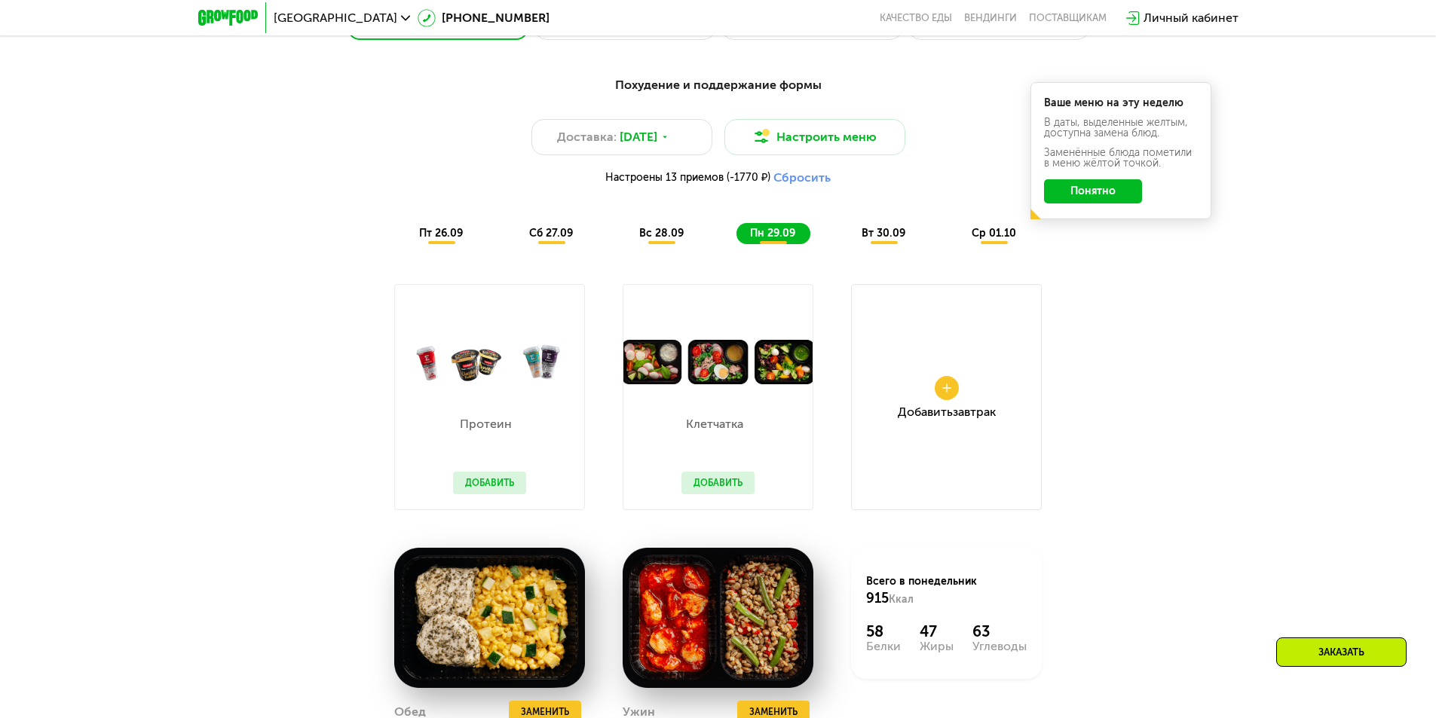
scroll to position [1282, 0]
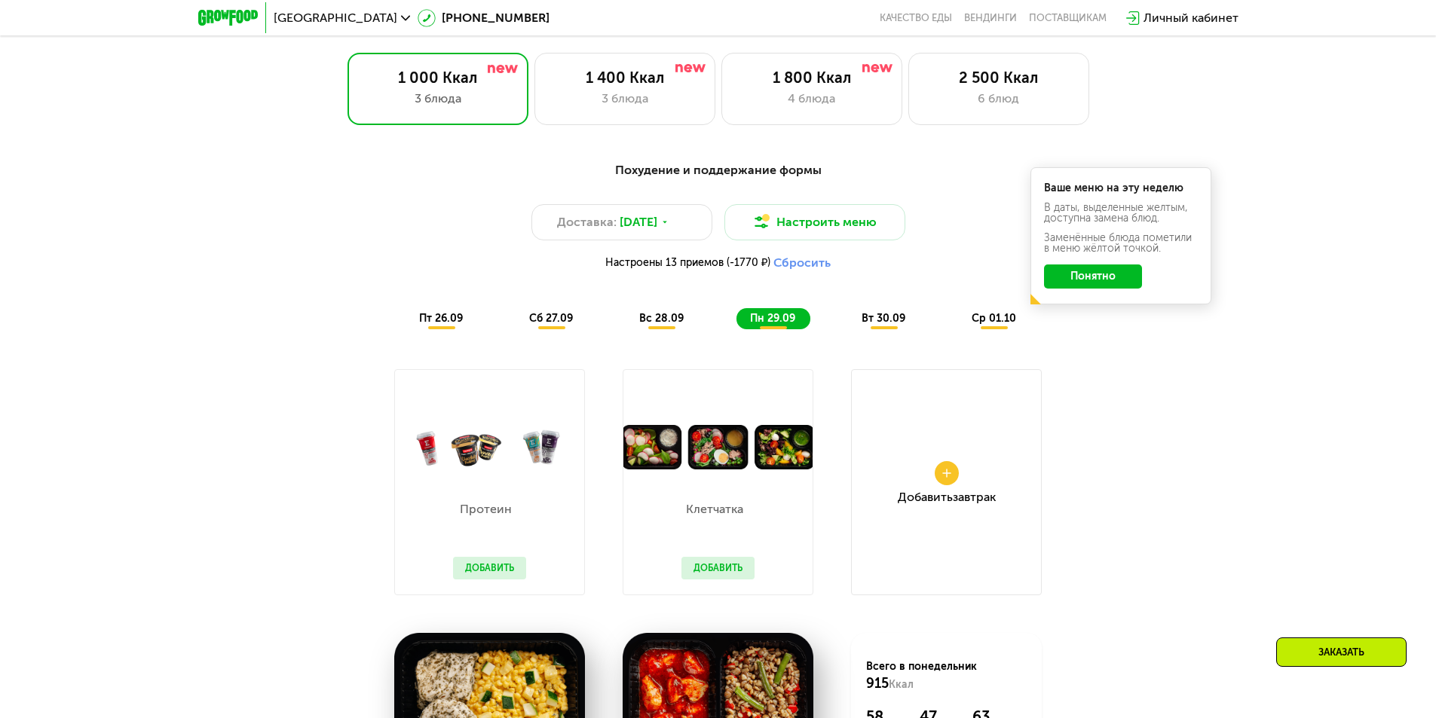
click at [794, 267] on button "Сбросить" at bounding box center [802, 263] width 57 height 15
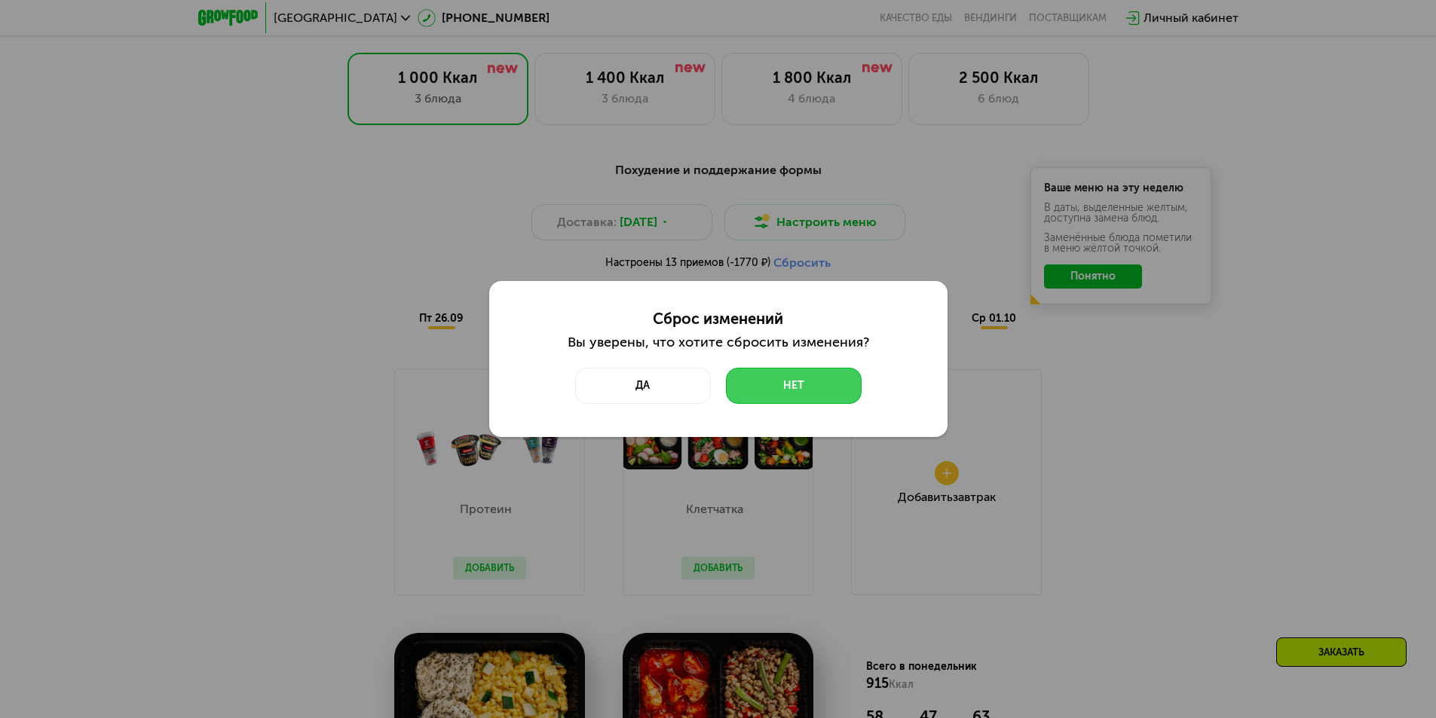
click at [788, 385] on button "Нет" at bounding box center [794, 386] width 136 height 36
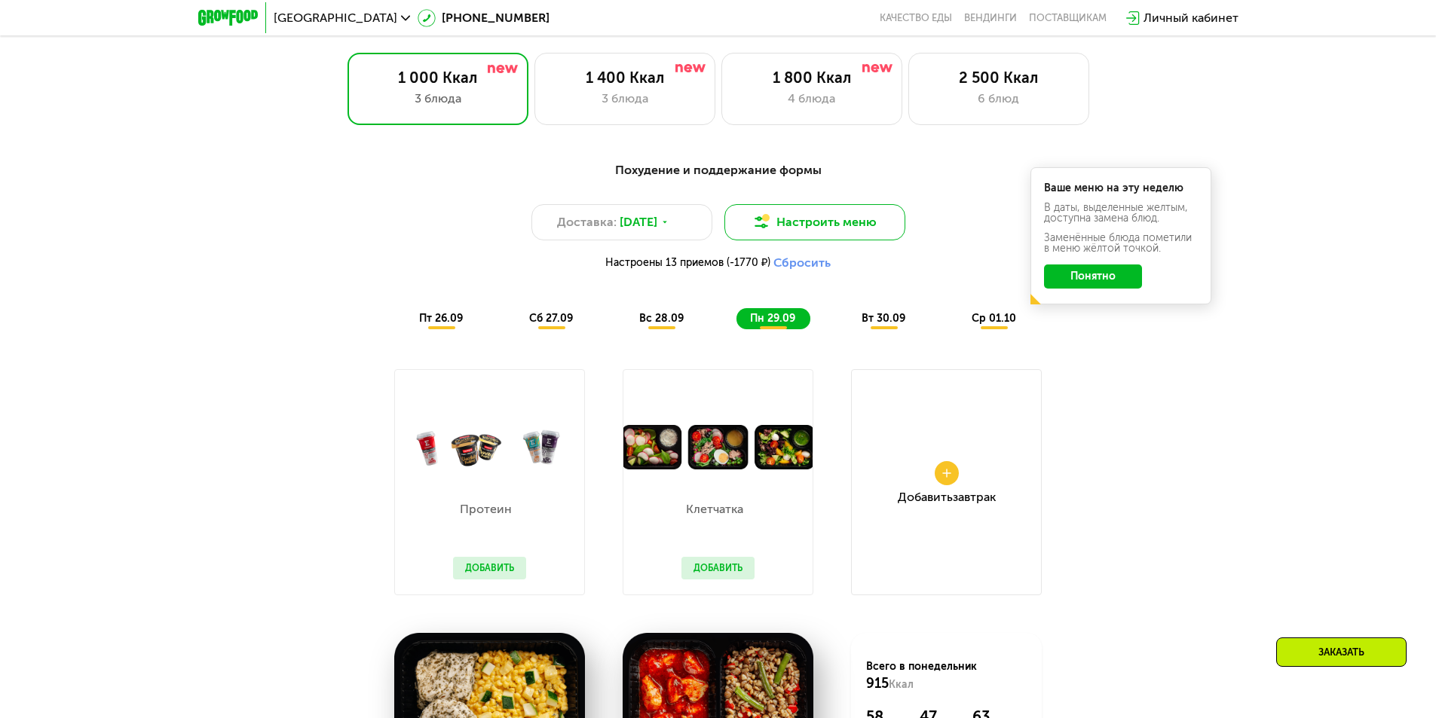
click at [822, 217] on button "Настроить меню" at bounding box center [814, 222] width 181 height 36
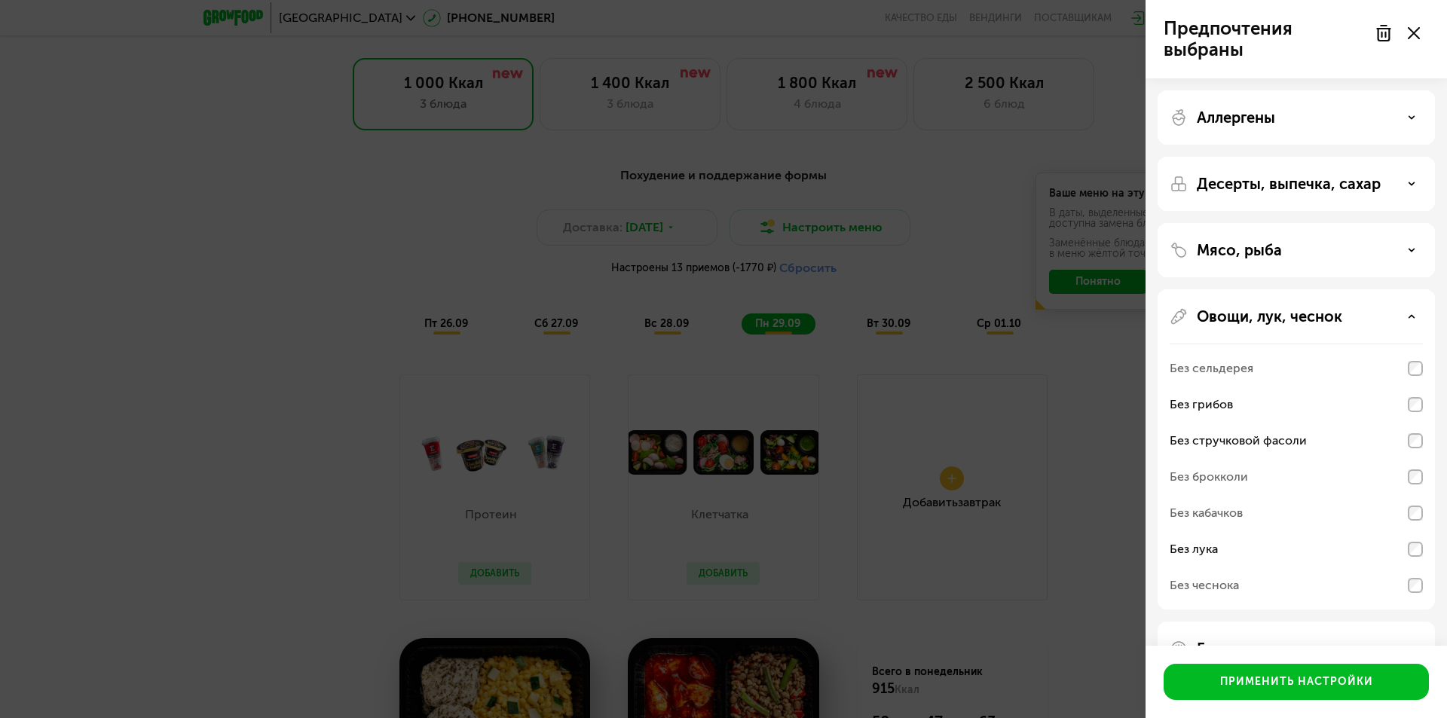
click at [1097, 286] on div "Предпочтения выбраны Аллергены Десерты, выпечка, сахар Мясо, рыба Овощи, лук, ч…" at bounding box center [723, 359] width 1447 height 718
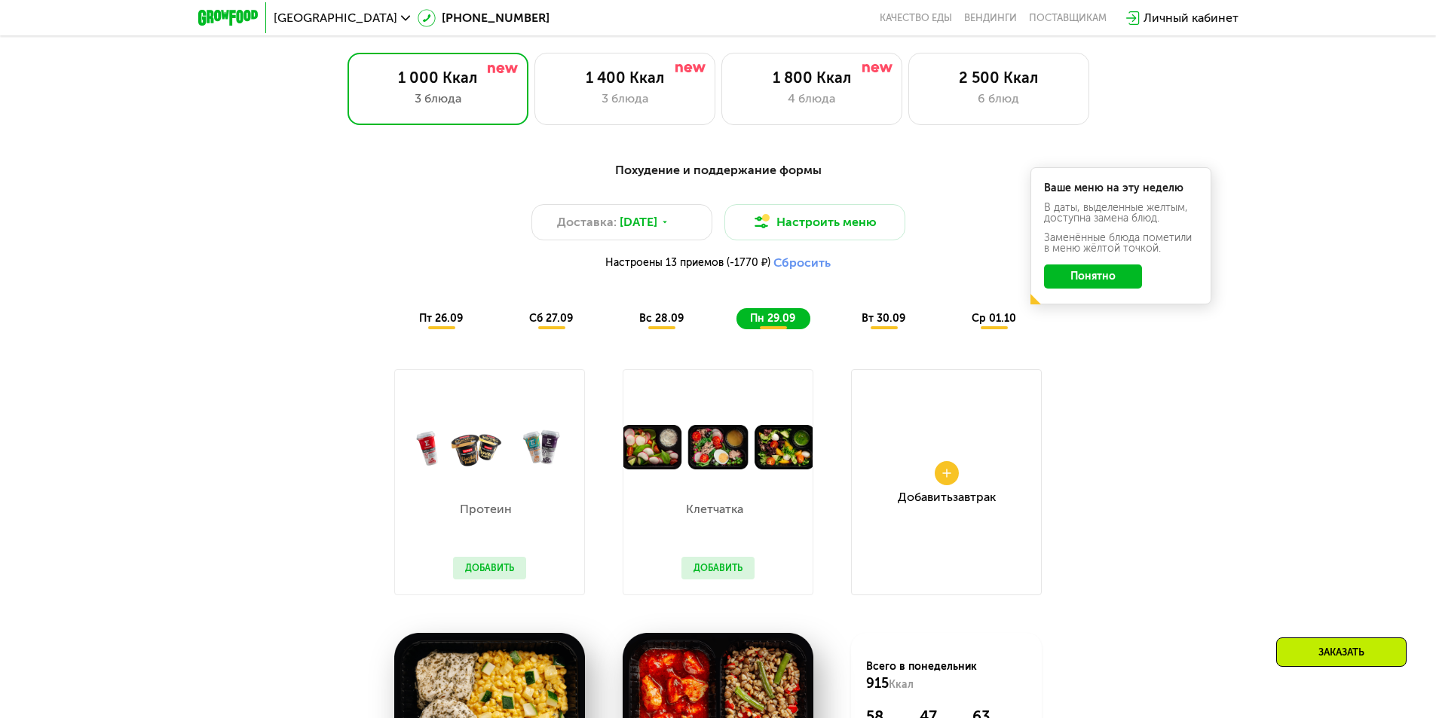
click at [895, 325] on span "вт 30.09" at bounding box center [884, 318] width 44 height 13
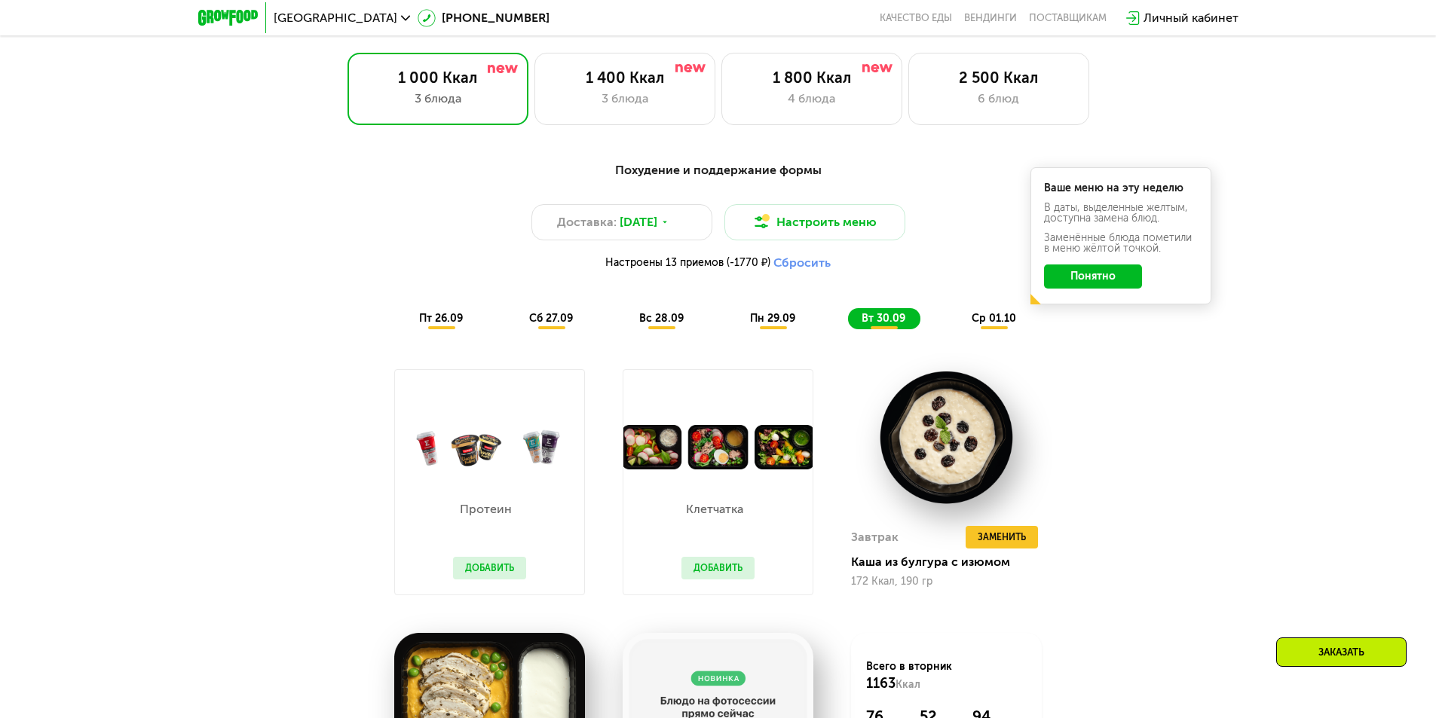
click at [967, 323] on div "ср 01.10" at bounding box center [994, 318] width 73 height 21
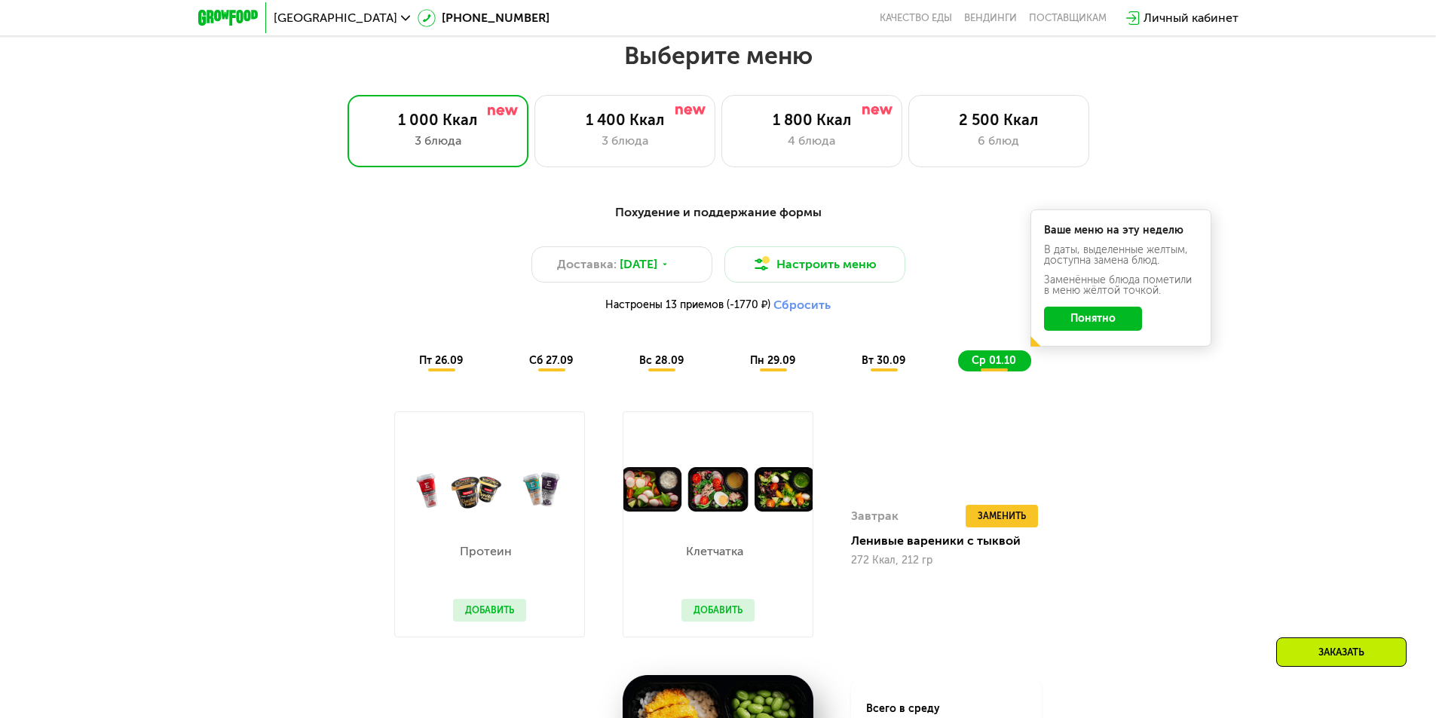
scroll to position [1206, 0]
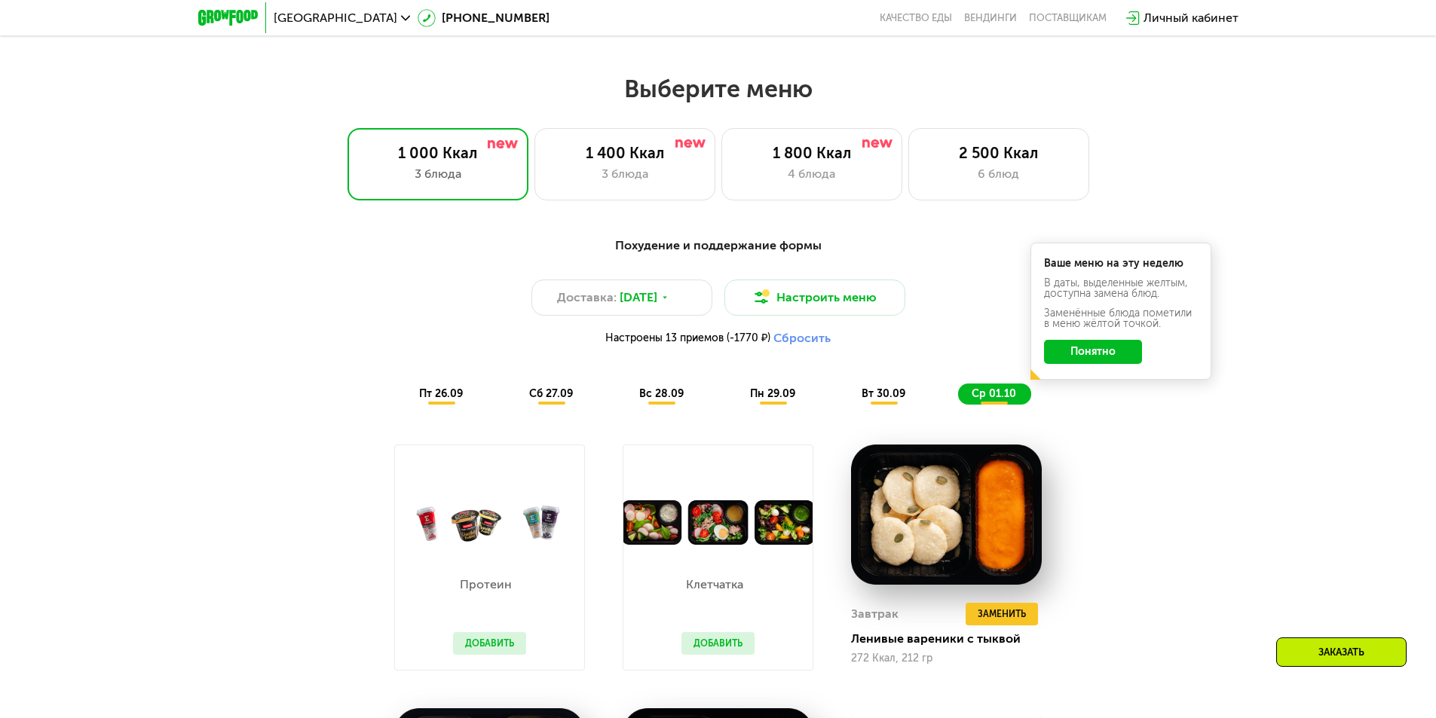
click at [453, 405] on div "пт 26.09" at bounding box center [442, 394] width 72 height 21
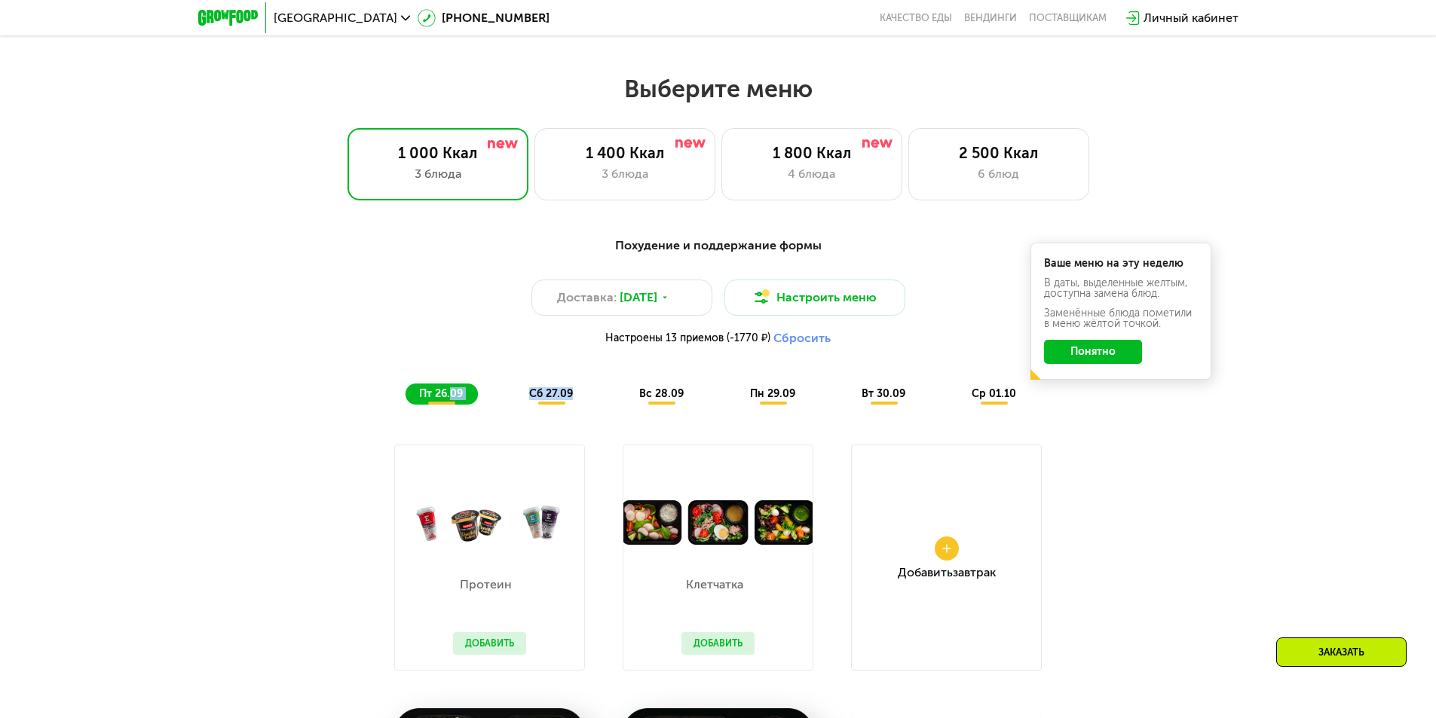
drag, startPoint x: 453, startPoint y: 406, endPoint x: 608, endPoint y: 394, distance: 155.0
click at [608, 394] on div "пт 26.09 сб 27.09 вс 28.09 пн 29.09 вт 30.09 ср 01.10" at bounding box center [719, 394] width 626 height 21
click at [512, 397] on div "пт 26.09 сб 27.09 вс 28.09 пн 29.09 вт 30.09 ср 01.10" at bounding box center [719, 394] width 626 height 21
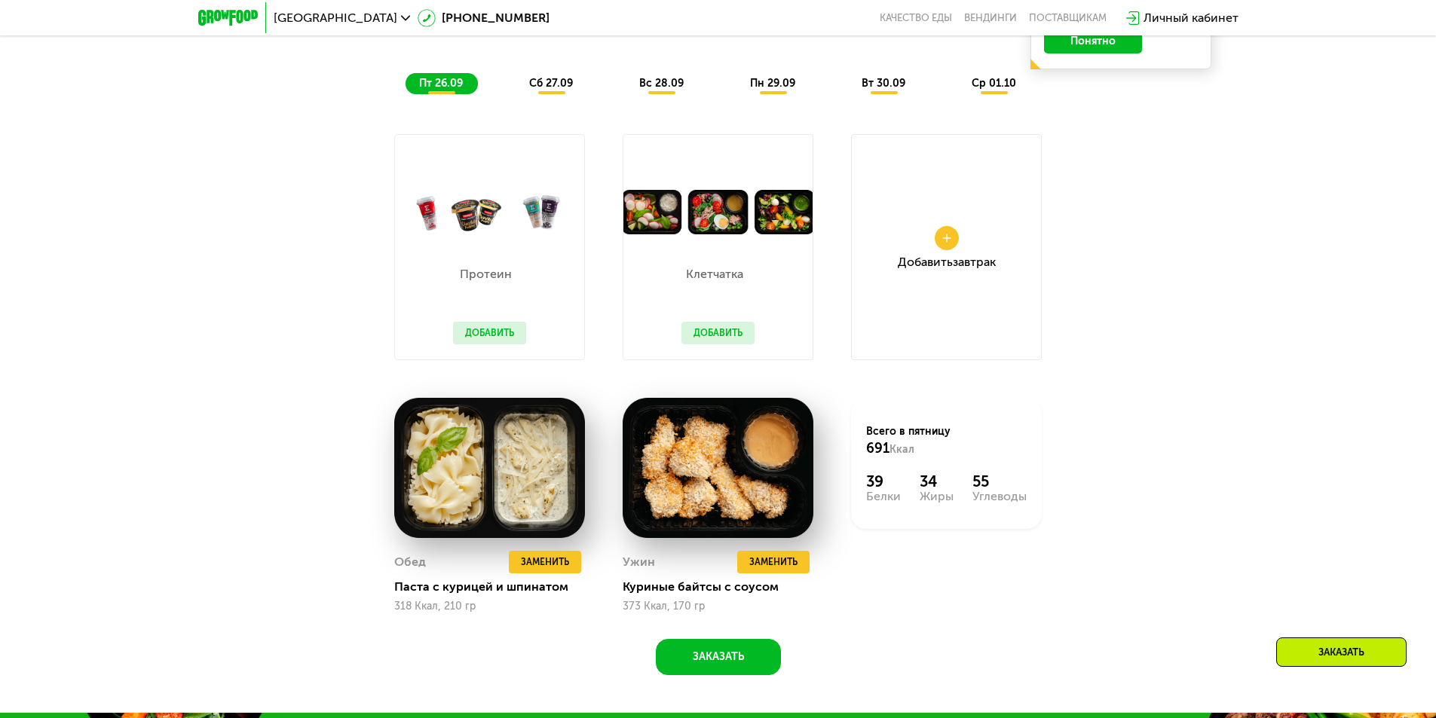
scroll to position [1282, 0]
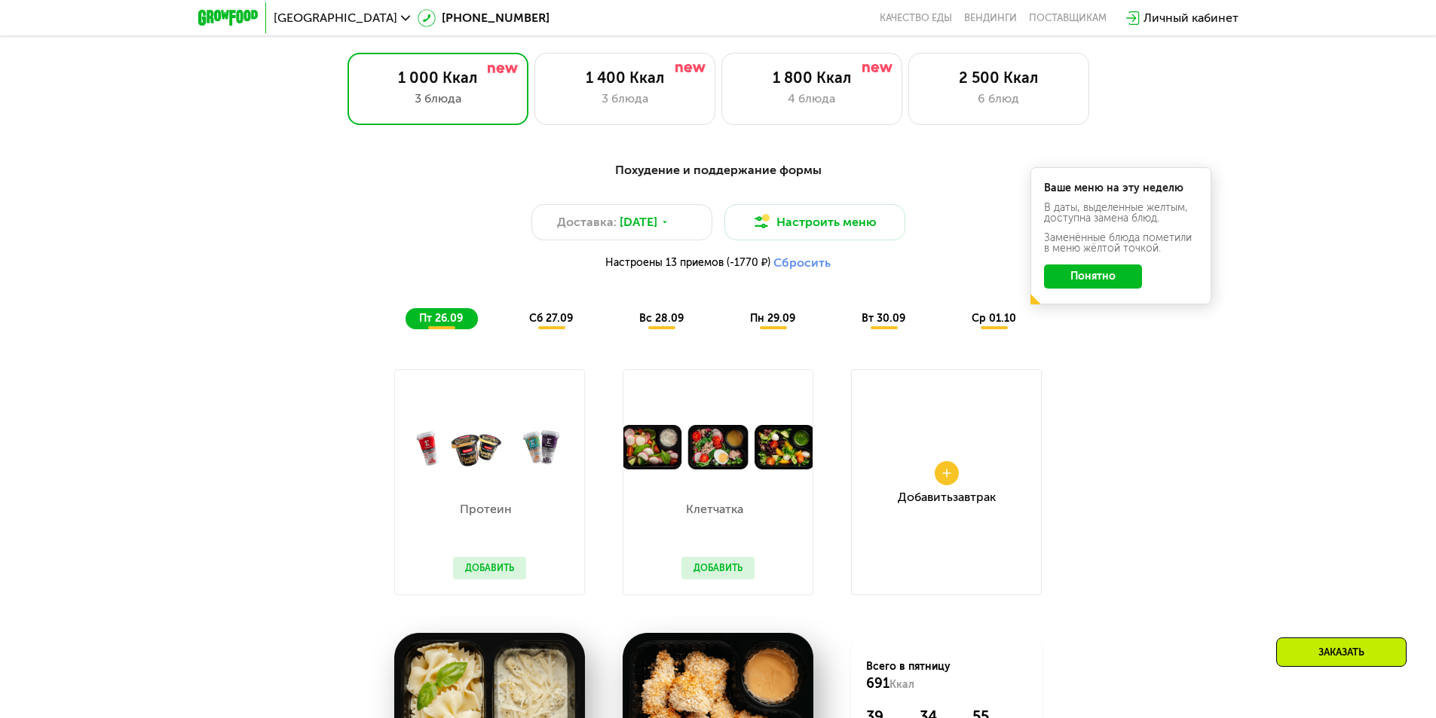
click at [559, 325] on span "сб 27.09" at bounding box center [551, 318] width 44 height 13
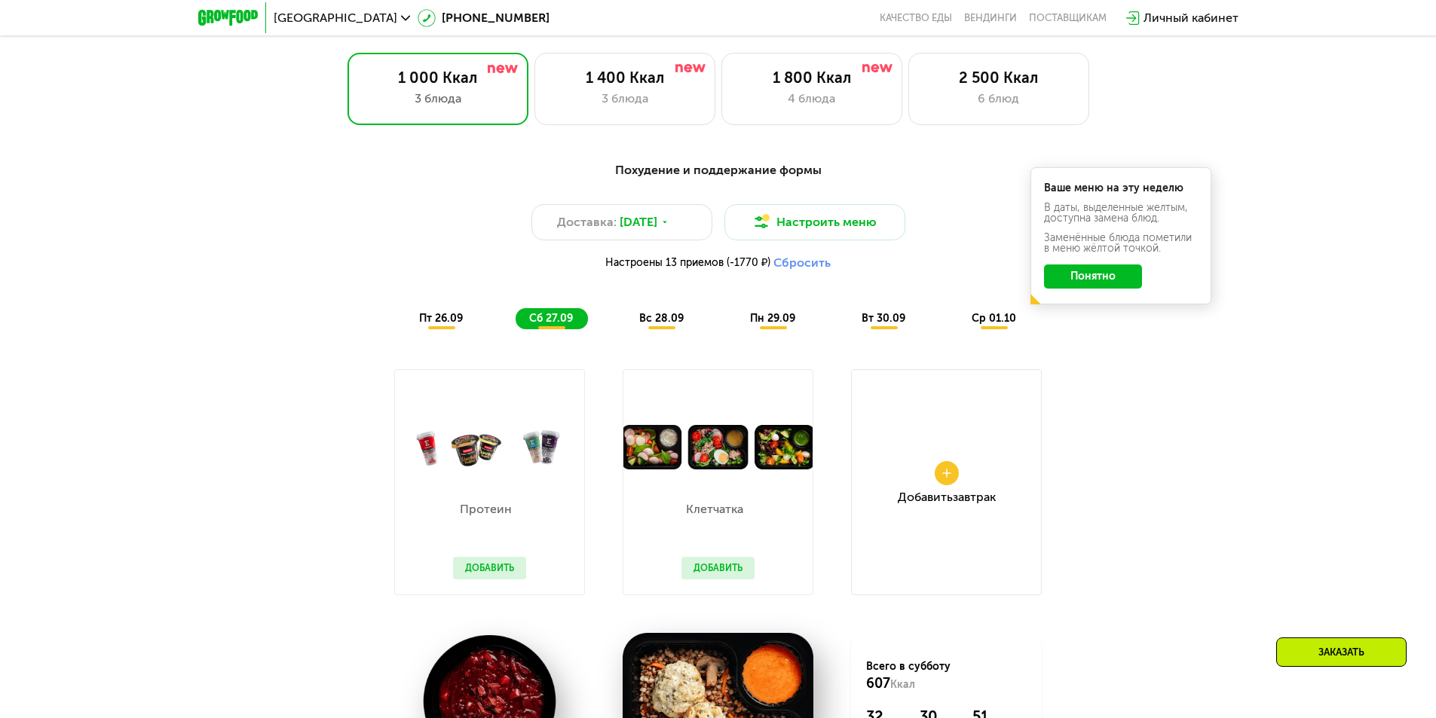
click at [648, 325] on span "вс 28.09" at bounding box center [661, 318] width 44 height 13
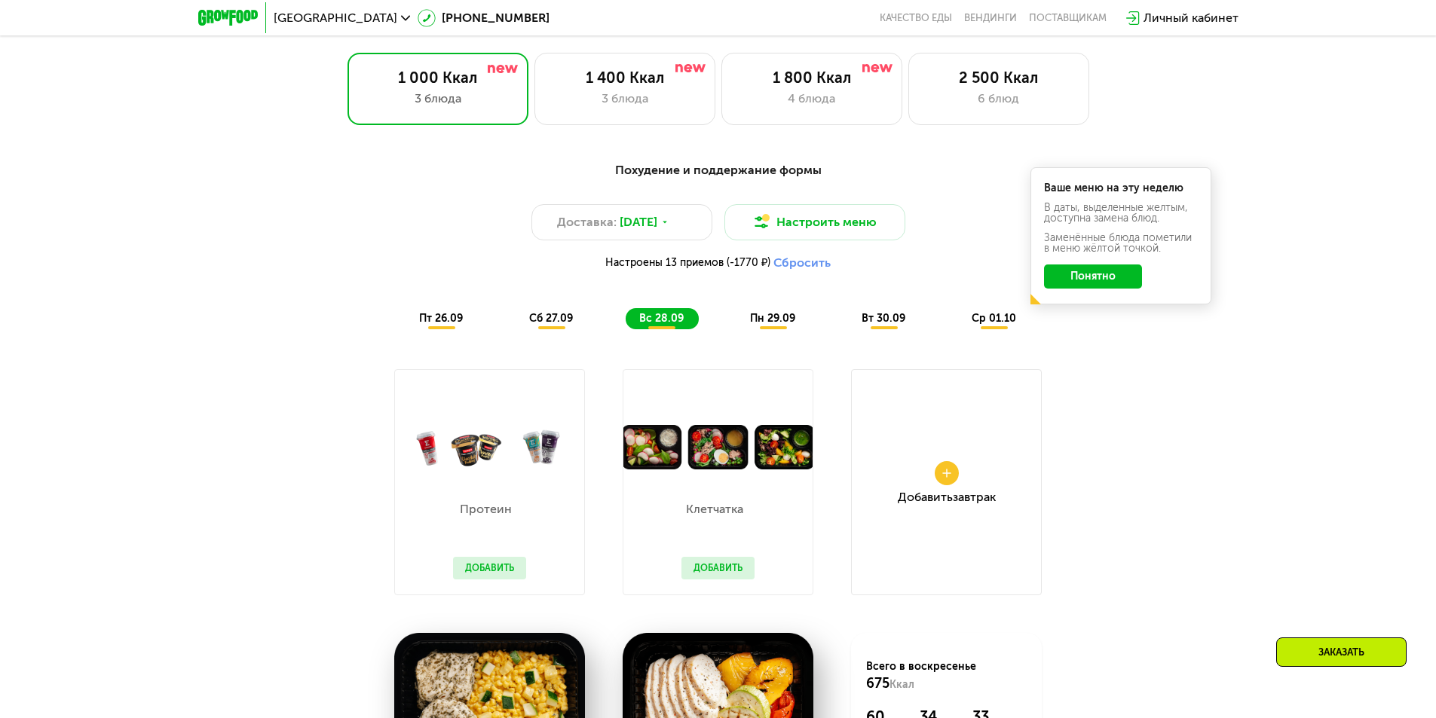
click at [774, 325] on span "пн 29.09" at bounding box center [772, 318] width 45 height 13
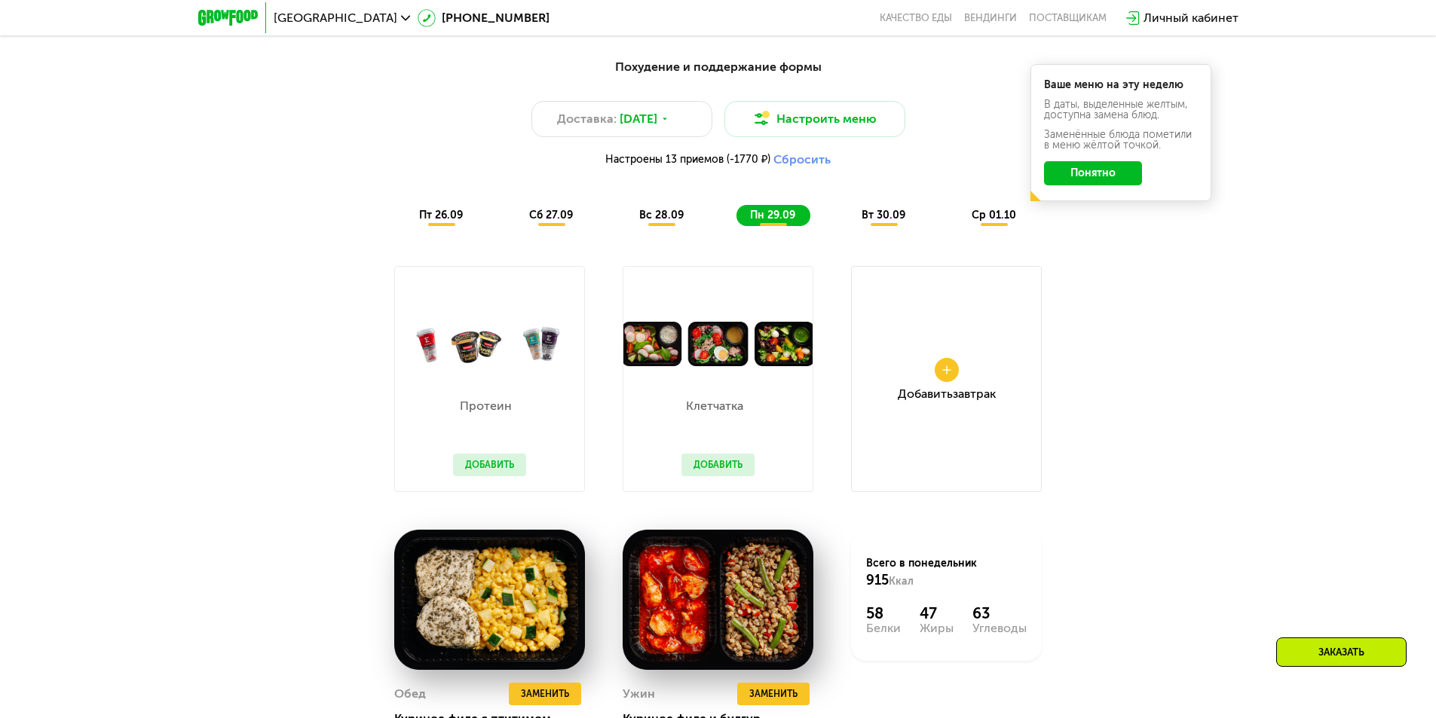
scroll to position [1357, 0]
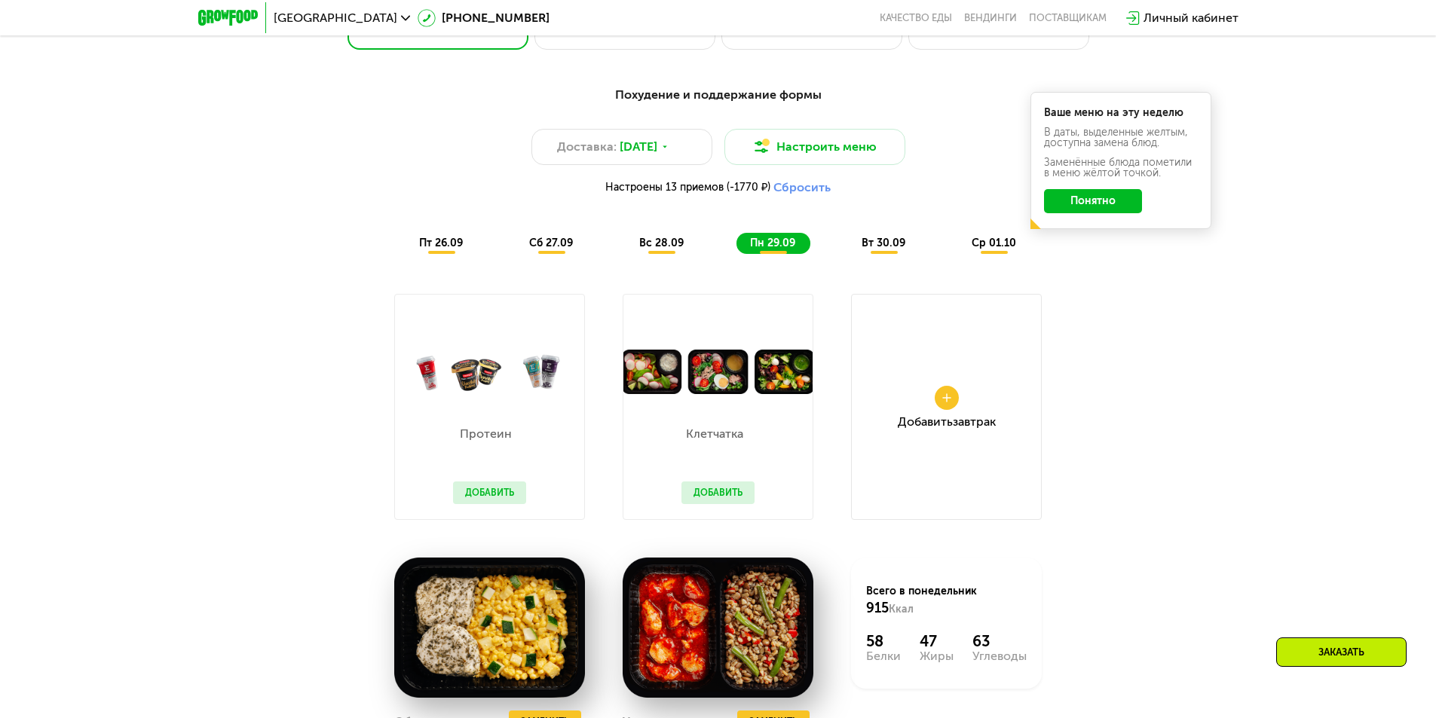
click at [879, 254] on div "вт 30.09" at bounding box center [884, 243] width 72 height 21
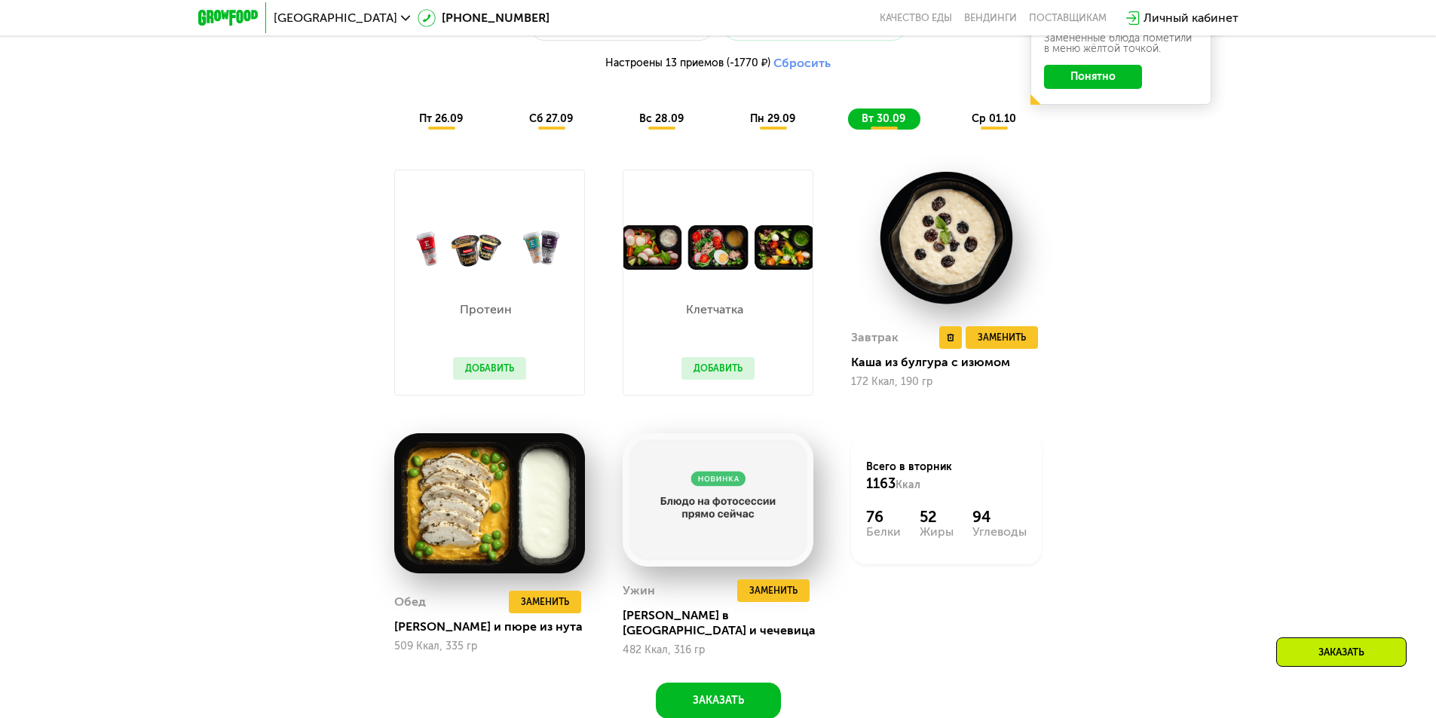
scroll to position [1508, 0]
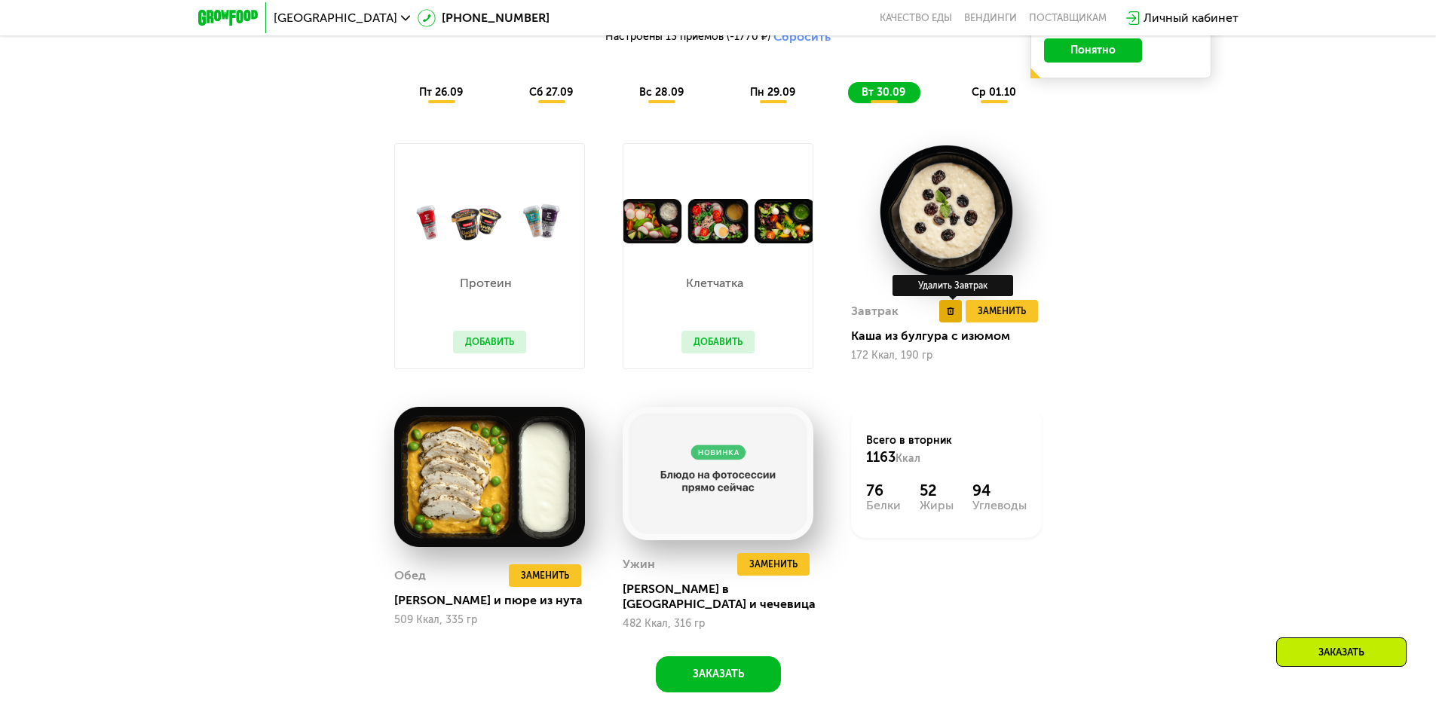
click at [942, 317] on button at bounding box center [950, 311] width 23 height 23
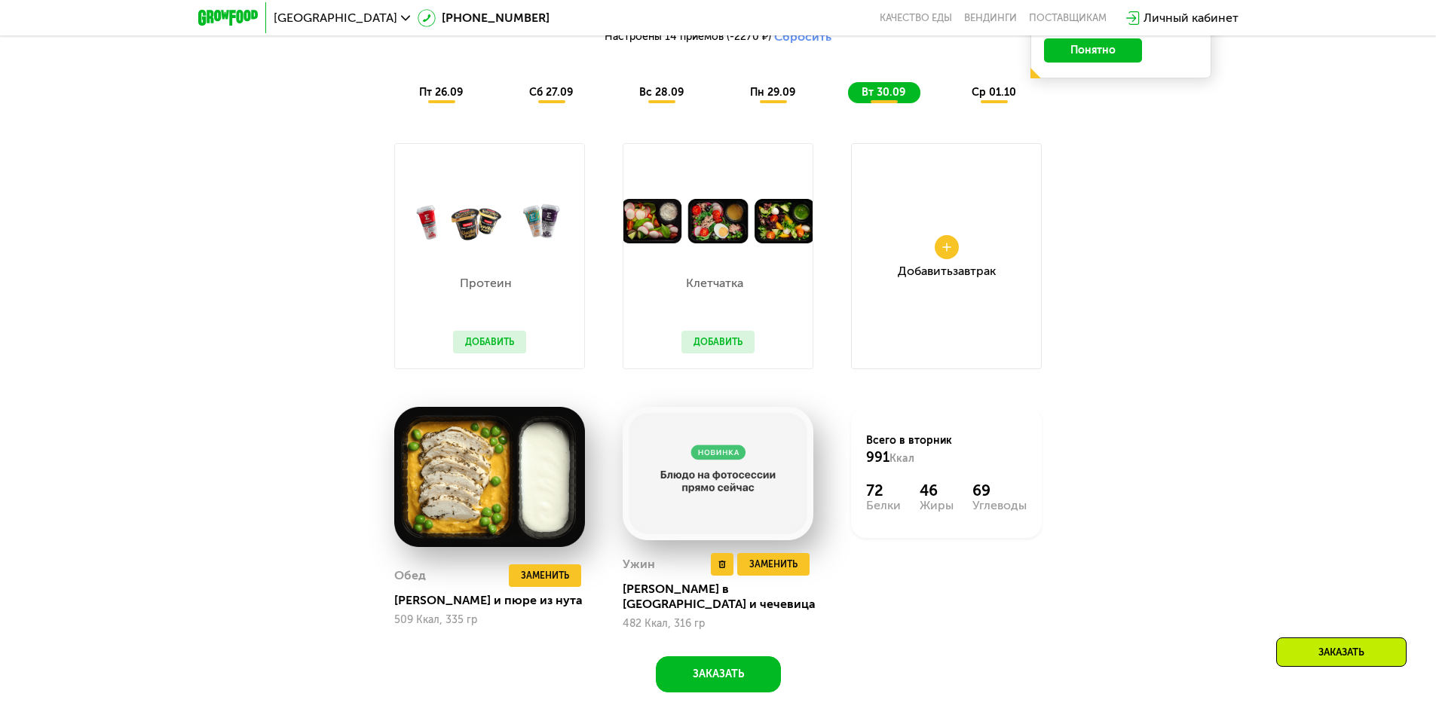
drag, startPoint x: 720, startPoint y: 571, endPoint x: 705, endPoint y: 571, distance: 15.1
click at [720, 568] on icon at bounding box center [722, 565] width 8 height 8
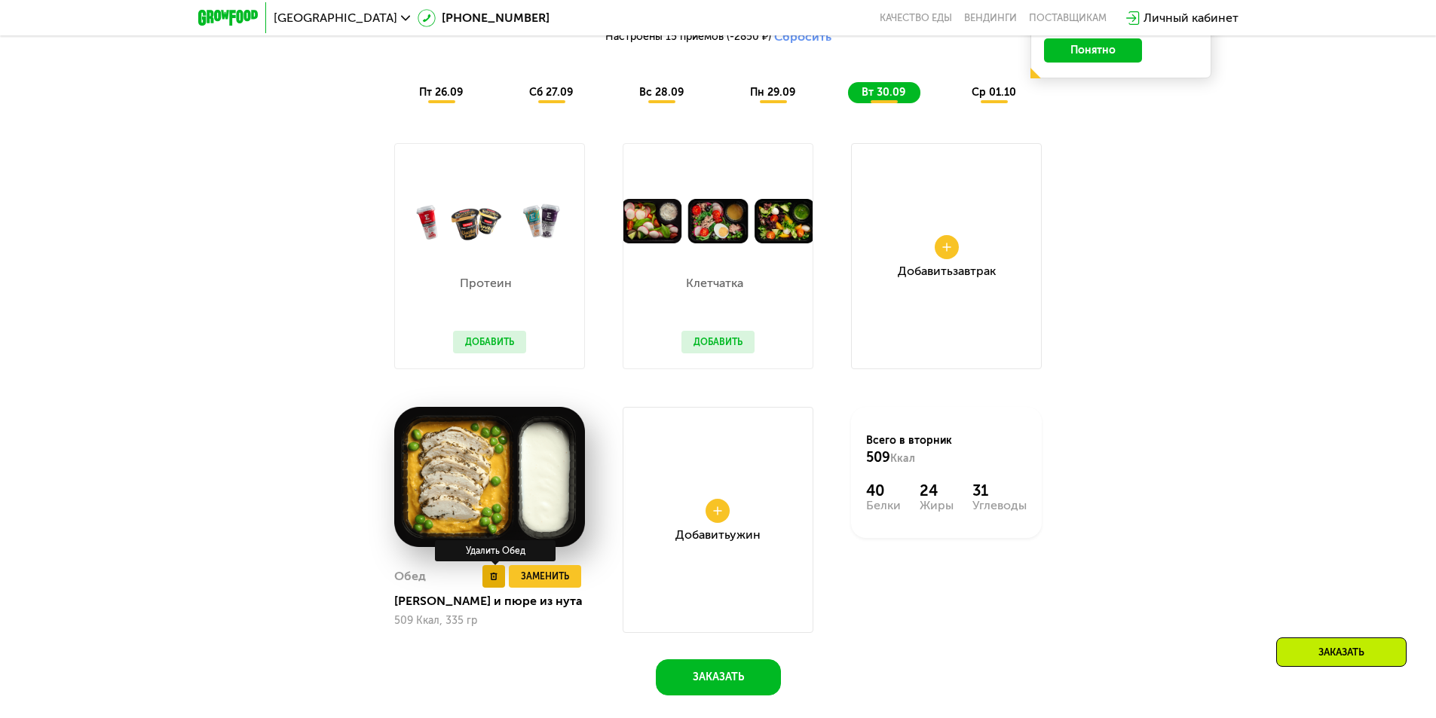
click at [496, 577] on button at bounding box center [493, 576] width 23 height 23
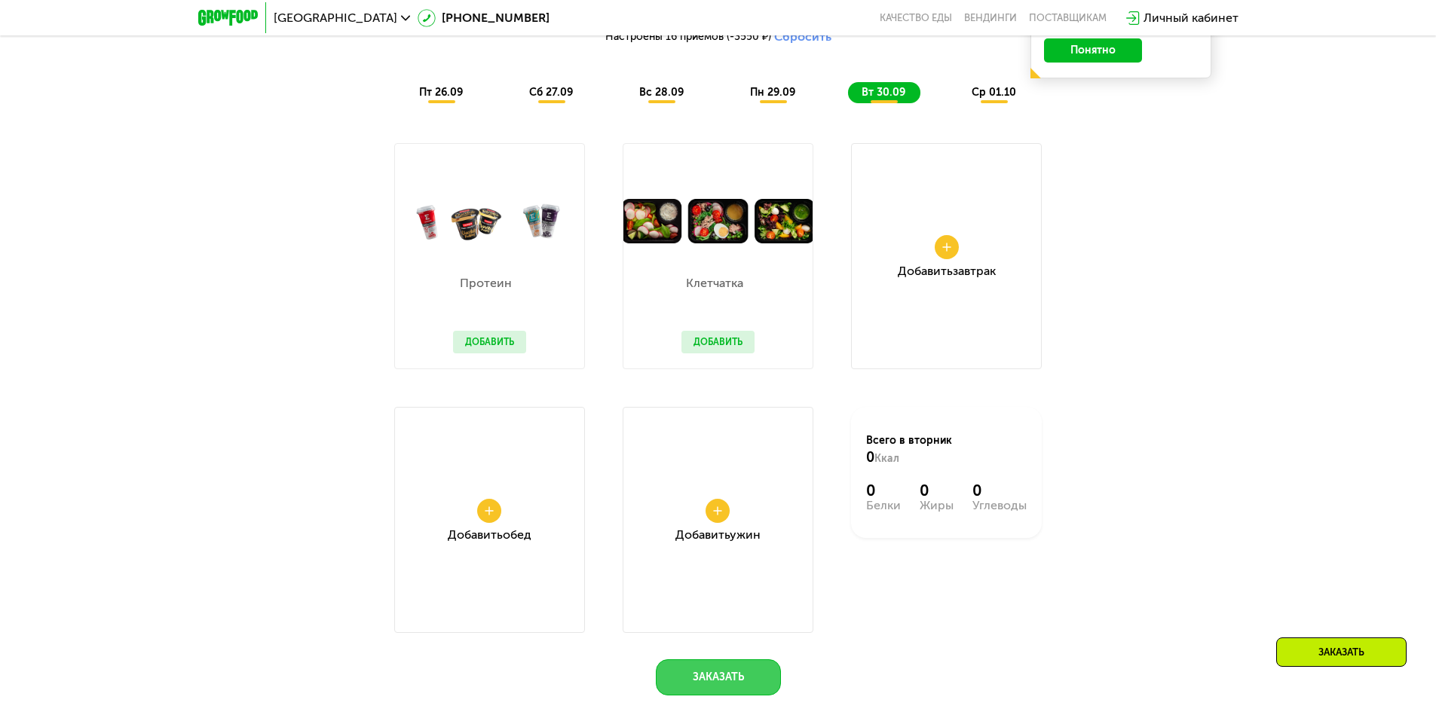
click at [749, 682] on button "Заказать" at bounding box center [718, 678] width 125 height 36
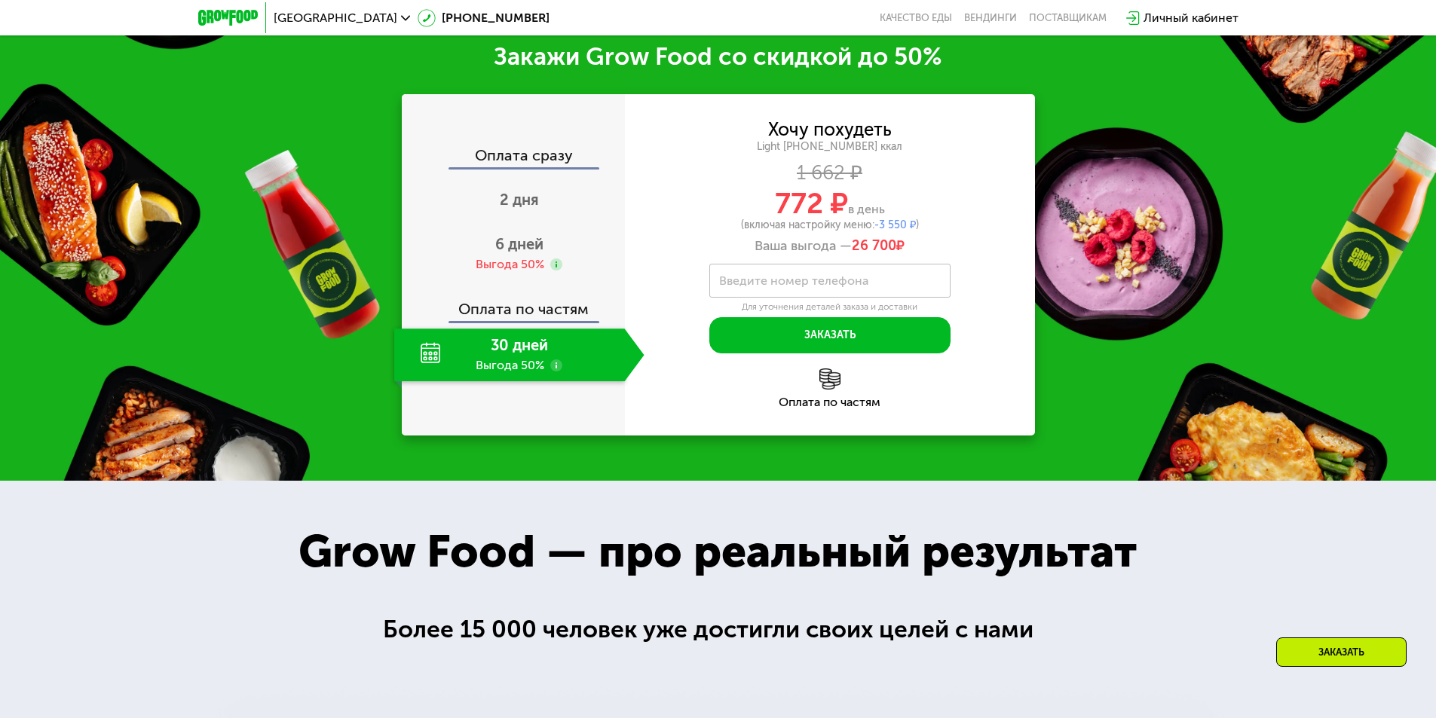
scroll to position [2247, 0]
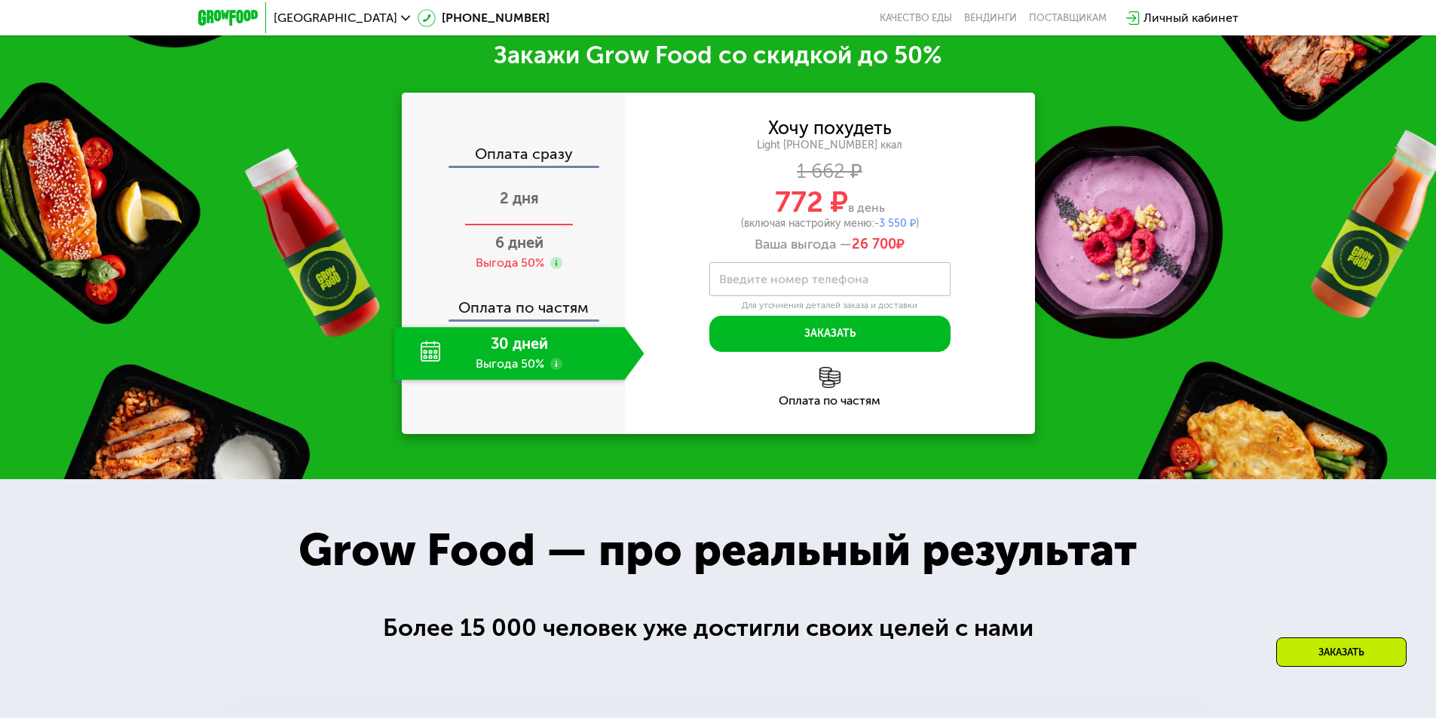
click at [501, 214] on div "2 дня" at bounding box center [519, 199] width 250 height 53
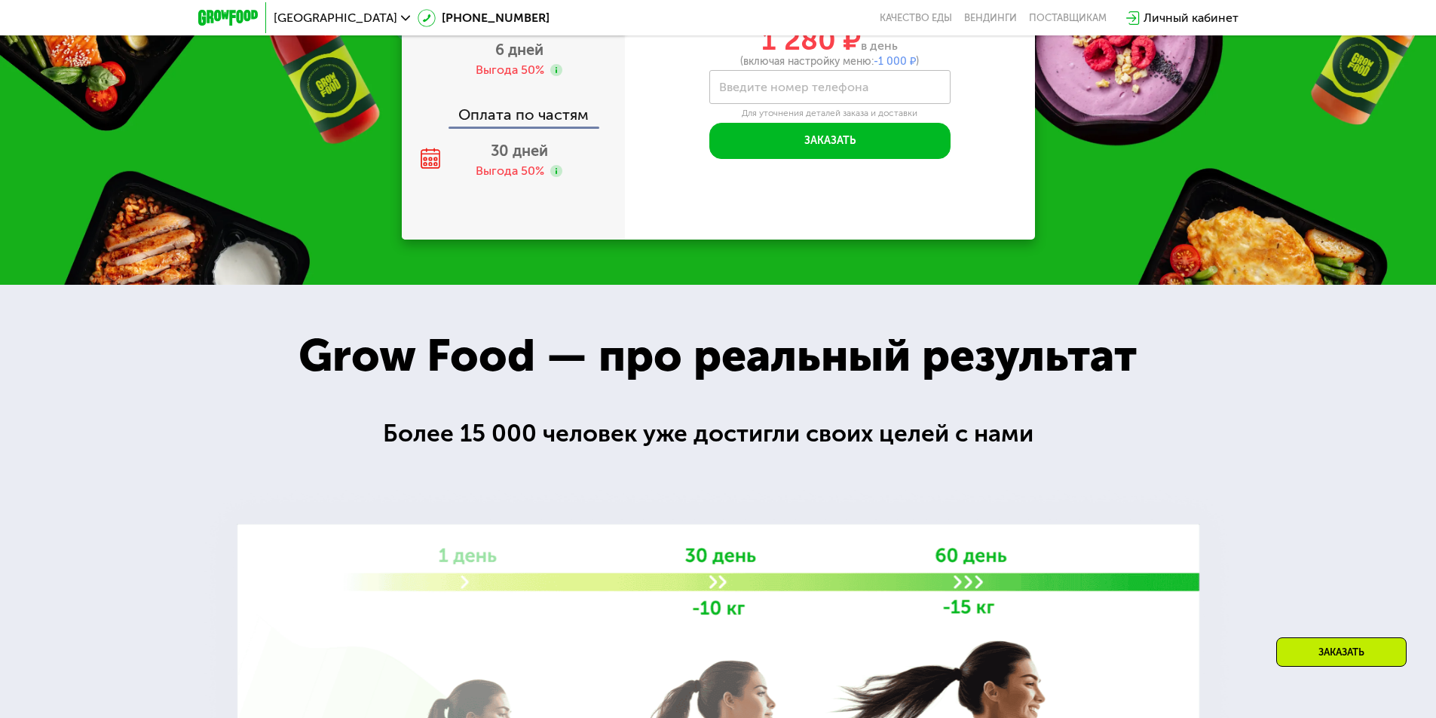
scroll to position [2235, 0]
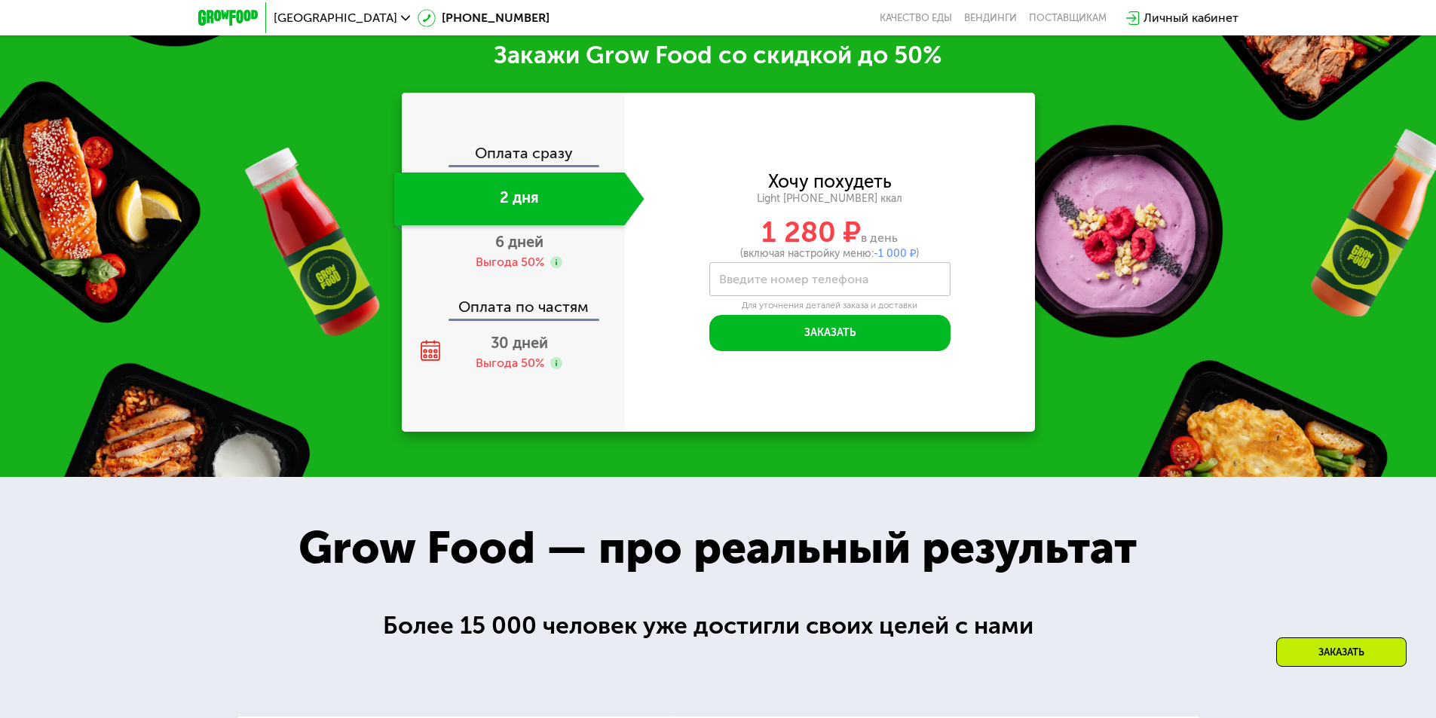
click at [801, 279] on label "Введите номер телефона" at bounding box center [793, 279] width 149 height 8
click at [801, 279] on input "Введите номер телефона" at bounding box center [829, 279] width 241 height 34
click at [532, 262] on div "Выгода 50%" at bounding box center [510, 262] width 69 height 17
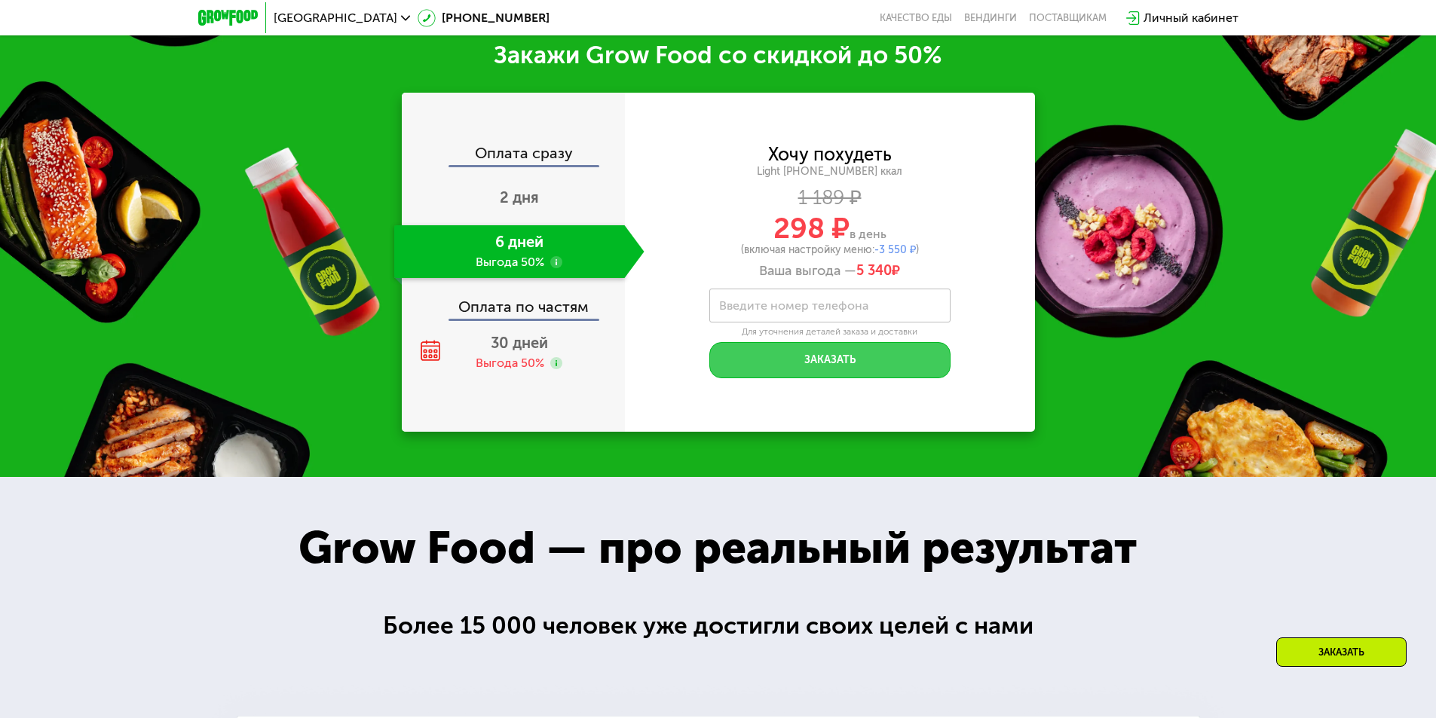
click at [781, 363] on button "Заказать" at bounding box center [829, 360] width 241 height 36
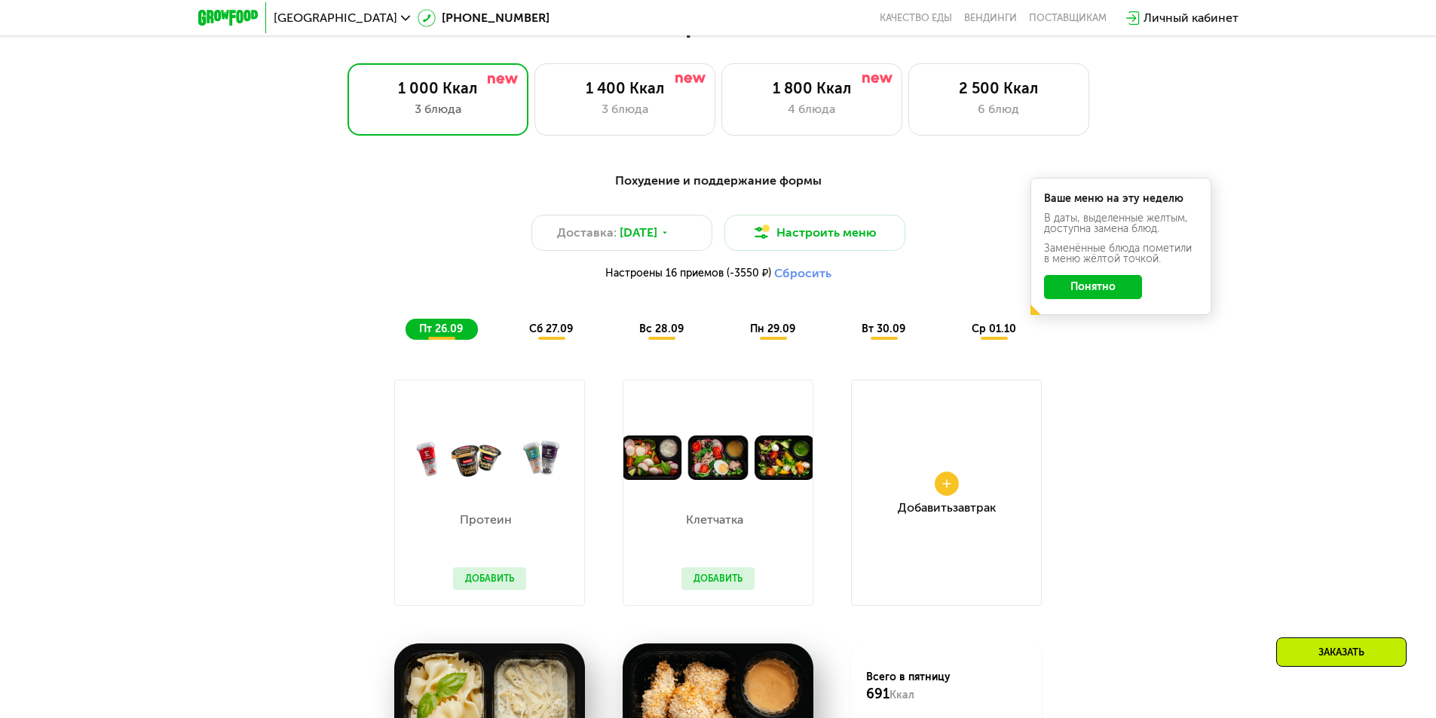
scroll to position [1255, 0]
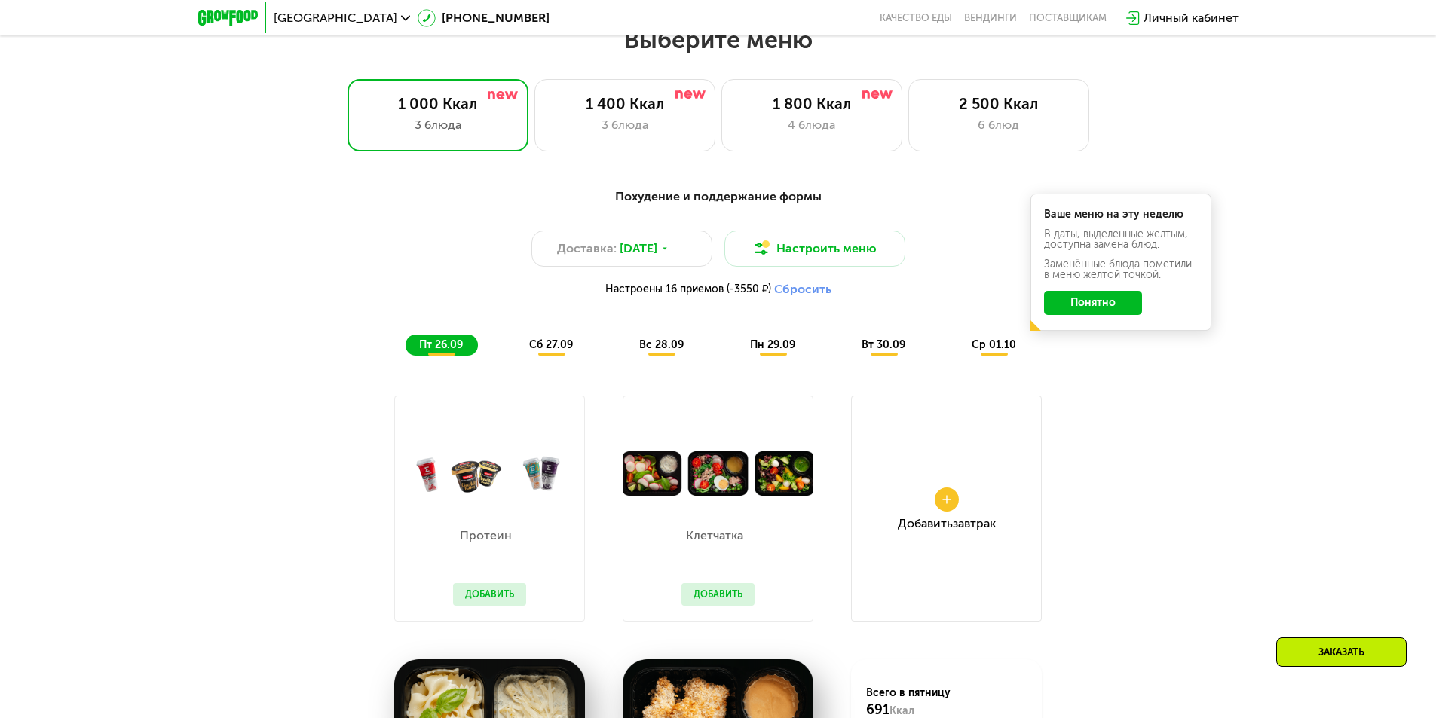
click at [979, 351] on span "ср 01.10" at bounding box center [994, 345] width 44 height 13
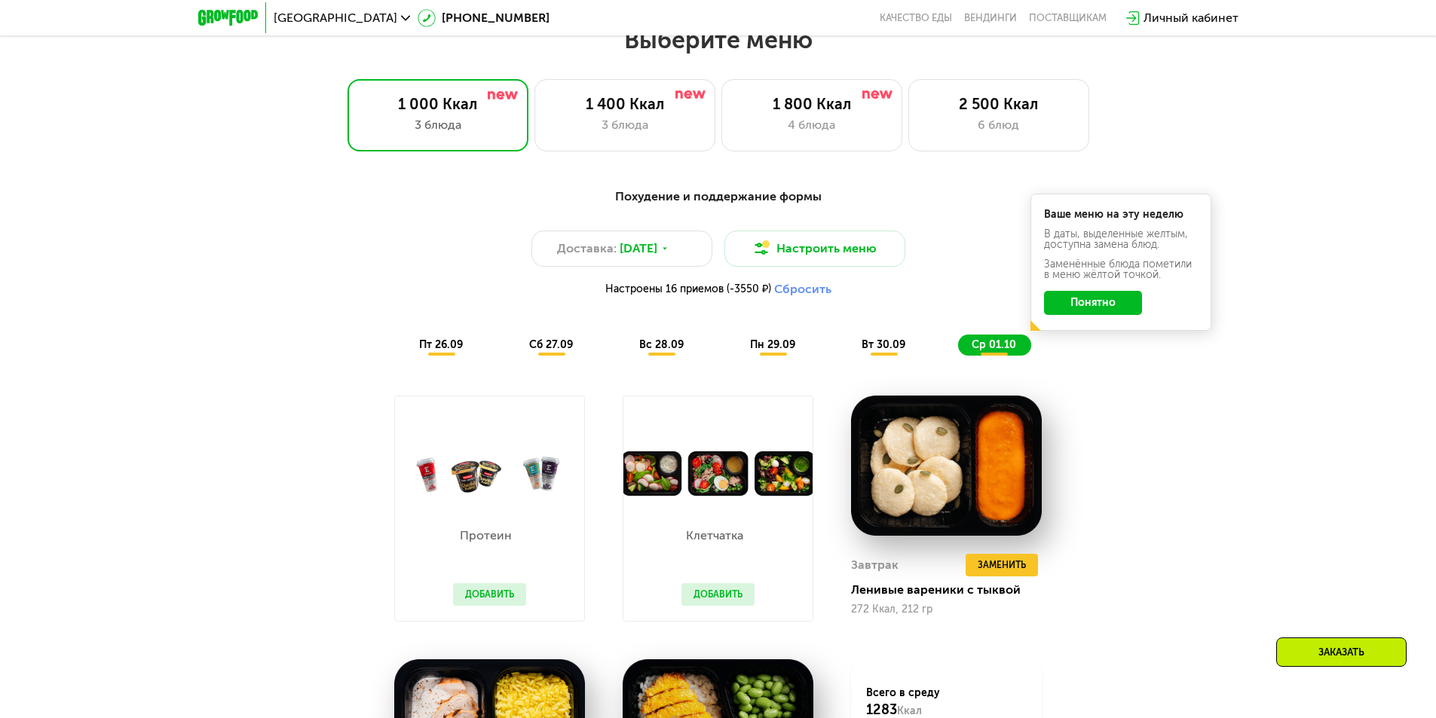
click at [870, 356] on div "вт 30.09" at bounding box center [884, 345] width 72 height 21
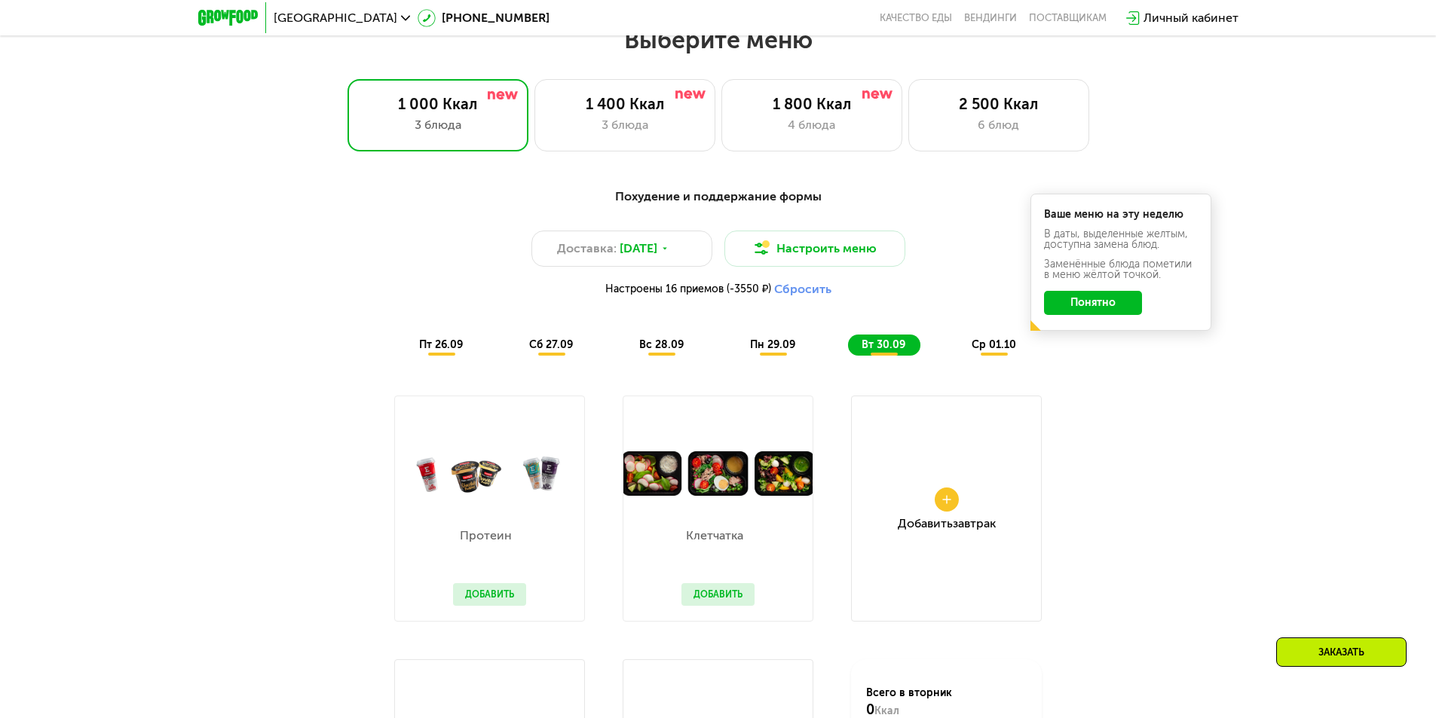
click at [778, 351] on span "пн 29.09" at bounding box center [772, 345] width 45 height 13
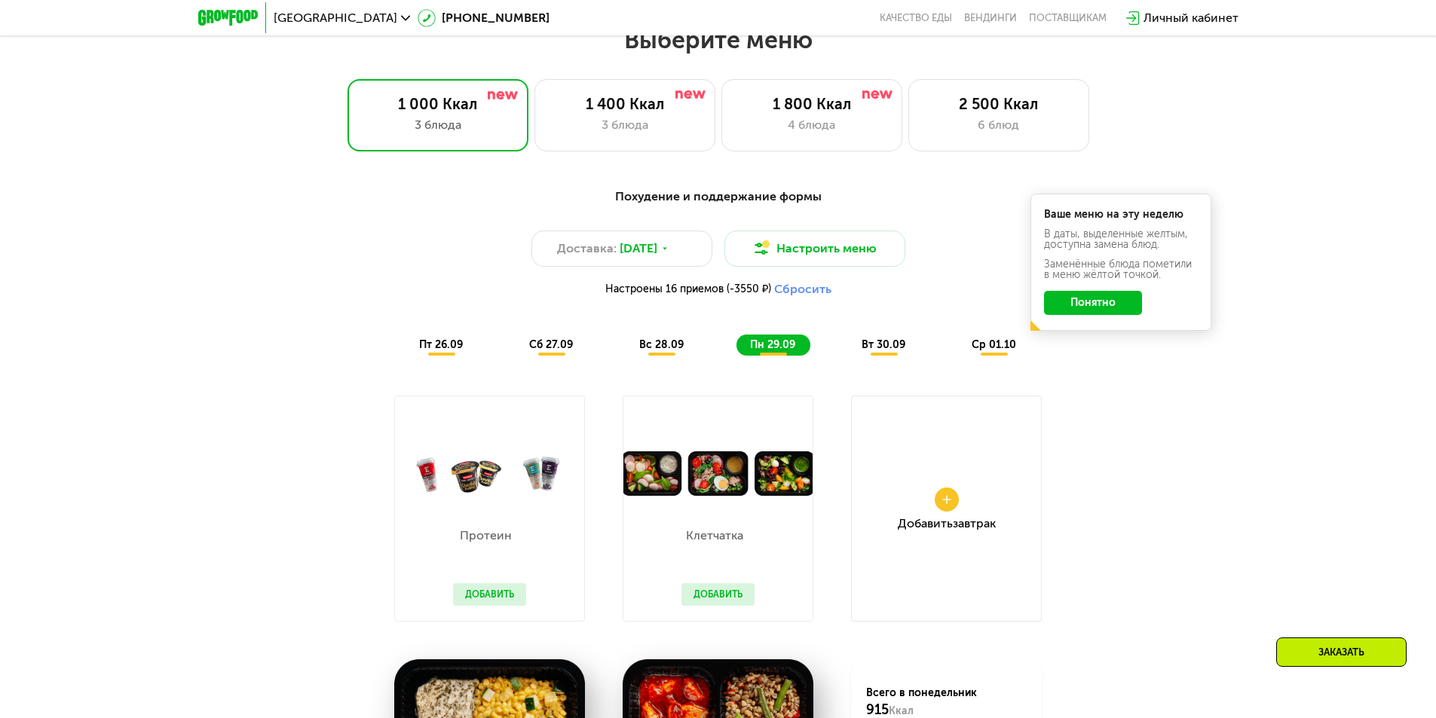
click at [679, 351] on span "вс 28.09" at bounding box center [661, 345] width 44 height 13
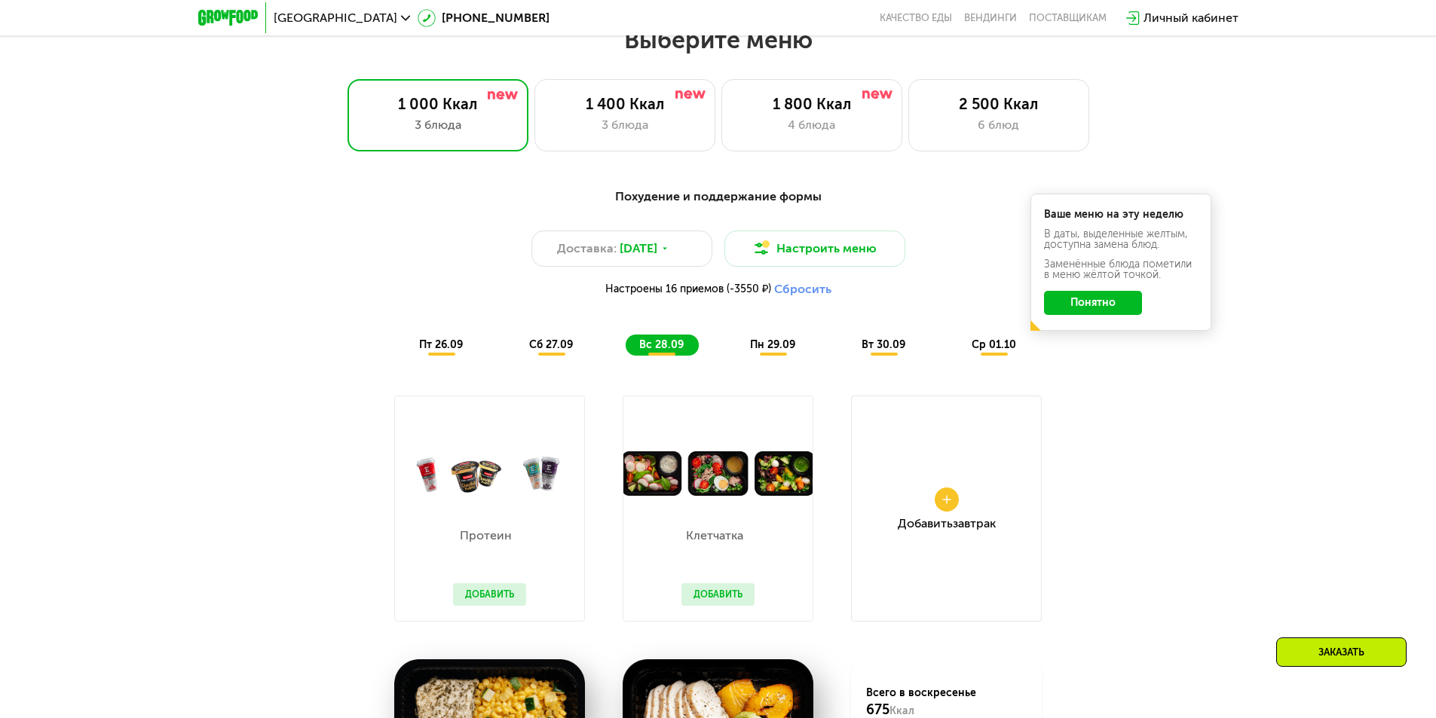
click at [564, 348] on span "сб 27.09" at bounding box center [551, 345] width 44 height 13
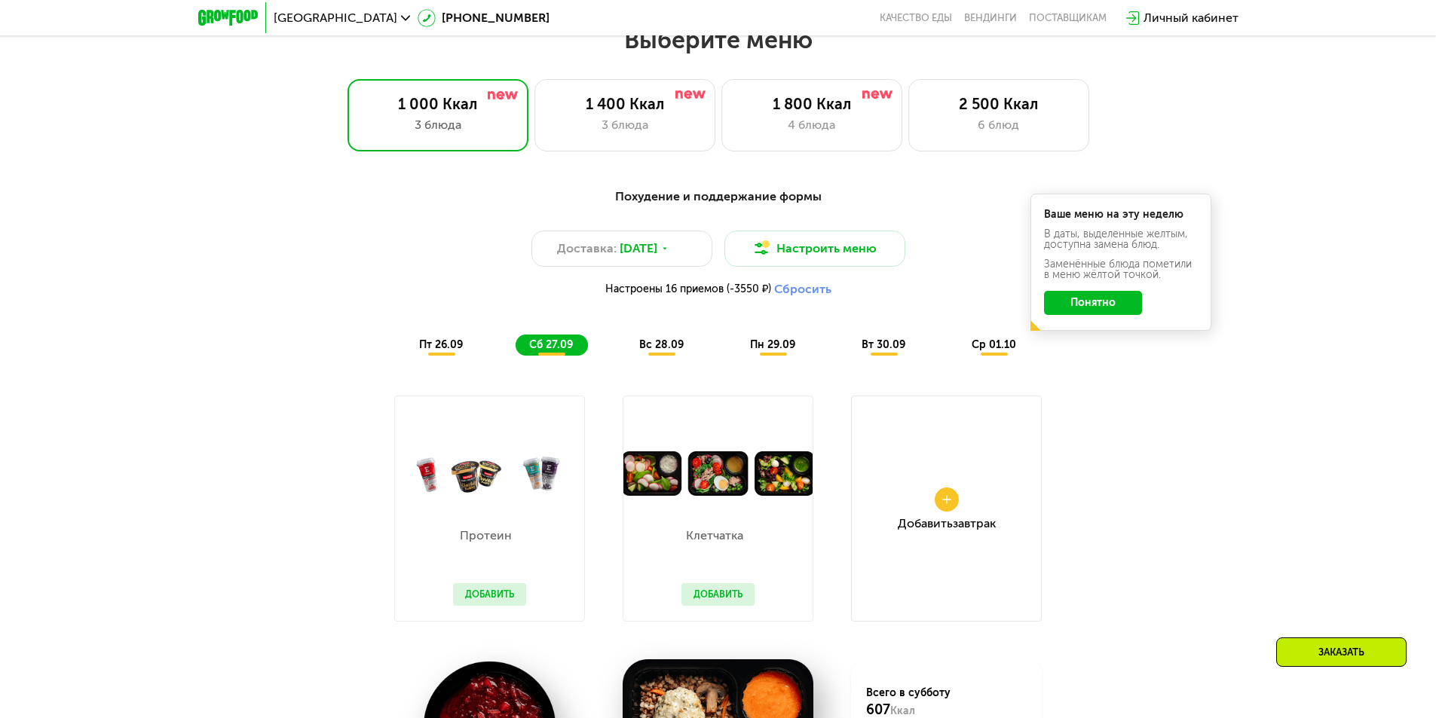
click at [467, 348] on div "пт 26.09" at bounding box center [442, 345] width 72 height 21
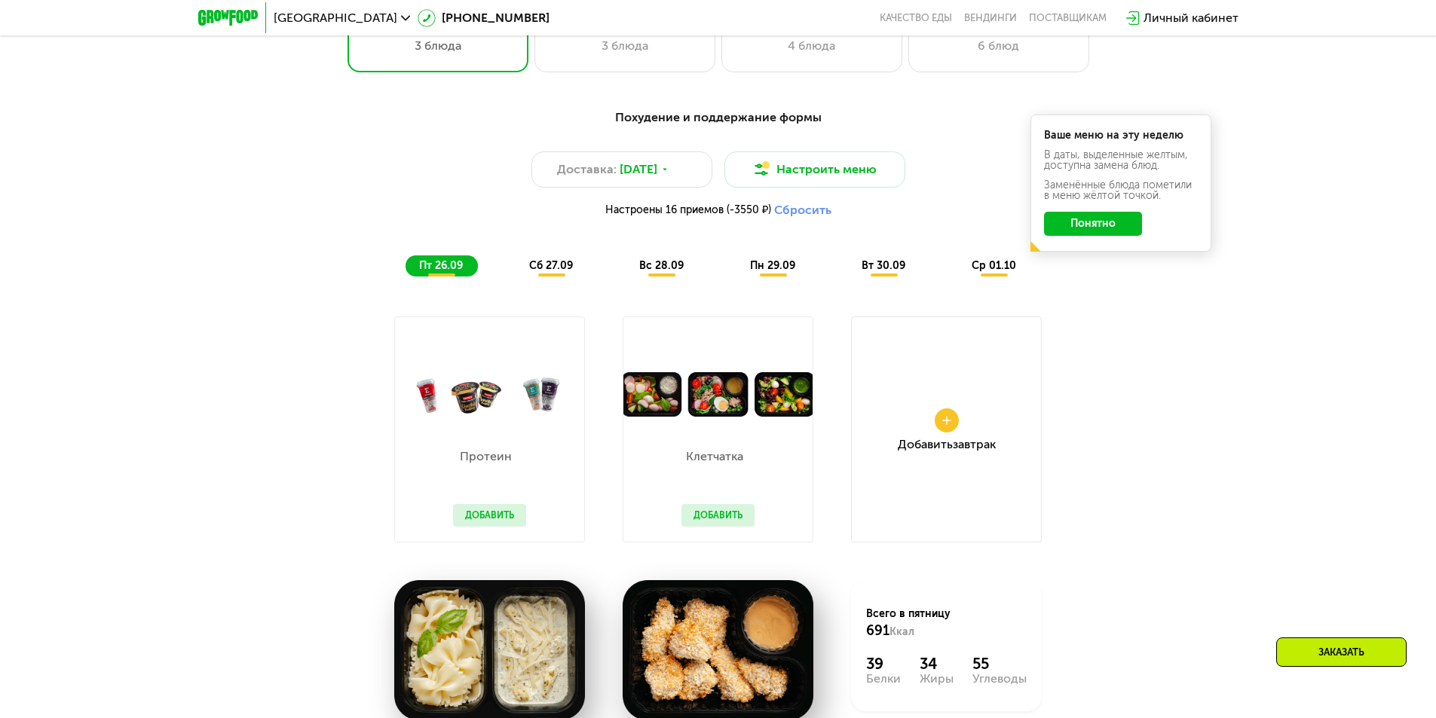
scroll to position [1331, 0]
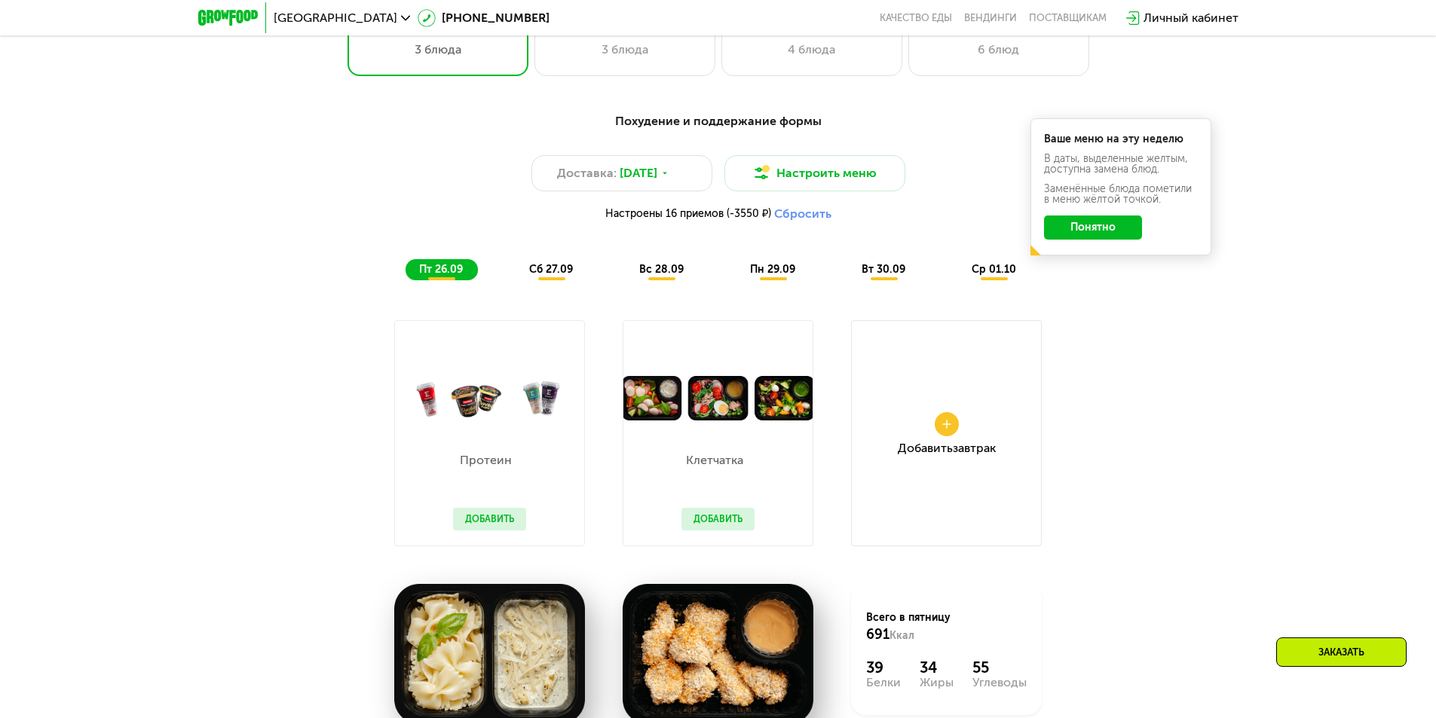
click at [571, 274] on span "сб 27.09" at bounding box center [551, 269] width 44 height 13
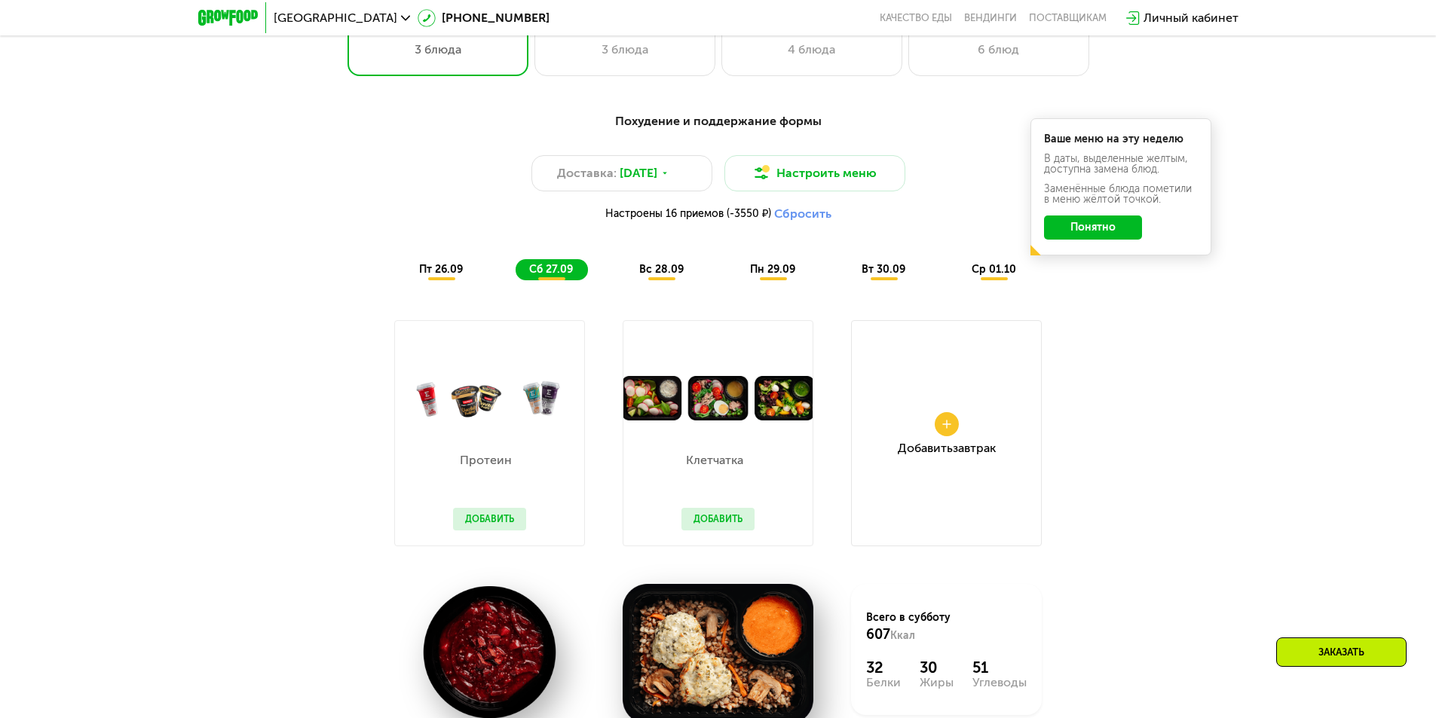
click at [662, 276] on span "вс 28.09" at bounding box center [661, 269] width 44 height 13
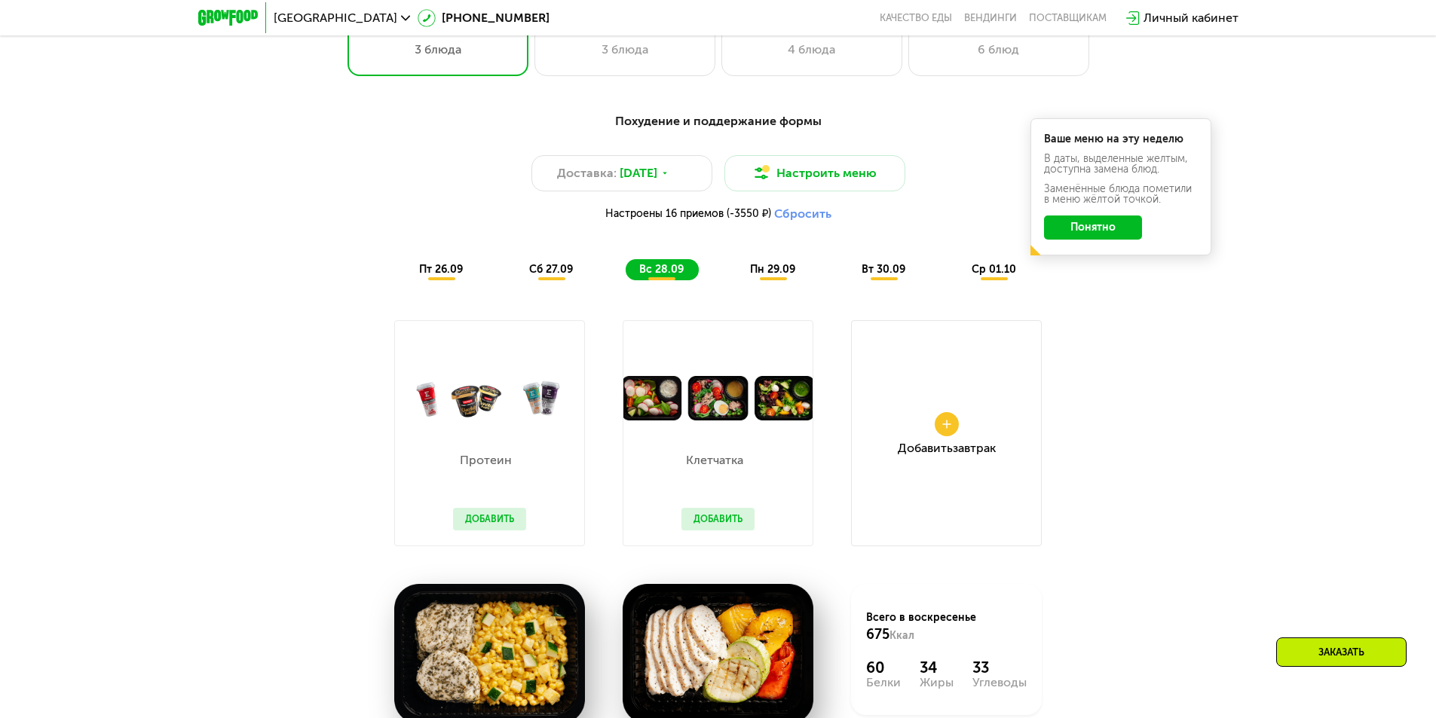
click at [779, 288] on div "Похудение и поддержание формы Доставка: [DATE] Настроить меню Настроены 16 прие…" at bounding box center [718, 196] width 911 height 186
click at [779, 276] on span "пн 29.09" at bounding box center [772, 269] width 45 height 13
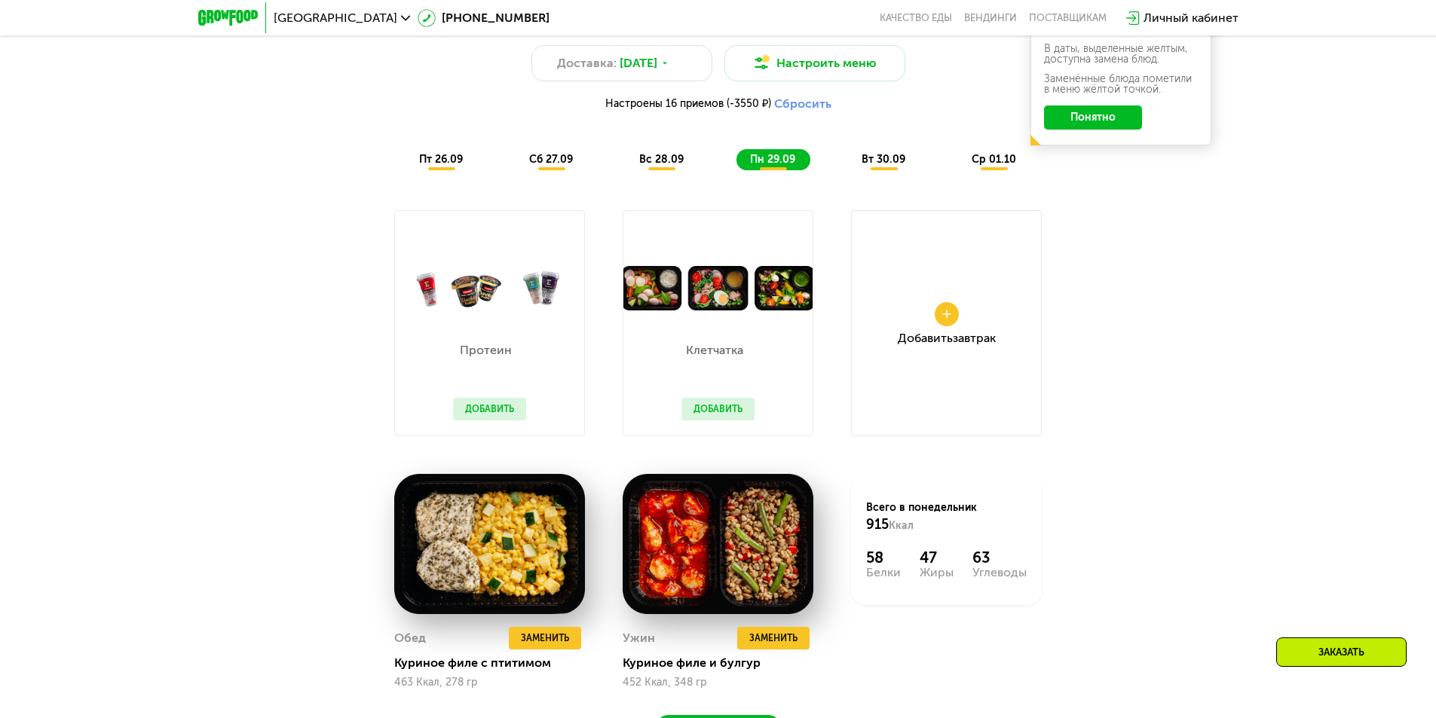
scroll to position [1557, 0]
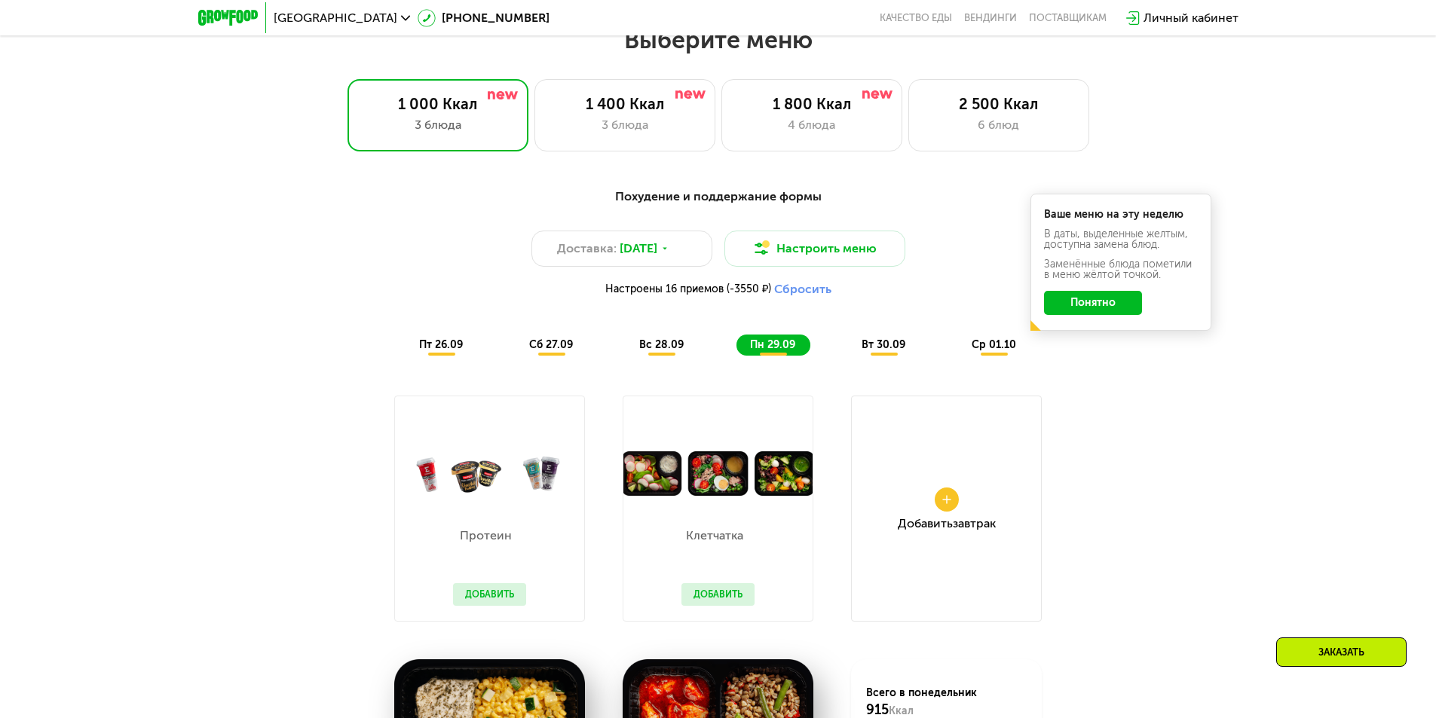
click at [897, 351] on span "вт 30.09" at bounding box center [884, 345] width 44 height 13
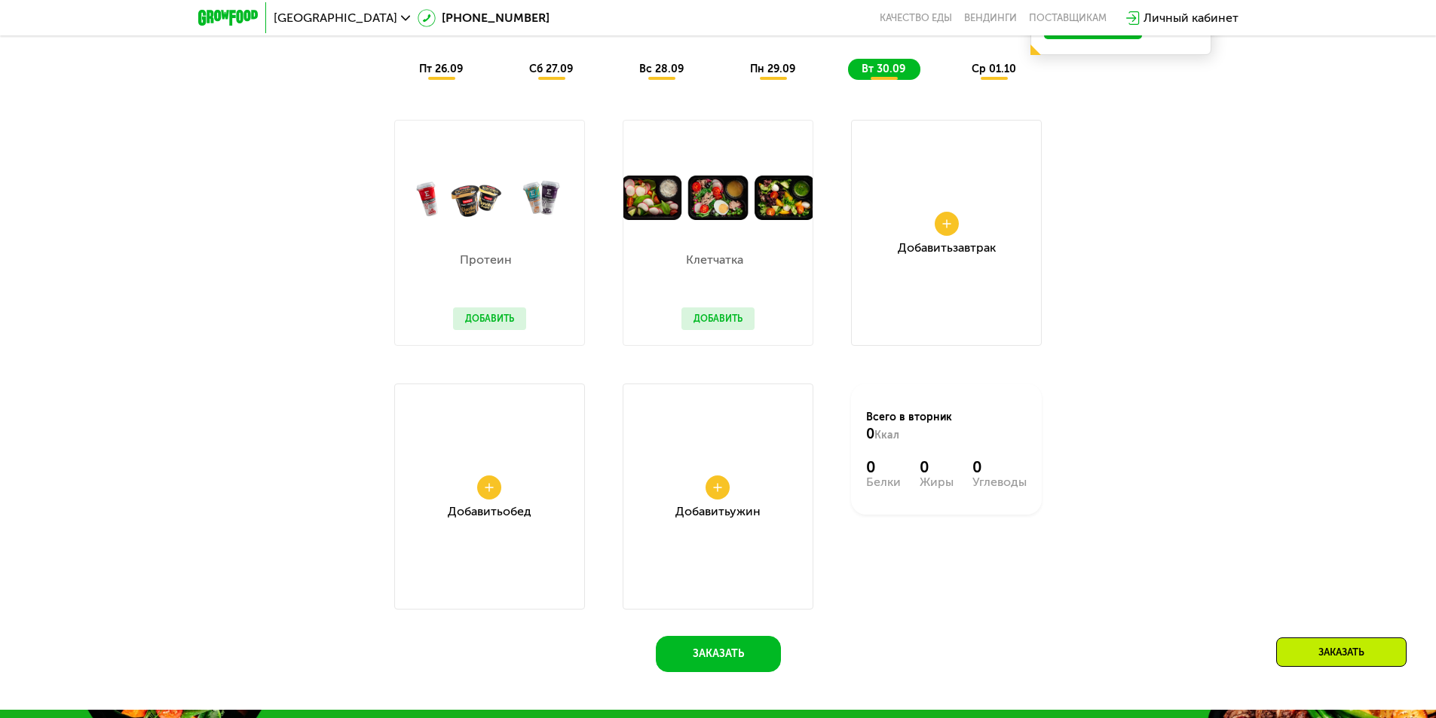
scroll to position [1632, 0]
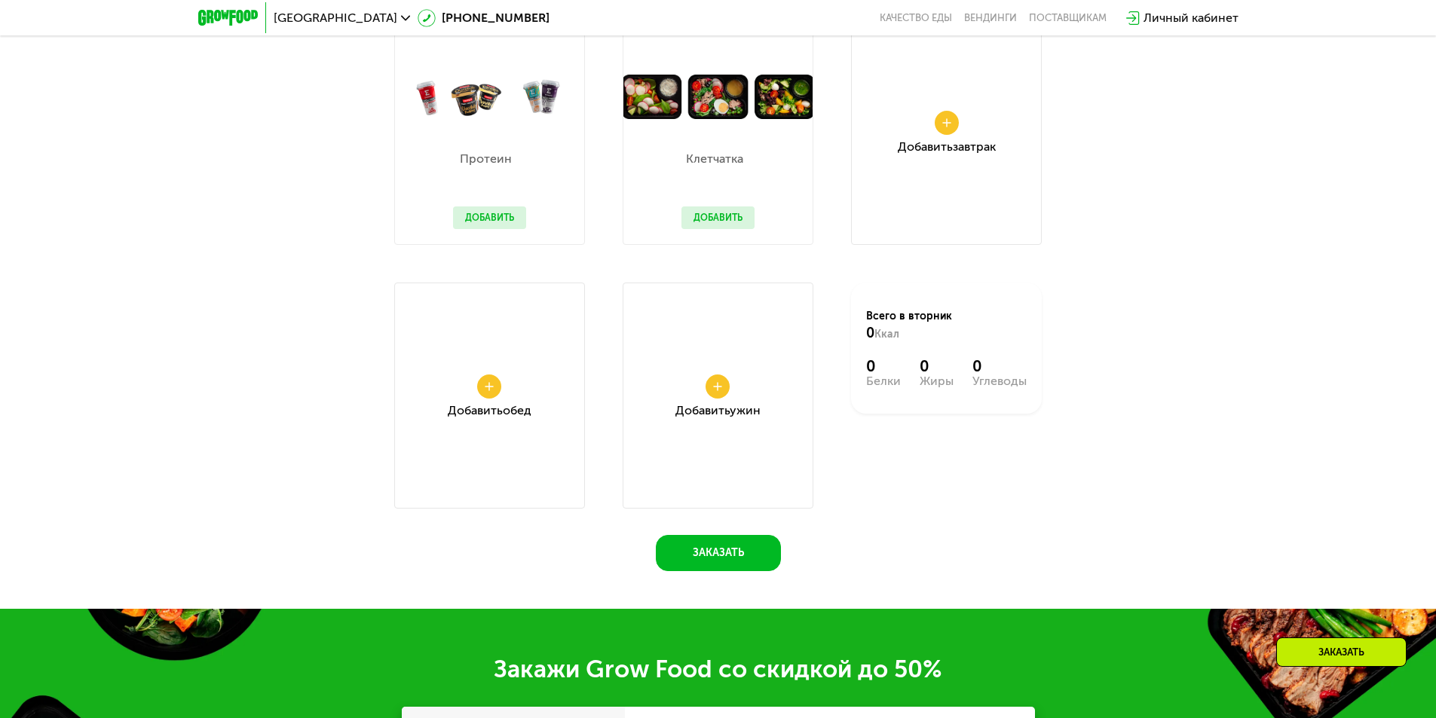
click at [524, 394] on div "Добавить Обед" at bounding box center [489, 396] width 191 height 226
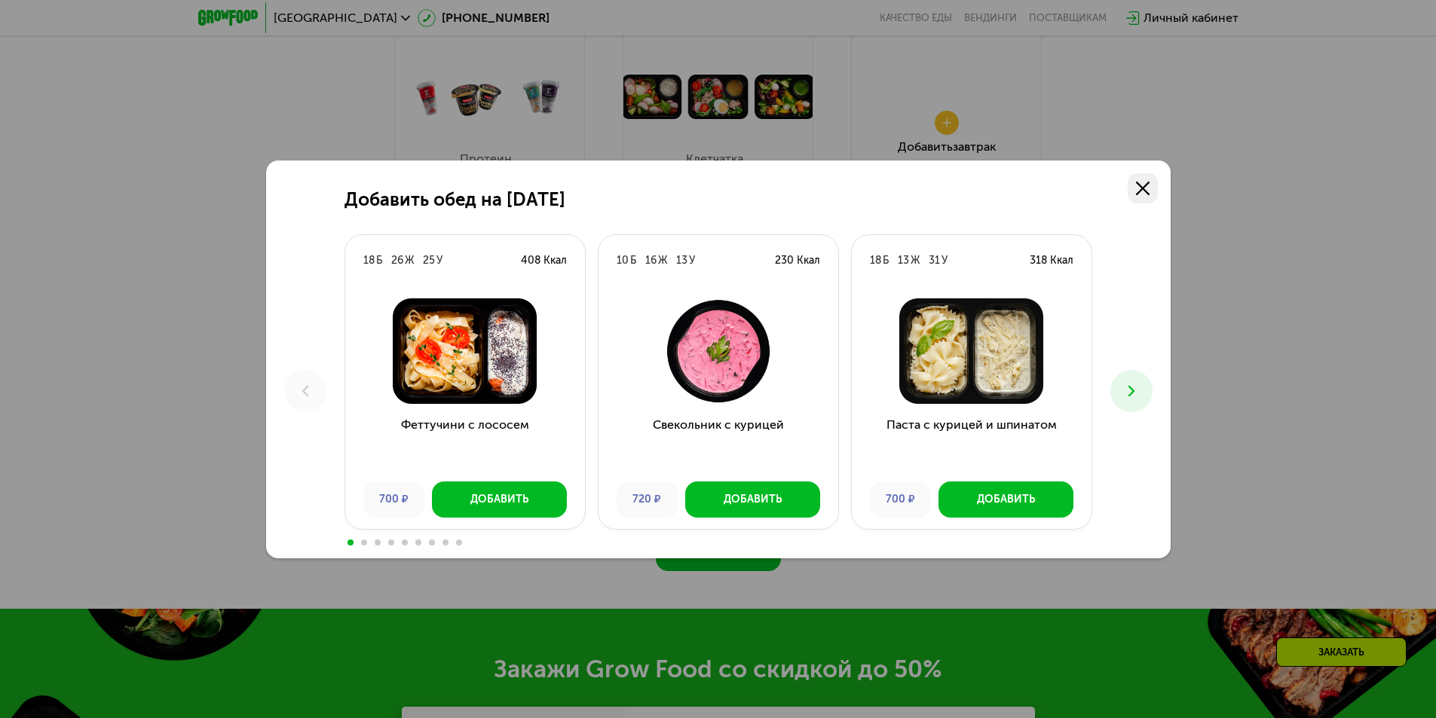
click at [1134, 179] on link at bounding box center [1143, 188] width 30 height 30
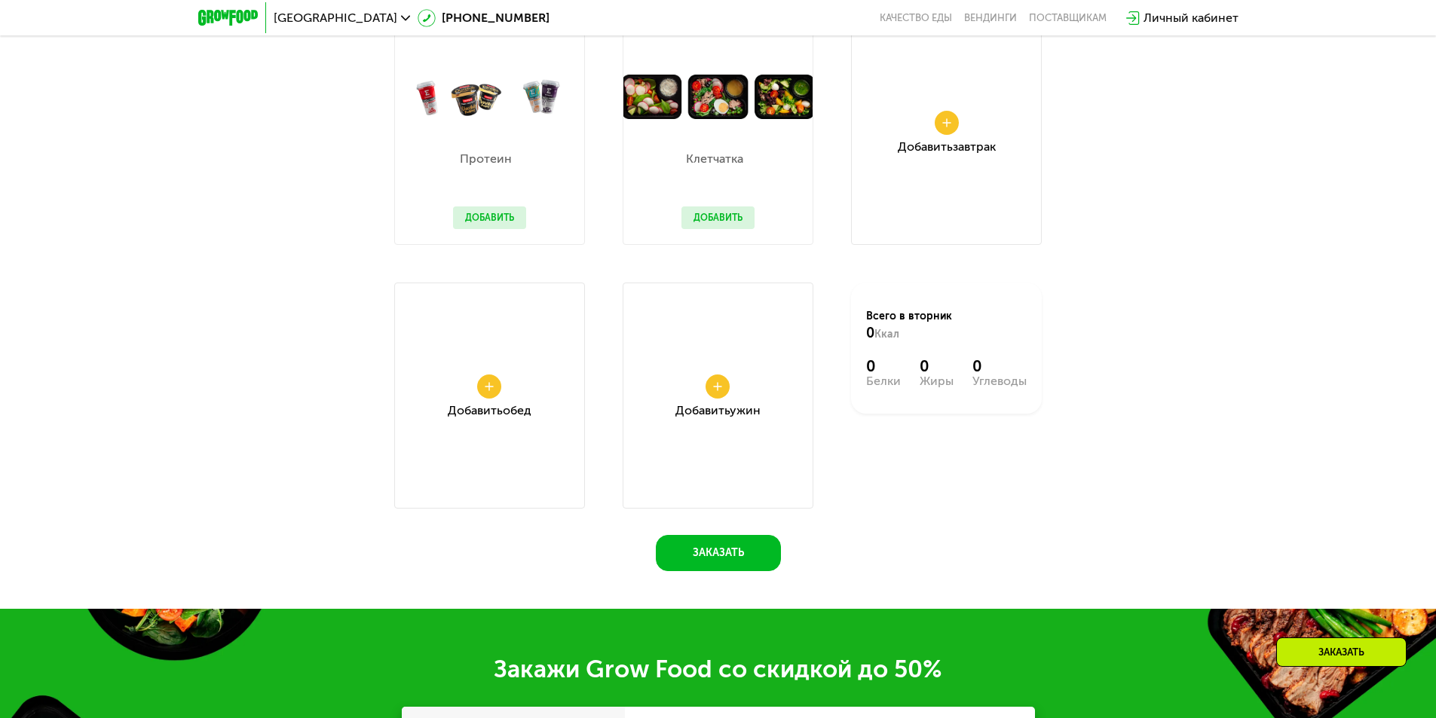
click at [949, 140] on div "Добавить Завтрак" at bounding box center [946, 132] width 191 height 226
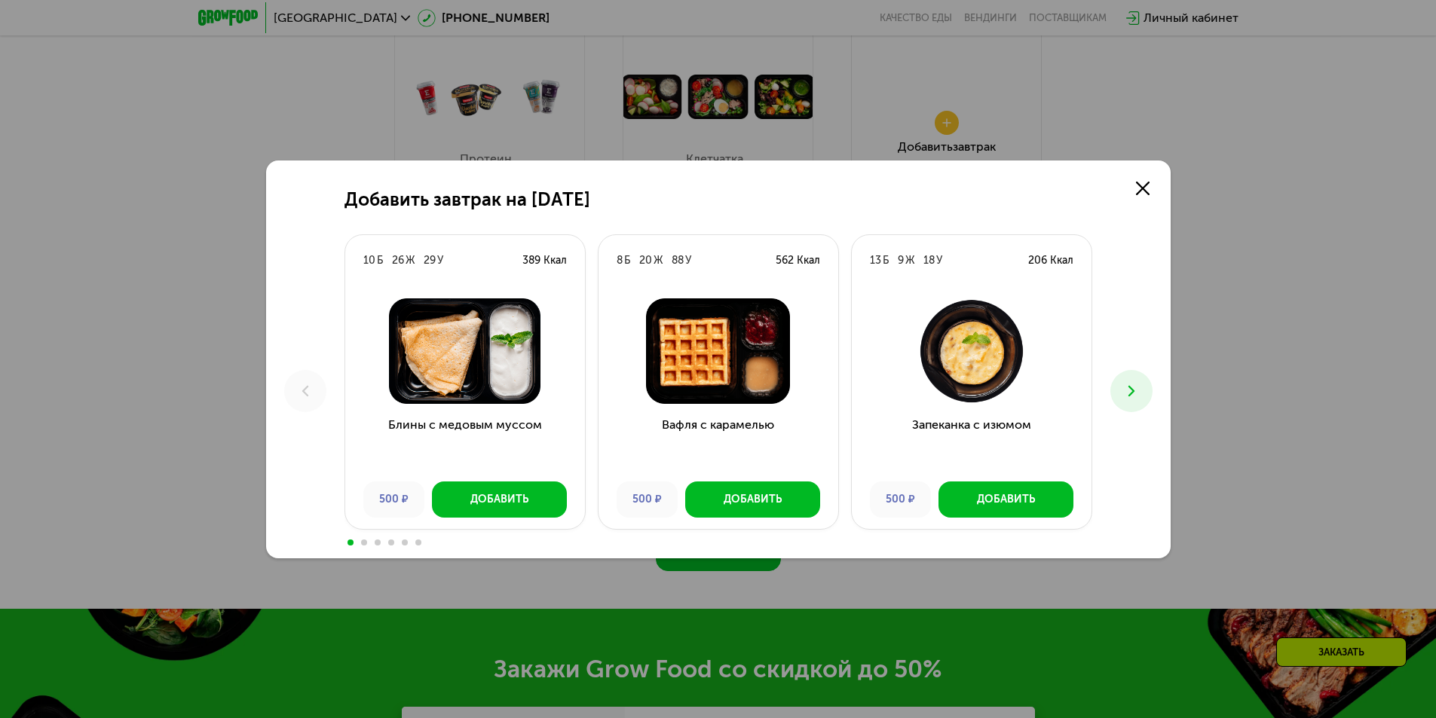
click at [1129, 397] on icon at bounding box center [1132, 391] width 18 height 18
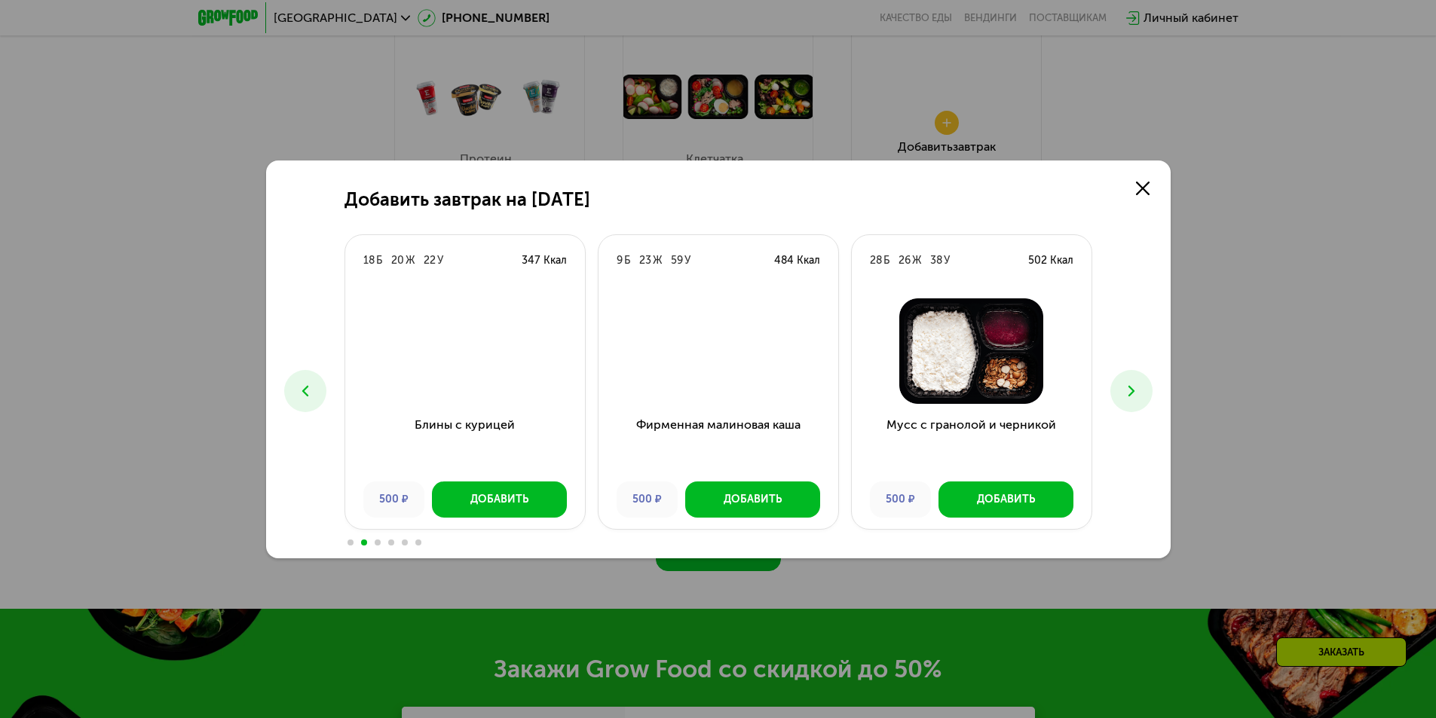
click at [1129, 397] on icon at bounding box center [1132, 391] width 18 height 18
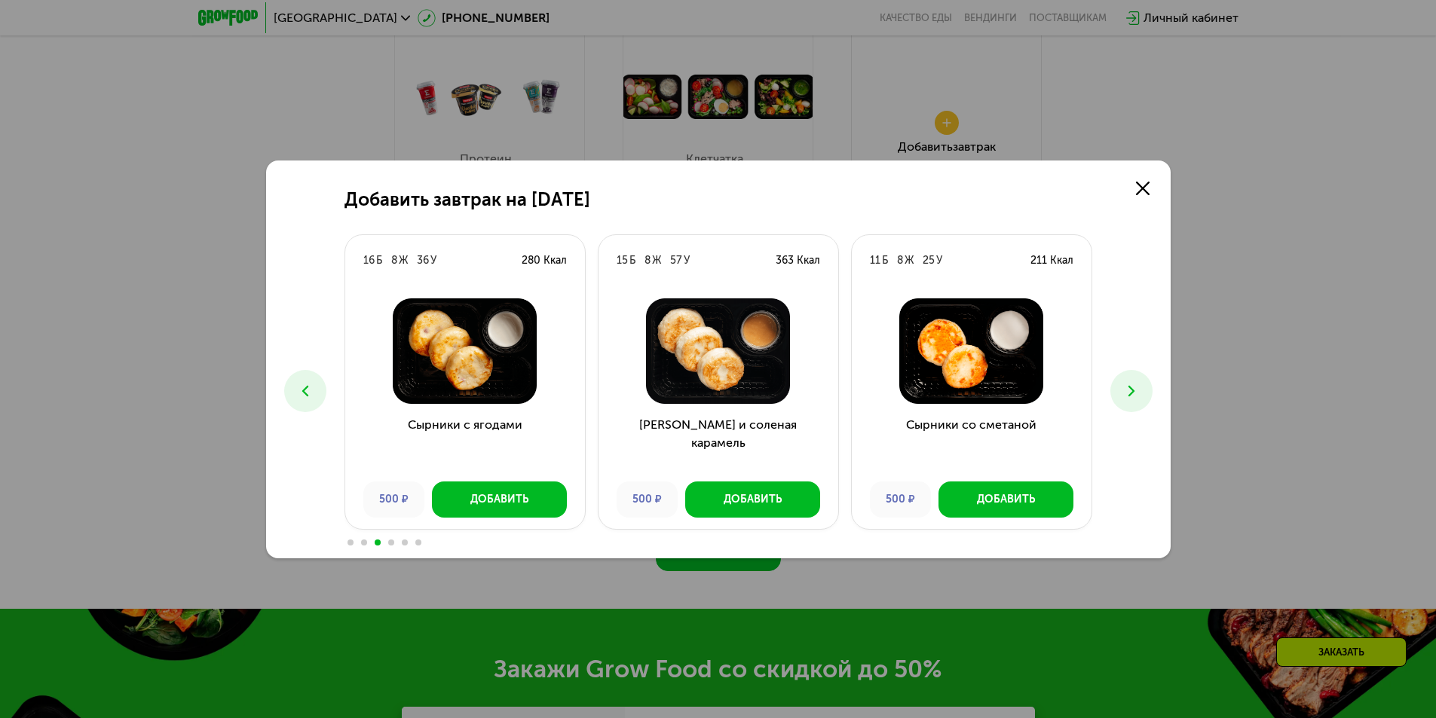
click at [1128, 386] on icon at bounding box center [1132, 391] width 18 height 18
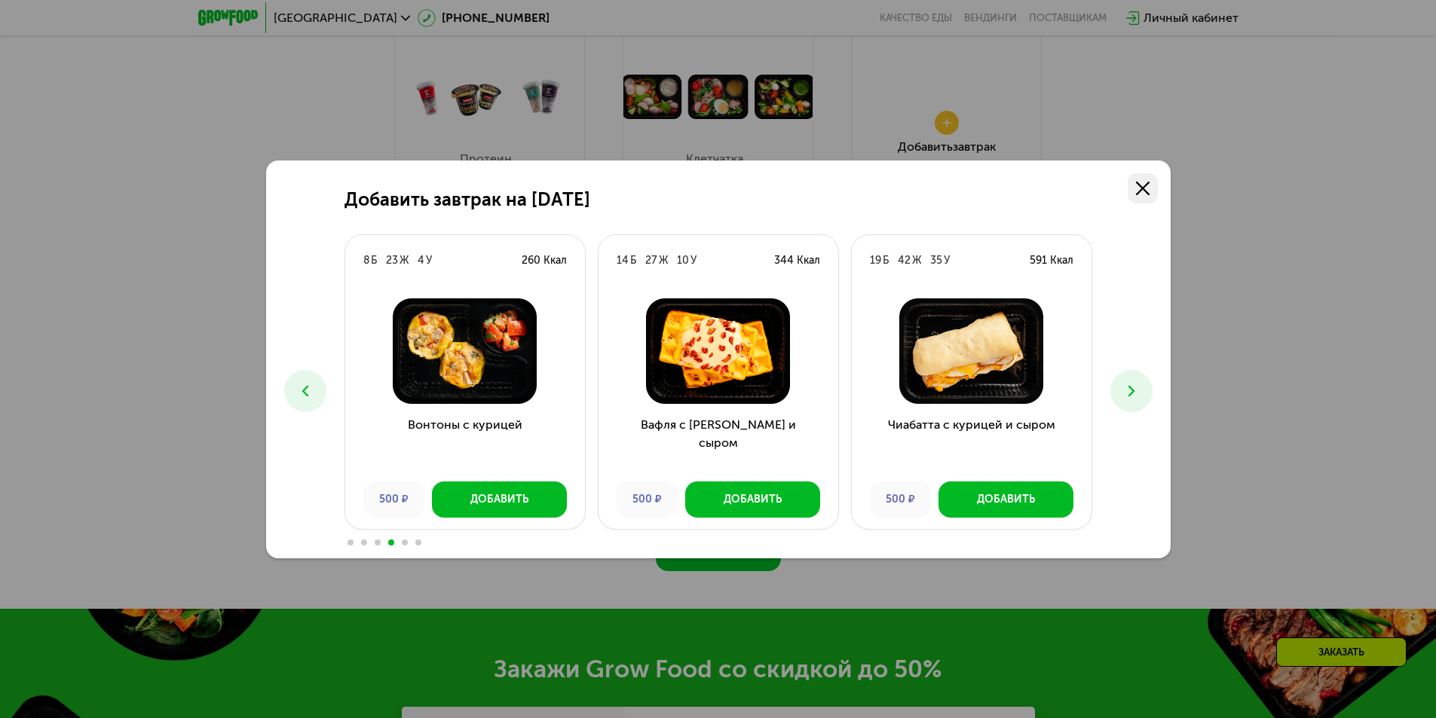
click at [1147, 176] on link at bounding box center [1143, 188] width 30 height 30
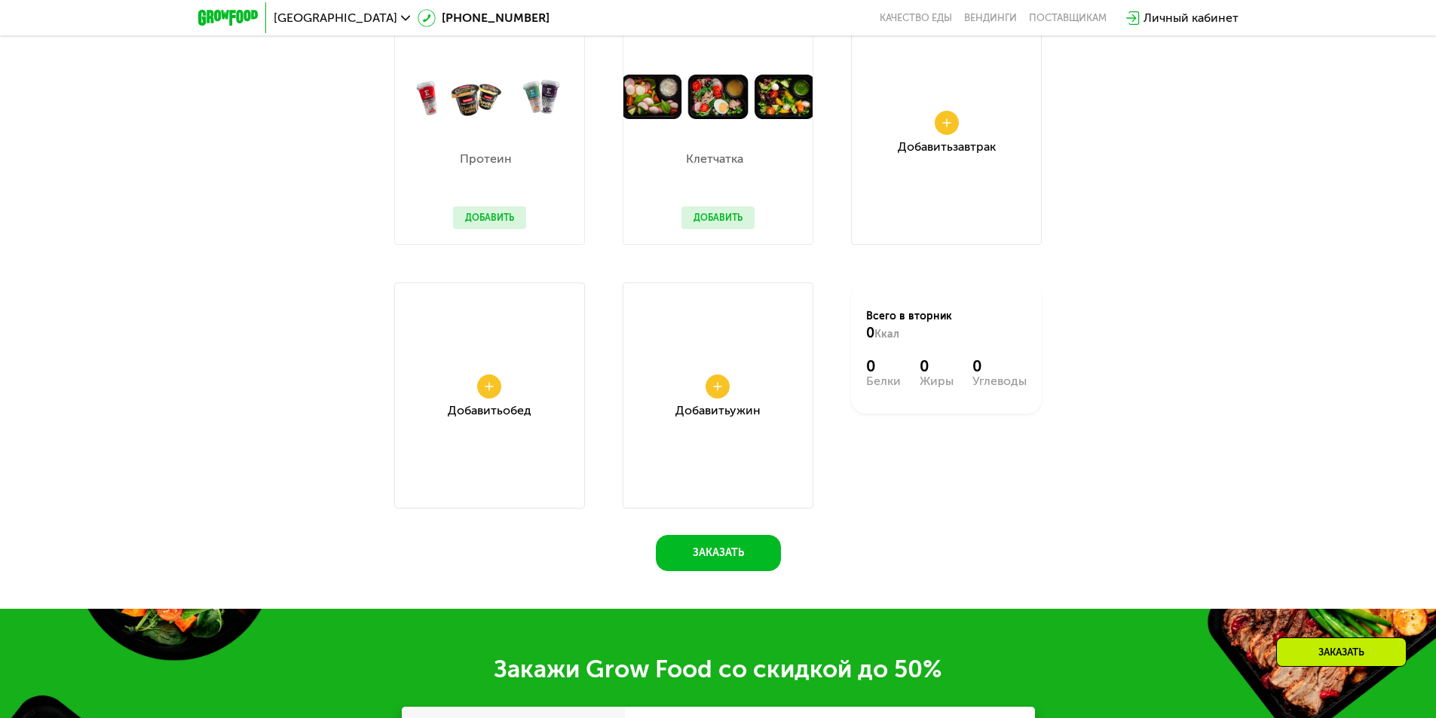
click at [934, 130] on div "Добавить Завтрак" at bounding box center [946, 132] width 191 height 226
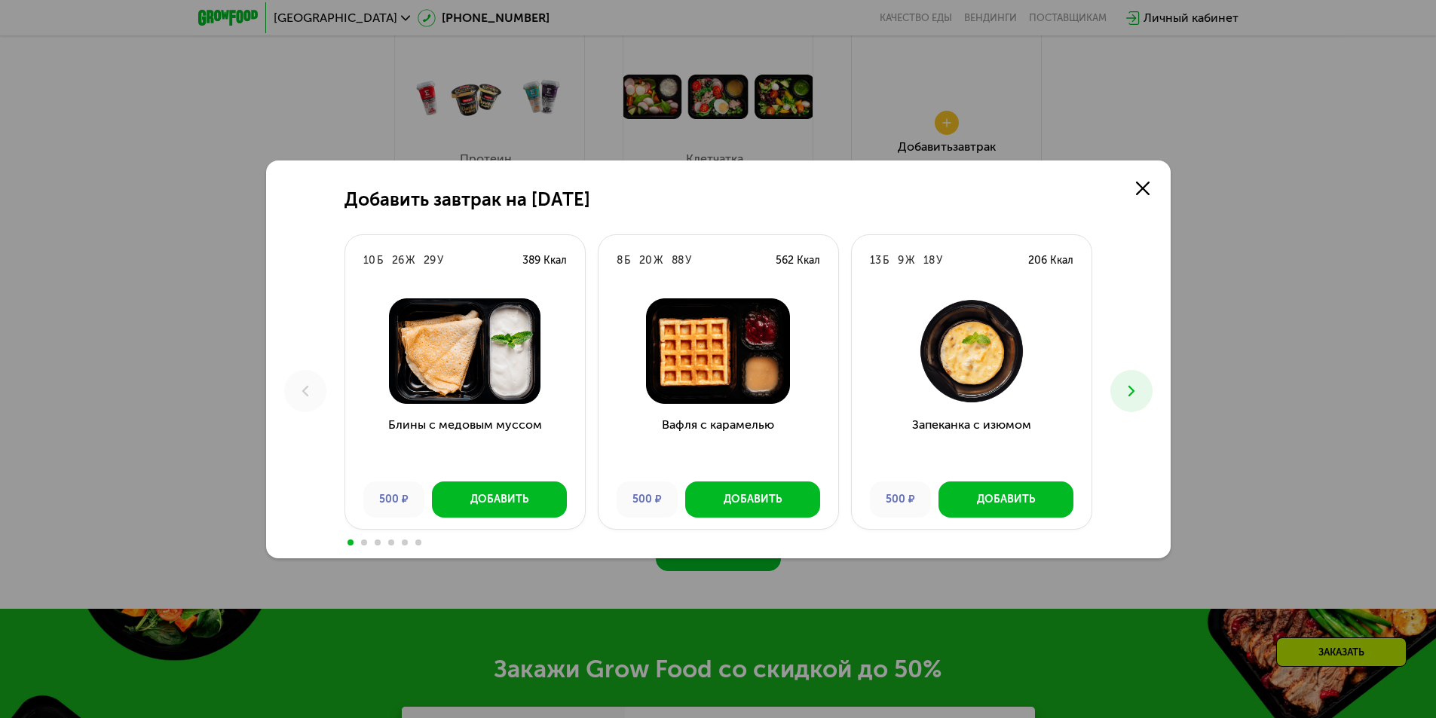
click at [1158, 186] on div "Добавить завтрак на [DATE] Б 26 Ж 29 У 389 Ккал Блины с медовым муссом 500 ₽ До…" at bounding box center [718, 360] width 905 height 398
click at [1150, 186] on link at bounding box center [1143, 188] width 30 height 30
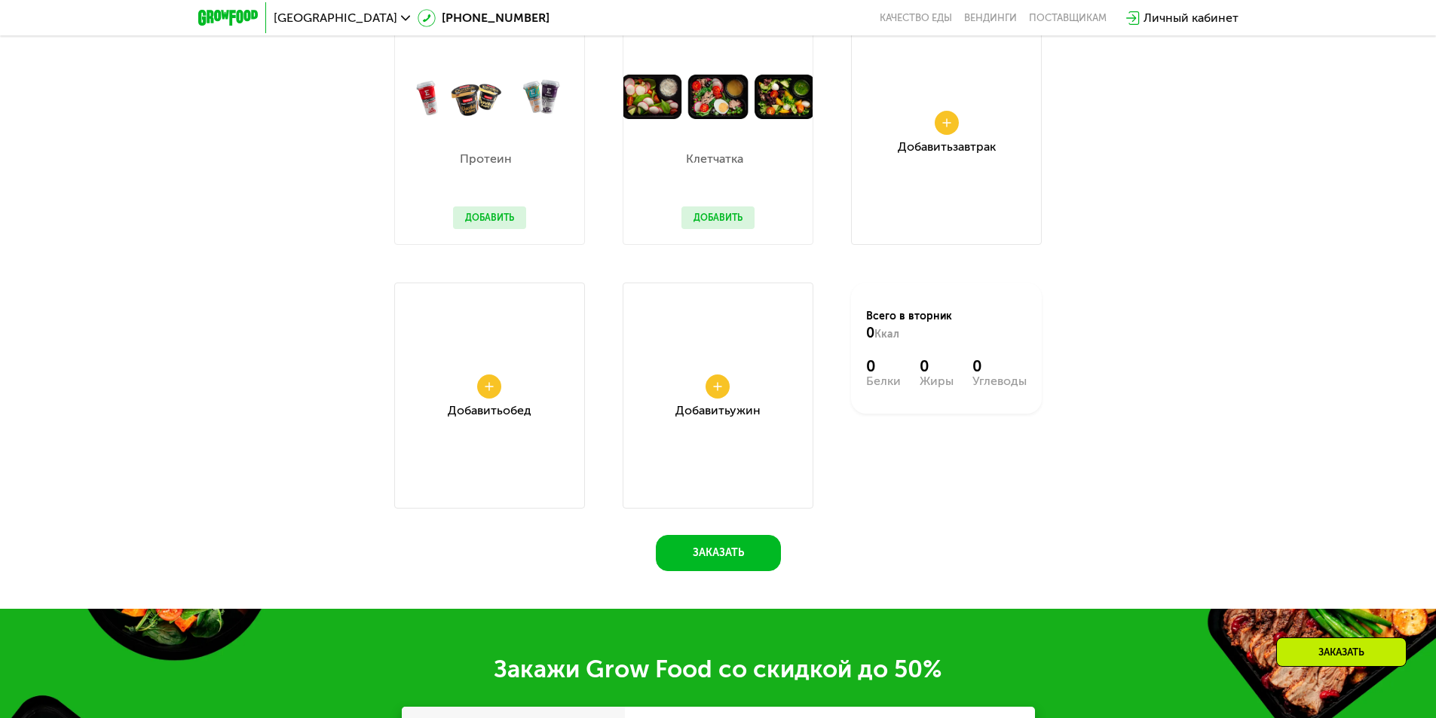
click at [733, 404] on div "Добавить Ужин" at bounding box center [718, 396] width 191 height 226
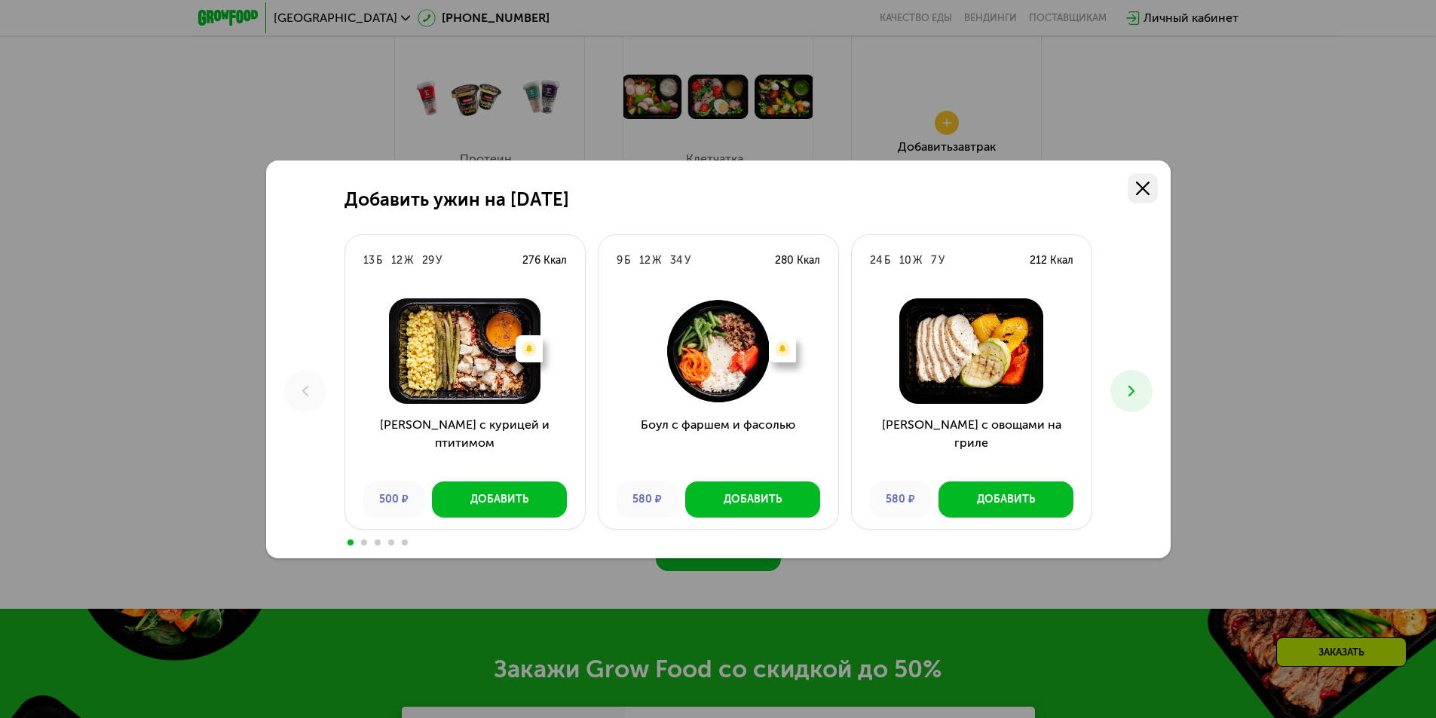
click at [1136, 183] on icon at bounding box center [1143, 189] width 14 height 14
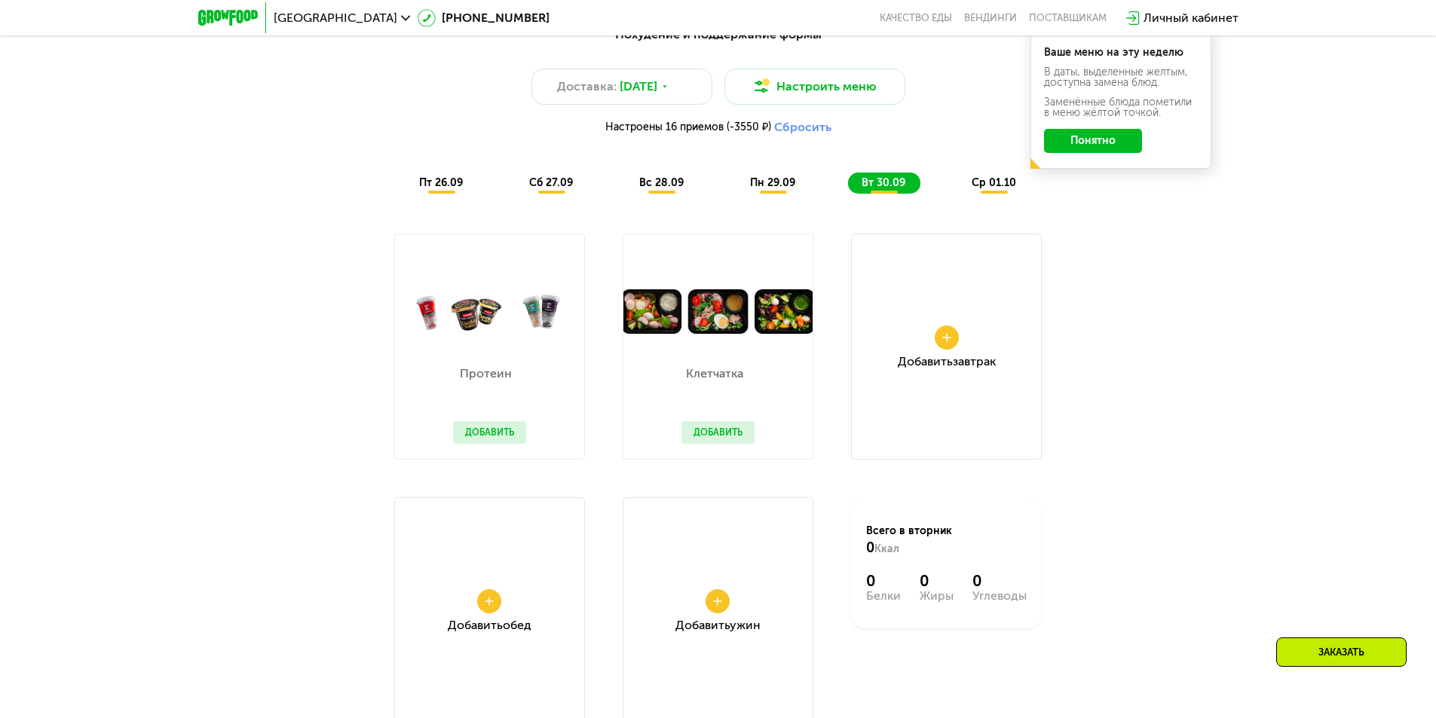
scroll to position [1331, 0]
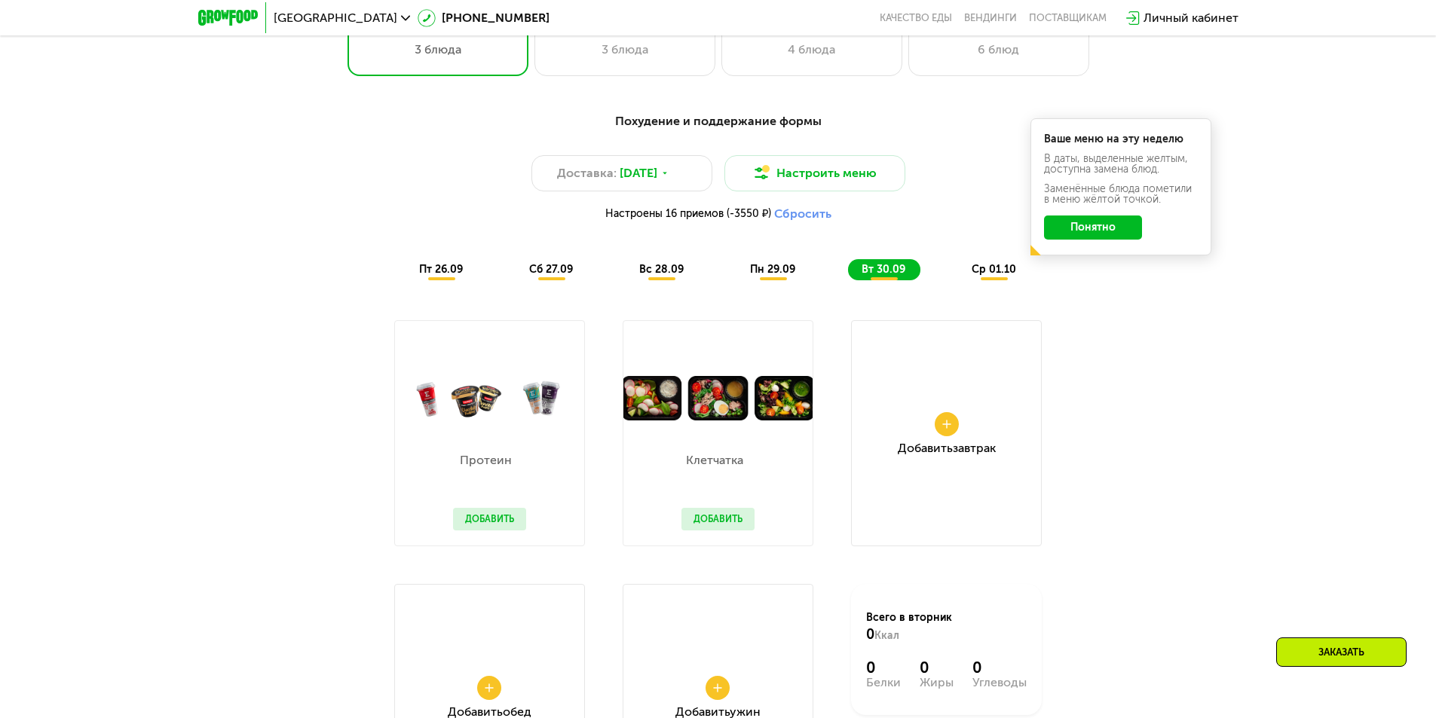
click at [996, 275] on span "ср 01.10" at bounding box center [994, 269] width 44 height 13
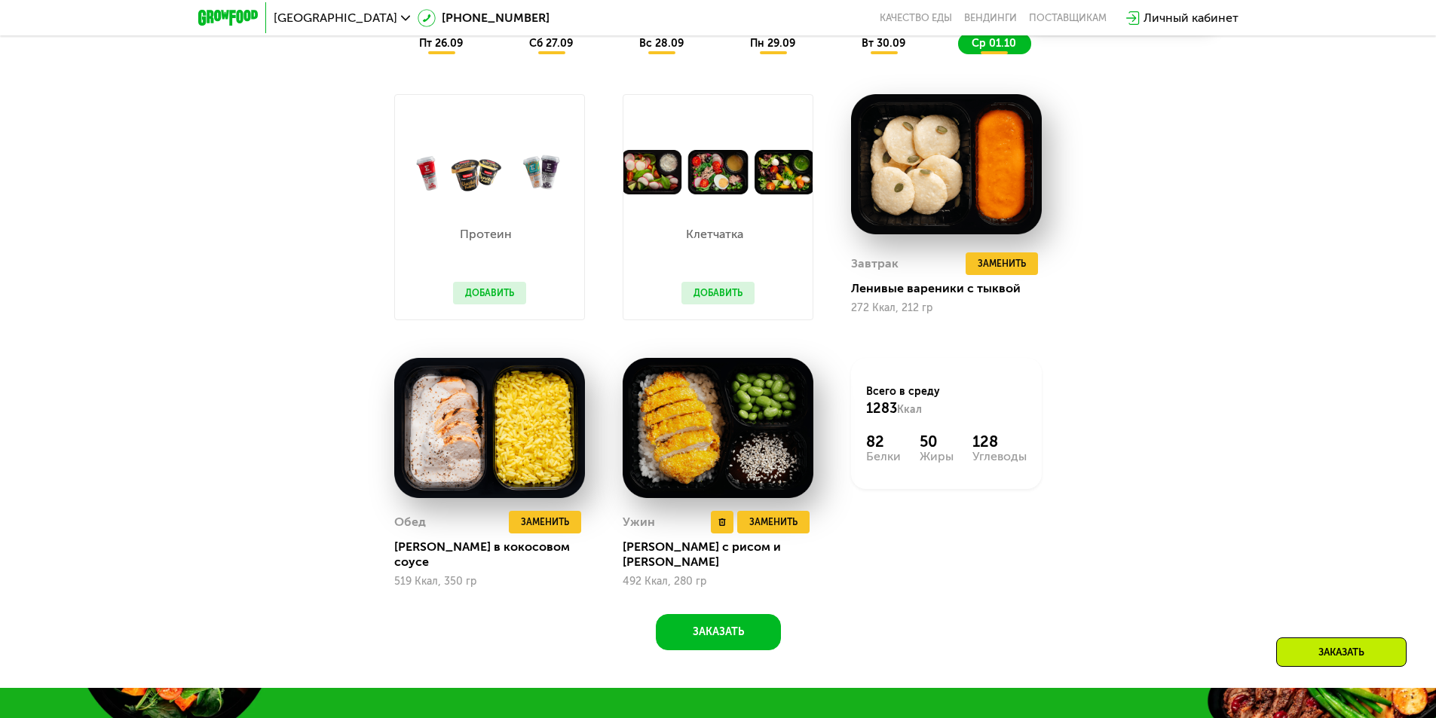
scroll to position [1481, 0]
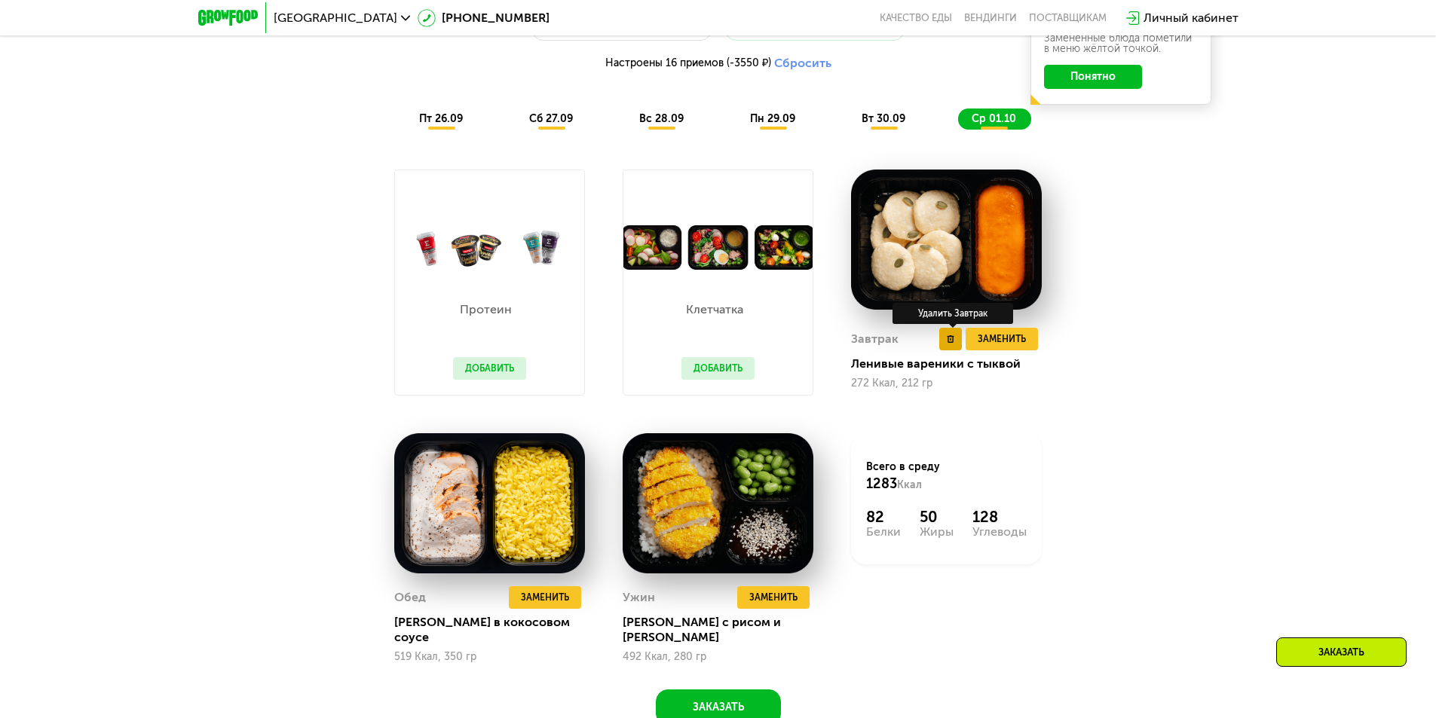
click at [942, 345] on button at bounding box center [950, 339] width 23 height 23
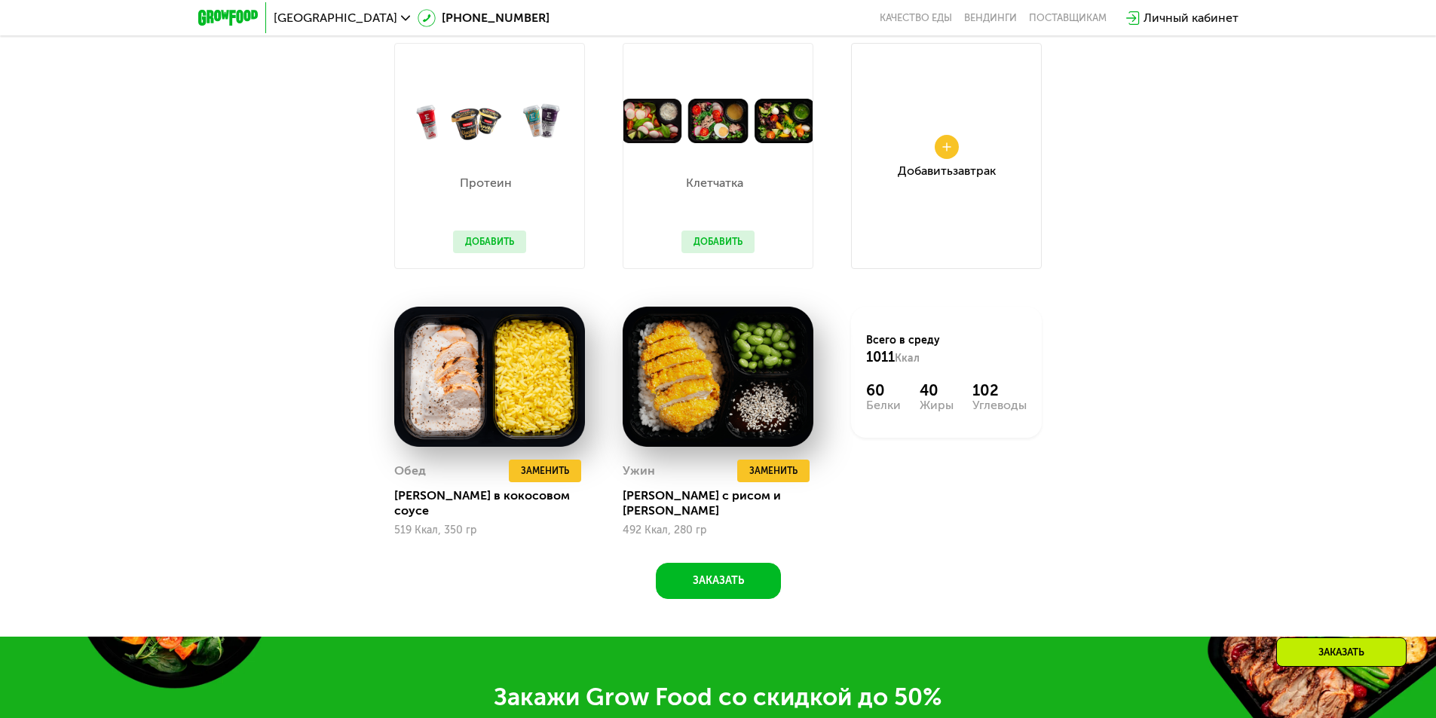
scroll to position [1557, 0]
